Goal: Task Accomplishment & Management: Use online tool/utility

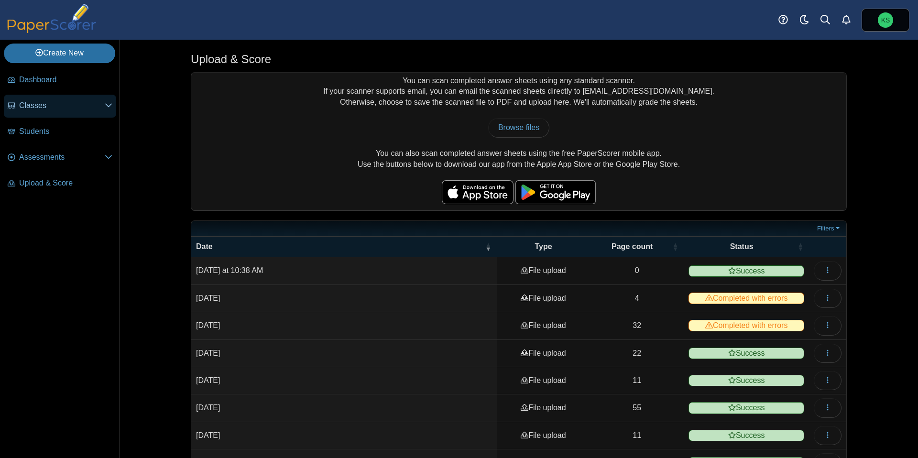
click at [42, 108] on span "Classes" at bounding box center [62, 105] width 86 height 11
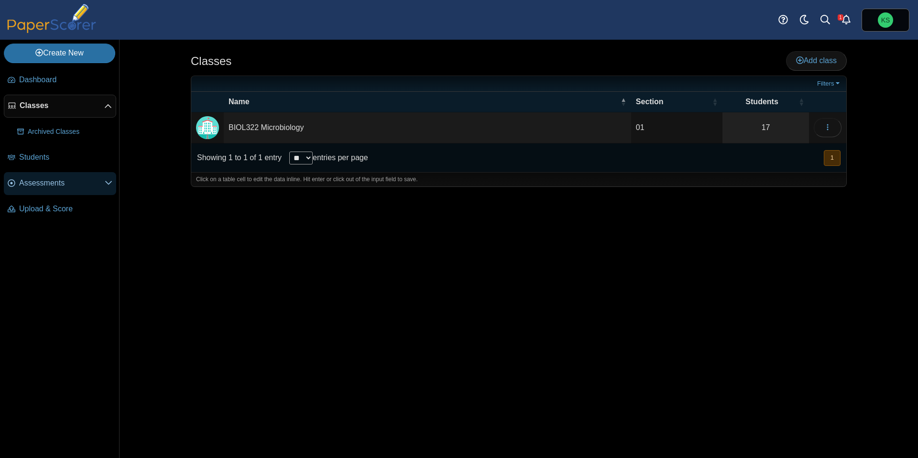
click at [35, 178] on span "Assessments" at bounding box center [62, 183] width 86 height 11
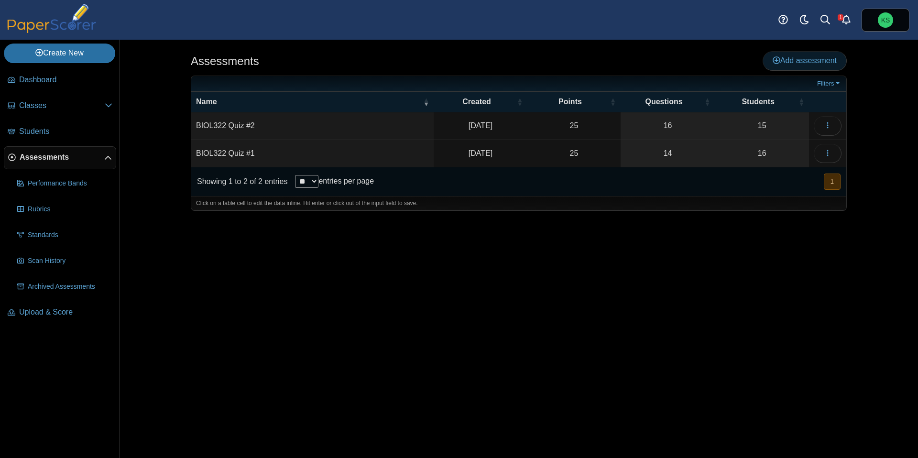
click at [776, 65] on link "Add assessment" at bounding box center [804, 60] width 84 height 19
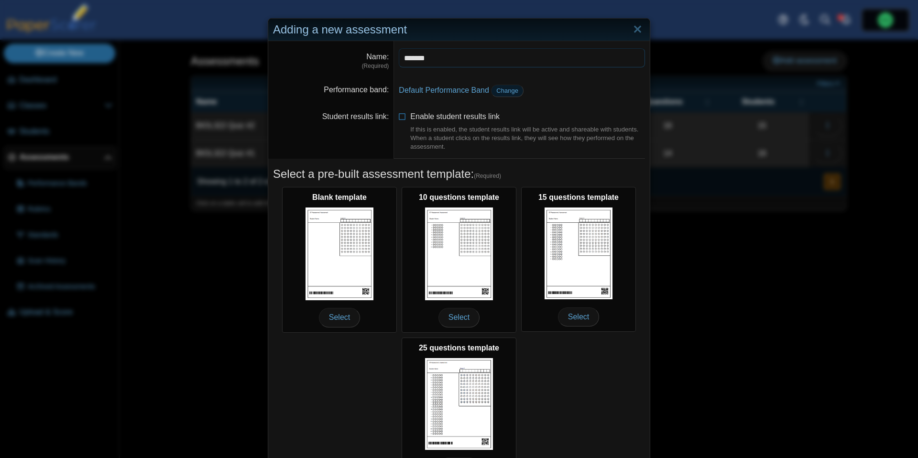
type input "*******"
click at [514, 94] on span "Change" at bounding box center [507, 90] width 22 height 7
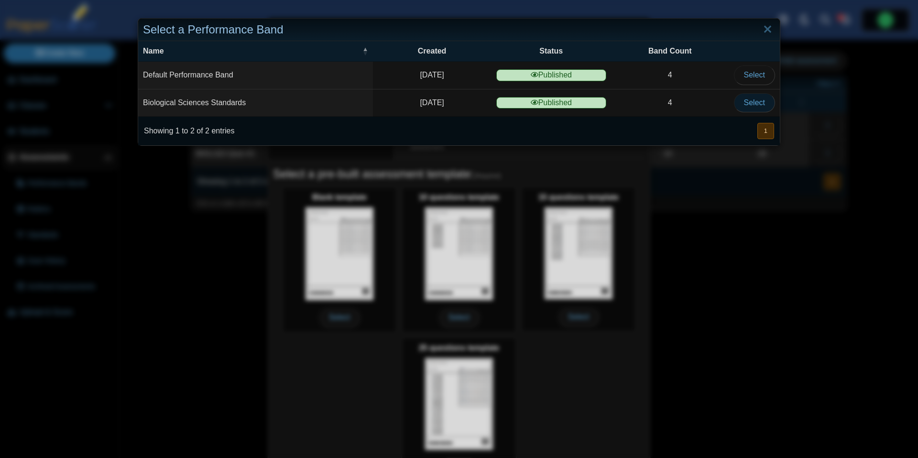
click at [746, 105] on span "Select" at bounding box center [754, 102] width 21 height 8
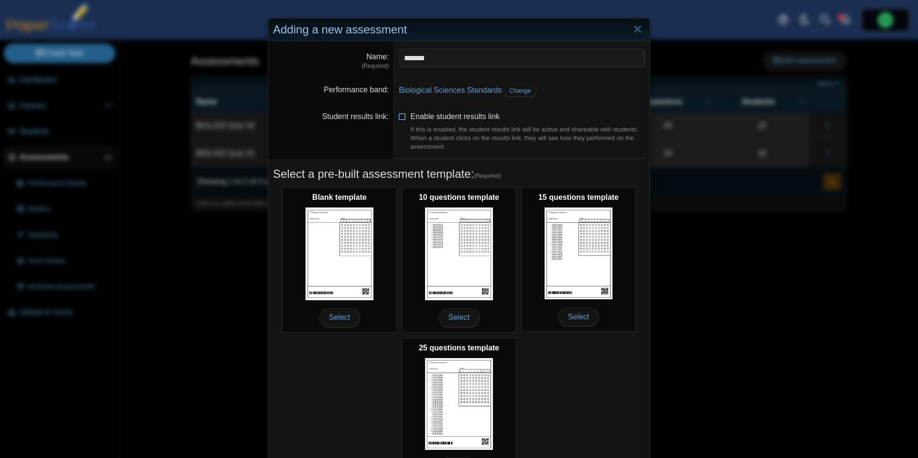
click at [400, 117] on icon at bounding box center [403, 114] width 8 height 7
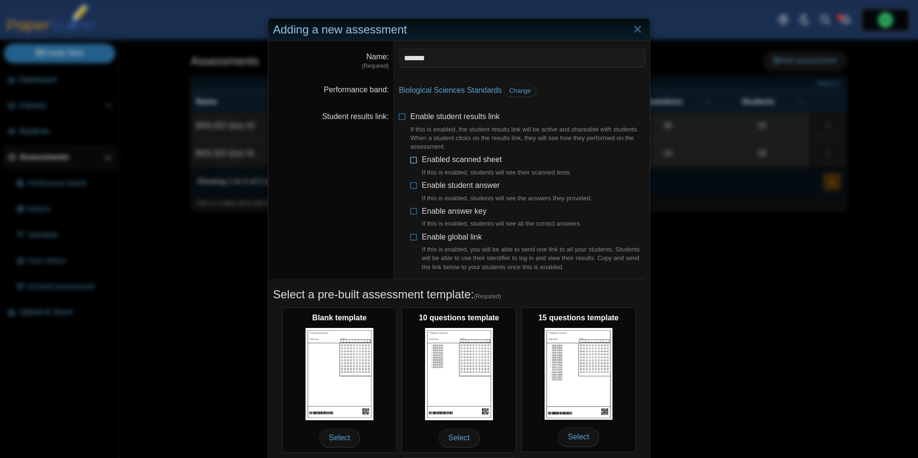
click at [412, 161] on icon at bounding box center [414, 157] width 8 height 7
click at [414, 180] on icon at bounding box center [414, 183] width 8 height 7
click at [414, 208] on icon at bounding box center [414, 209] width 8 height 7
click at [414, 232] on icon at bounding box center [414, 235] width 8 height 7
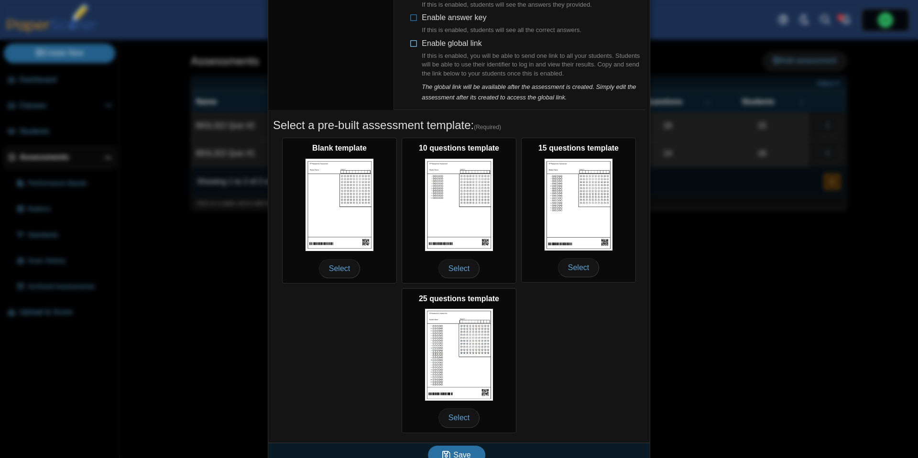
scroll to position [196, 0]
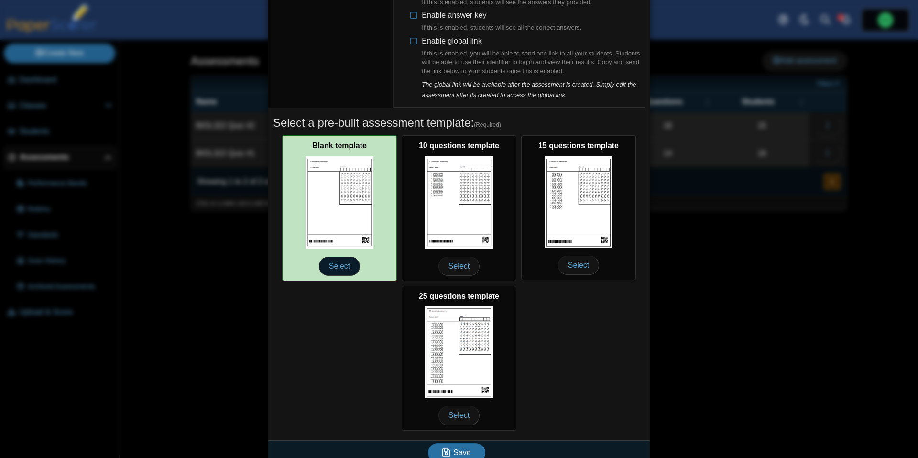
click at [339, 258] on span "Select" at bounding box center [339, 266] width 41 height 19
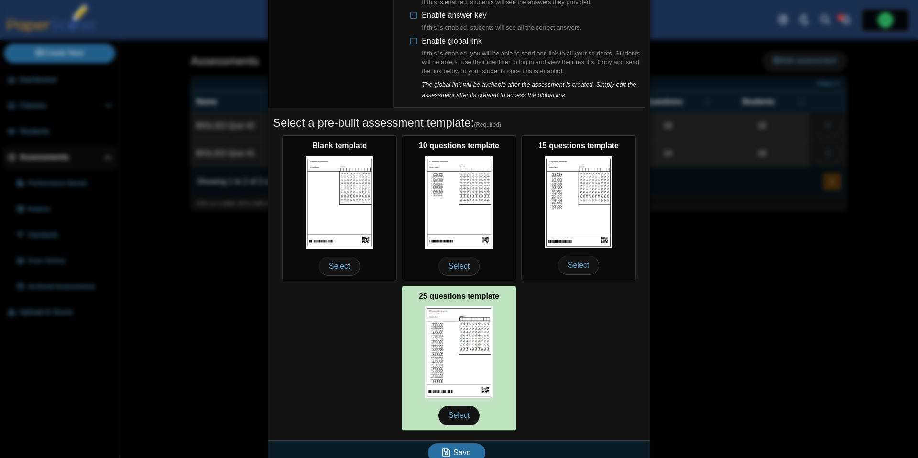
scroll to position [205, 0]
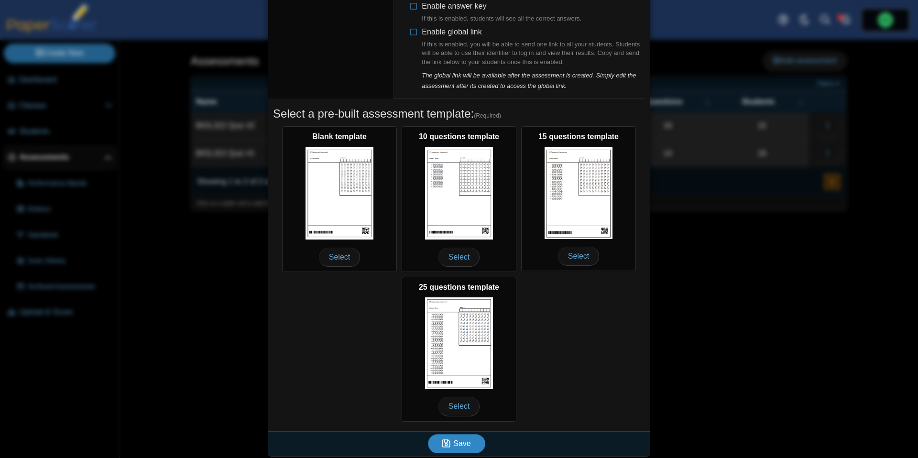
click at [461, 440] on span "Save" at bounding box center [461, 443] width 17 height 8
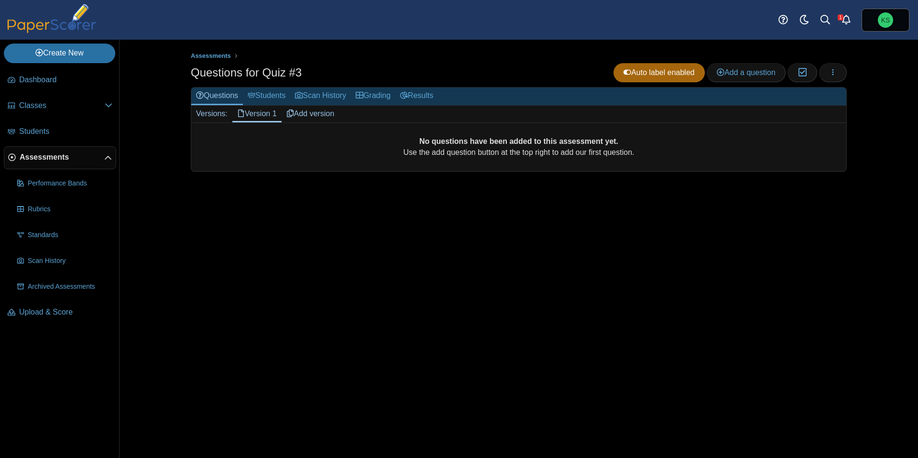
click at [275, 71] on h1 "Questions for Quiz #3" at bounding box center [246, 73] width 111 height 16
click at [835, 74] on icon "button" at bounding box center [833, 72] width 8 height 8
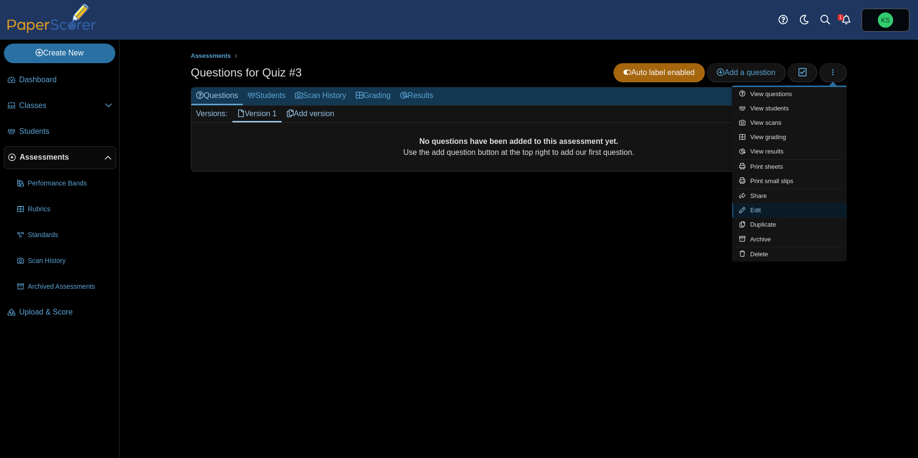
click at [755, 209] on link "Edit" at bounding box center [789, 210] width 115 height 14
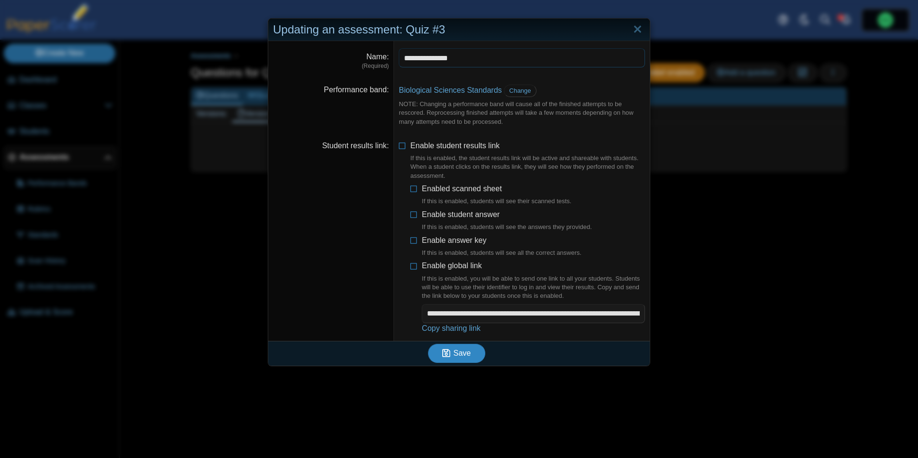
type input "**********"
click at [452, 348] on icon "submit" at bounding box center [447, 353] width 11 height 11
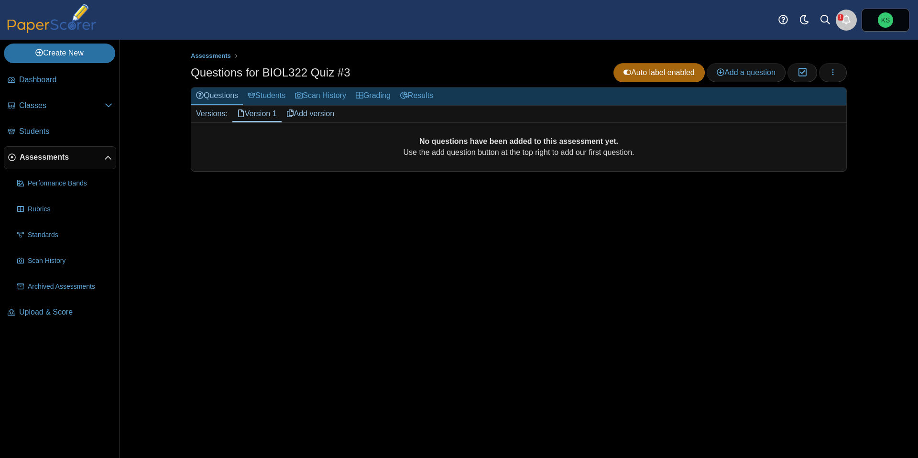
click at [846, 22] on icon "Alerts" at bounding box center [846, 20] width 10 height 10
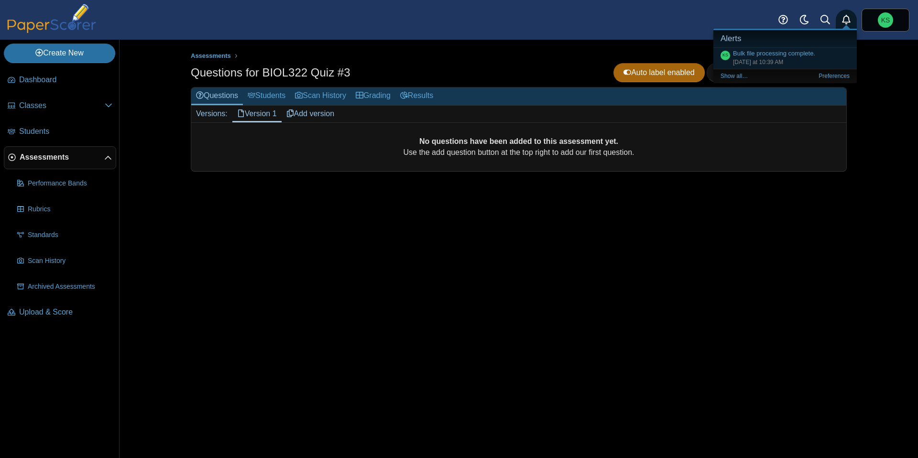
click at [846, 22] on icon "Alerts" at bounding box center [846, 20] width 10 height 10
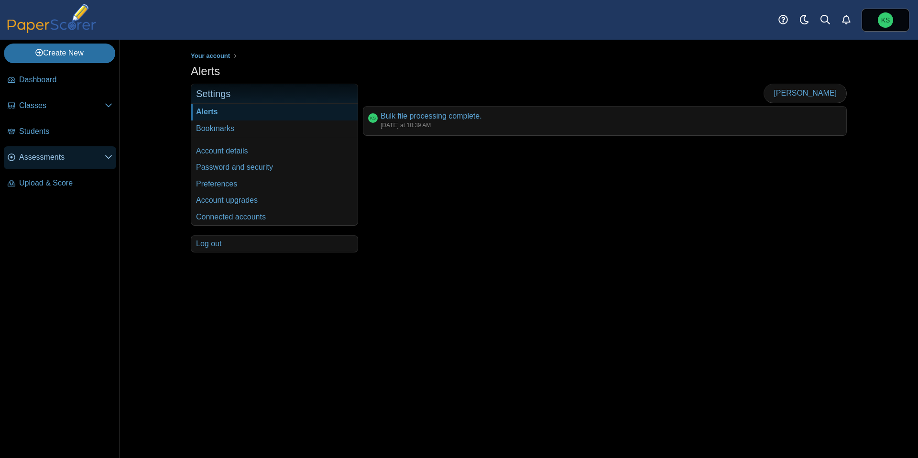
click at [37, 154] on span "Assessments" at bounding box center [62, 157] width 86 height 11
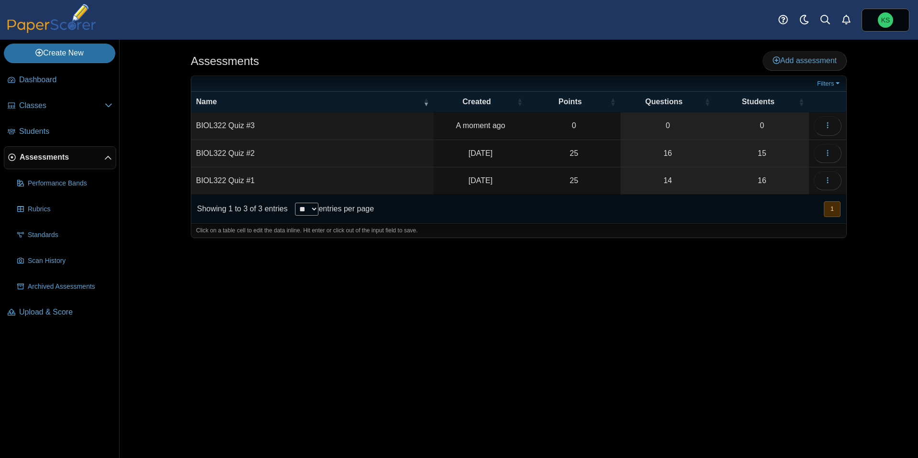
click at [237, 125] on td "BIOL322 Quiz #3" at bounding box center [312, 125] width 242 height 27
click at [295, 144] on td "BIOL322 Quiz #2" at bounding box center [312, 153] width 242 height 27
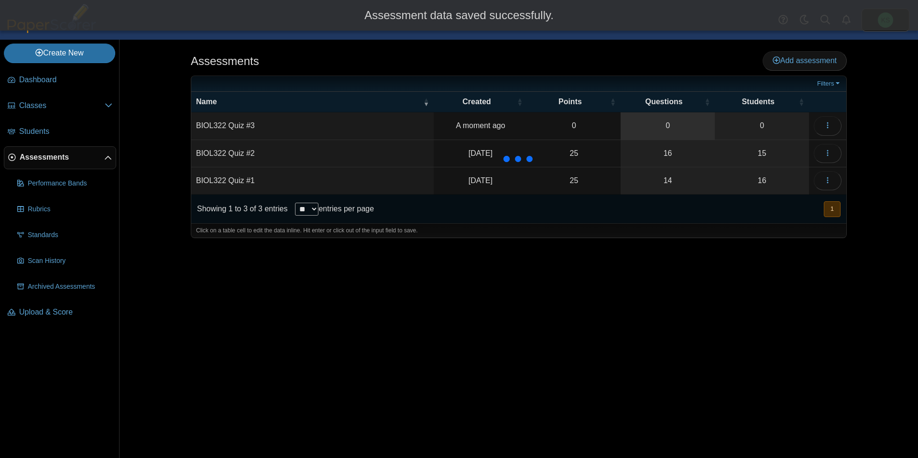
click at [697, 123] on link "0" at bounding box center [667, 125] width 94 height 27
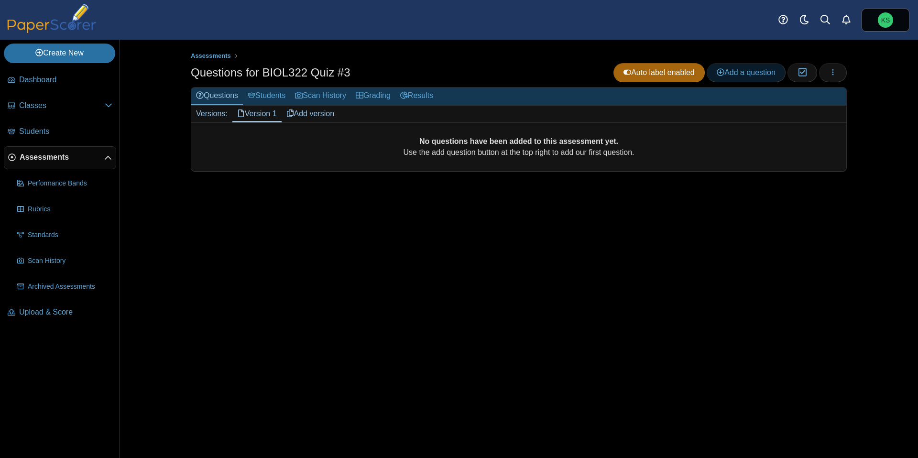
click at [734, 72] on span "Add a question" at bounding box center [745, 72] width 59 height 8
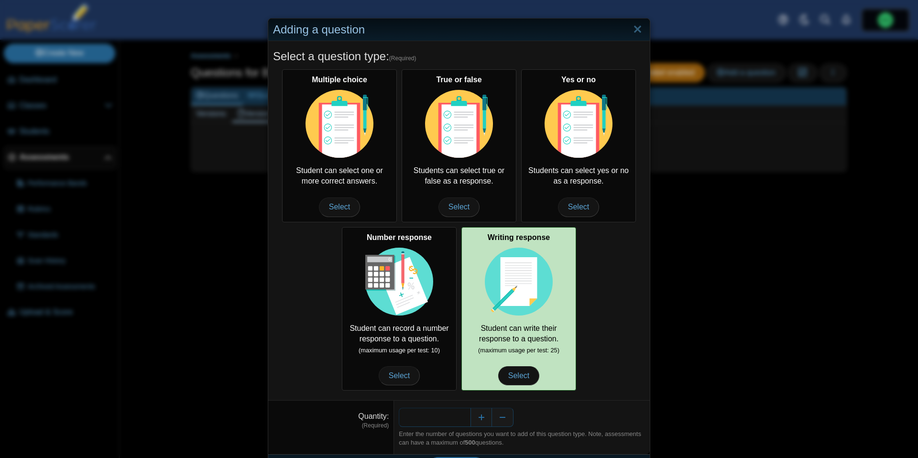
scroll to position [26, 0]
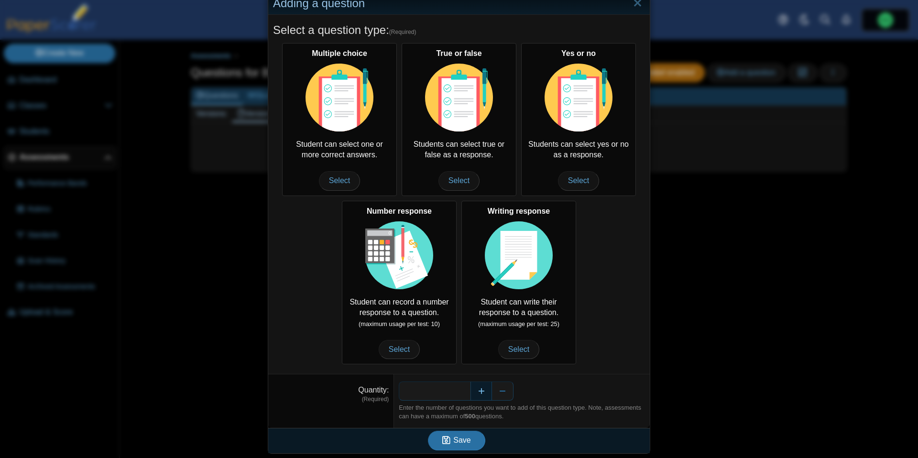
click at [487, 393] on button "Increase" at bounding box center [481, 390] width 22 height 19
click at [466, 432] on button "Save" at bounding box center [456, 440] width 57 height 19
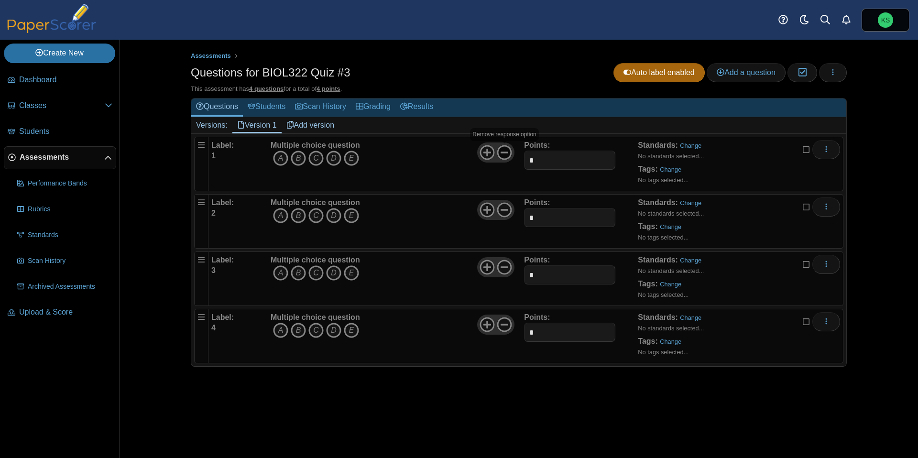
click at [503, 155] on icon at bounding box center [504, 152] width 15 height 15
click at [503, 207] on icon at bounding box center [504, 209] width 15 height 15
click at [502, 262] on icon at bounding box center [504, 267] width 15 height 15
click at [502, 328] on icon at bounding box center [504, 324] width 15 height 15
click at [336, 158] on icon "D" at bounding box center [333, 158] width 15 height 15
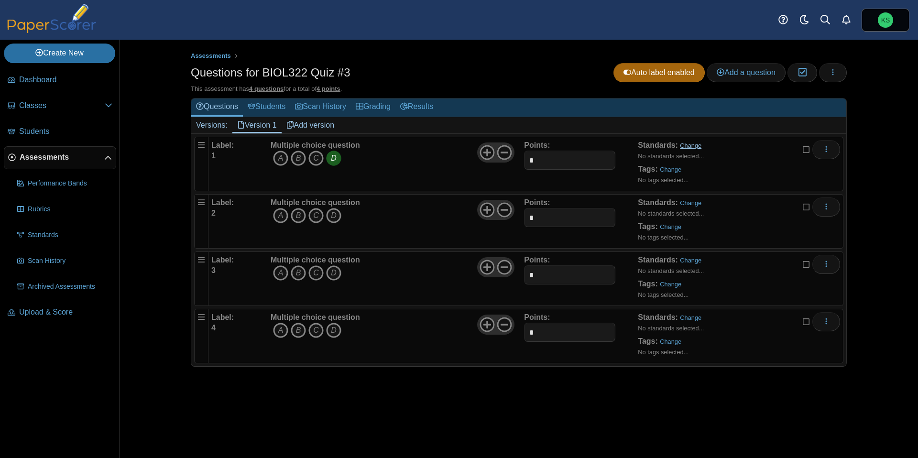
click at [690, 146] on link "Change" at bounding box center [691, 145] width 22 height 7
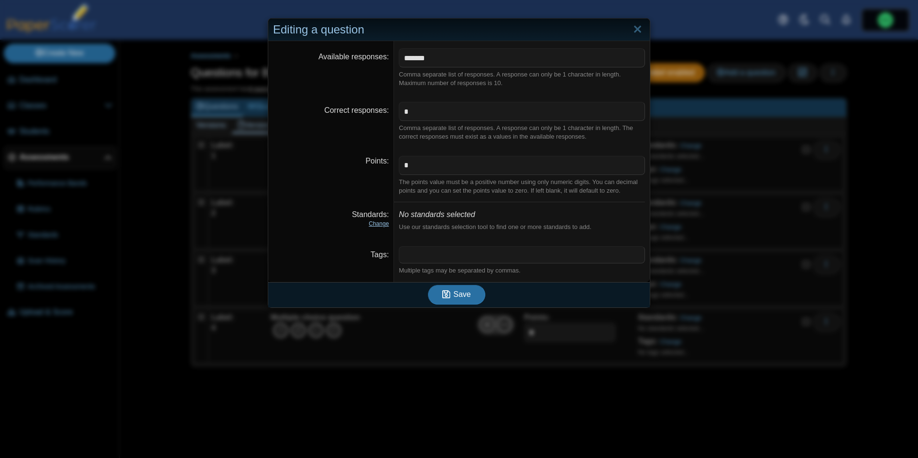
click at [380, 226] on link "Change" at bounding box center [378, 223] width 20 height 7
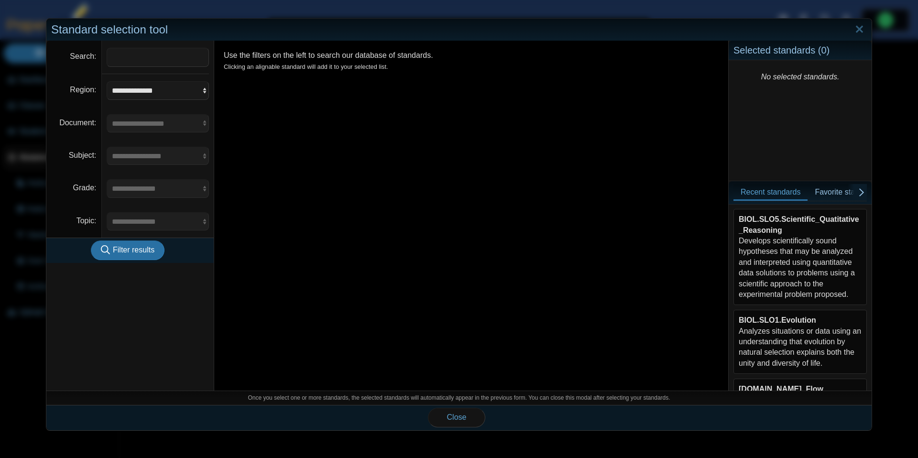
click at [800, 277] on div "BIOL.SLO5.Scientific_Quatitative_Reasoning Develops scientifically sound hypoth…" at bounding box center [799, 257] width 123 height 86
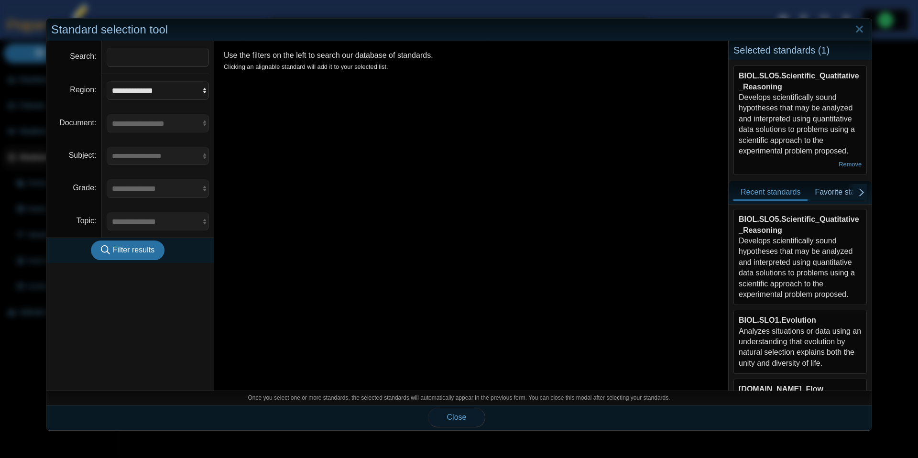
click at [460, 416] on span "Close" at bounding box center [457, 417] width 20 height 8
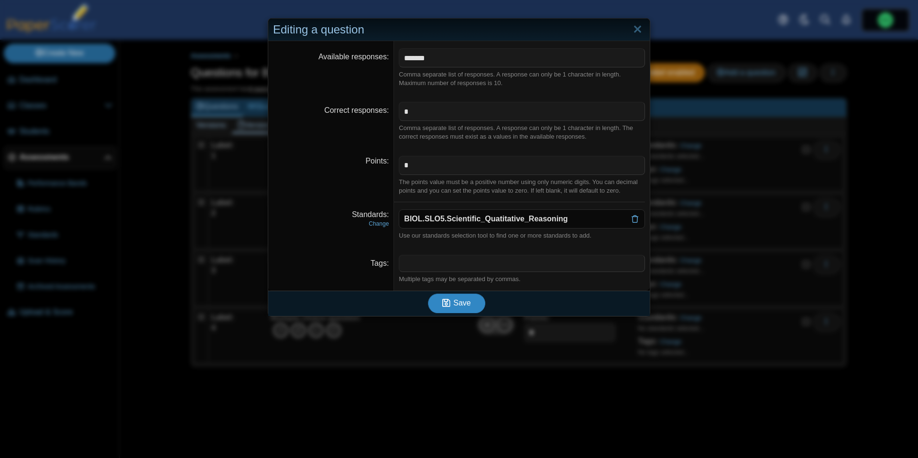
click at [468, 308] on button "Save" at bounding box center [456, 302] width 57 height 19
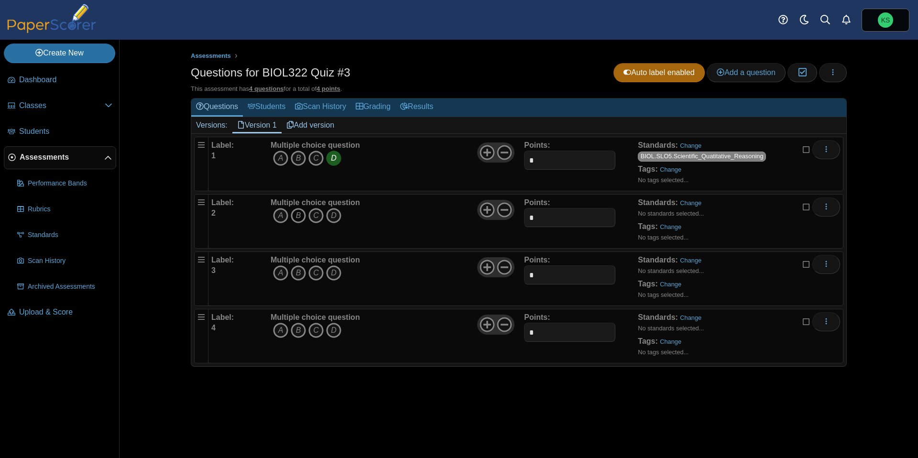
click at [292, 217] on icon "B" at bounding box center [298, 215] width 15 height 15
click at [687, 205] on link "Change" at bounding box center [691, 202] width 22 height 7
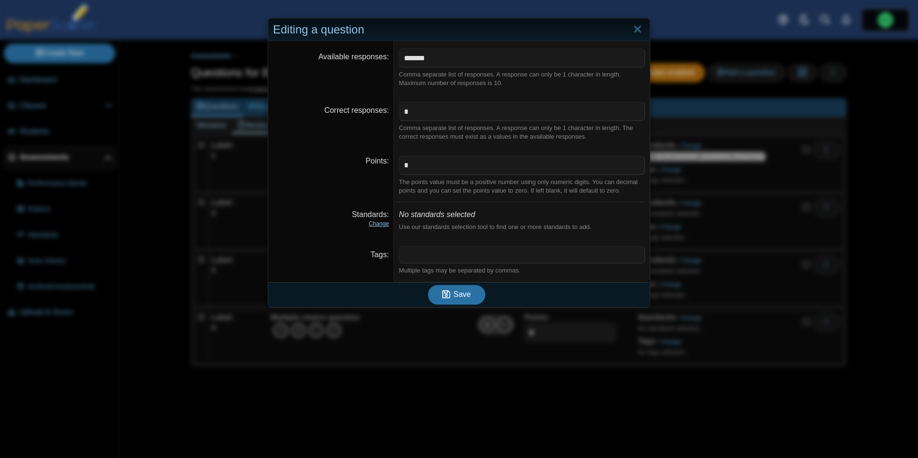
click at [368, 224] on link "Change" at bounding box center [378, 223] width 20 height 7
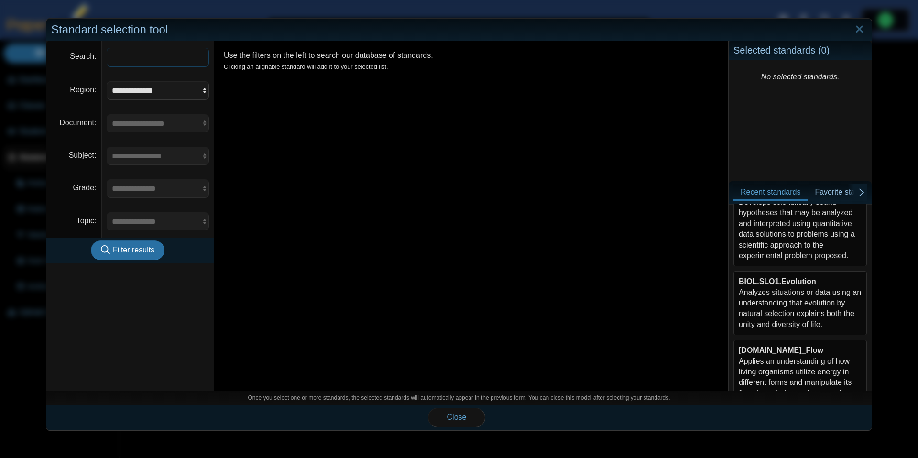
scroll to position [52, 0]
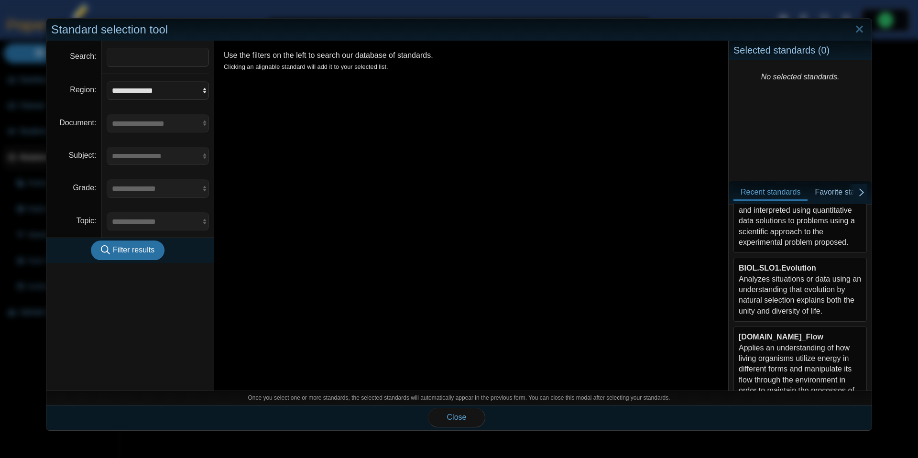
click at [816, 225] on div "BIOL.SLO5.Scientific_Quatitative_Reasoning Develops scientifically sound hypoth…" at bounding box center [799, 205] width 123 height 86
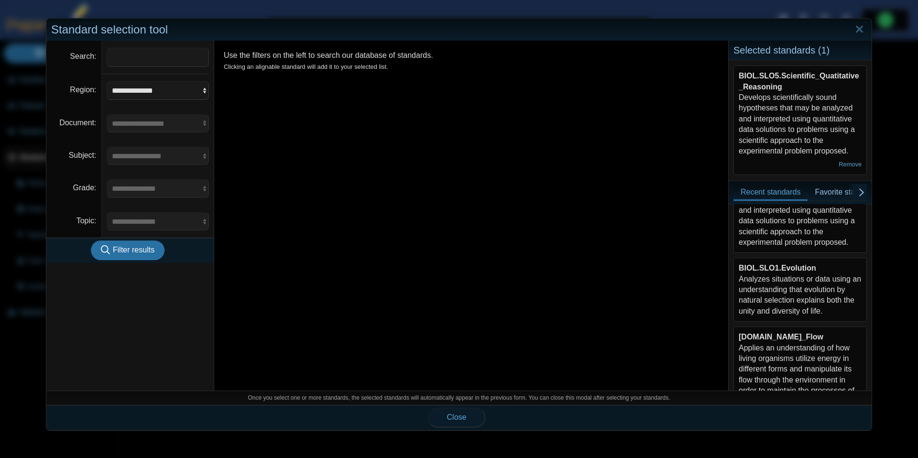
click at [454, 418] on span "Close" at bounding box center [457, 417] width 20 height 8
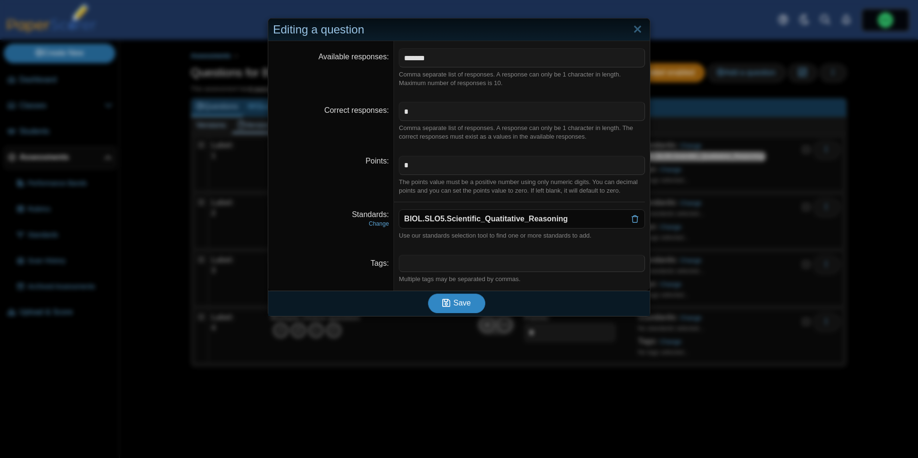
click at [458, 304] on span "Save" at bounding box center [461, 303] width 17 height 8
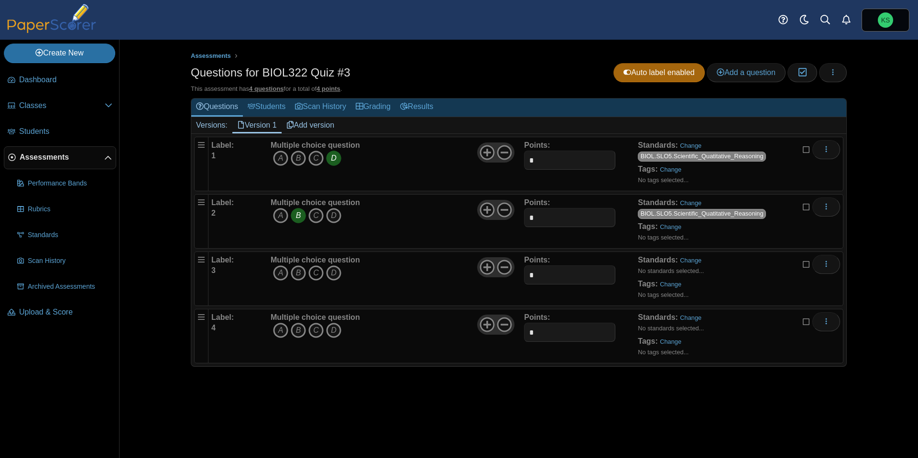
click at [314, 277] on icon "C" at bounding box center [315, 272] width 15 height 15
click at [682, 261] on link "Change" at bounding box center [691, 260] width 22 height 7
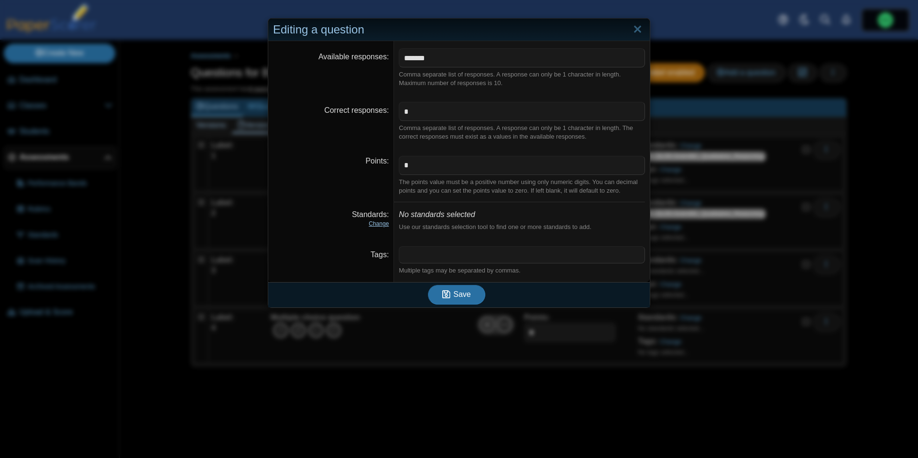
click at [379, 226] on link "Change" at bounding box center [378, 223] width 20 height 7
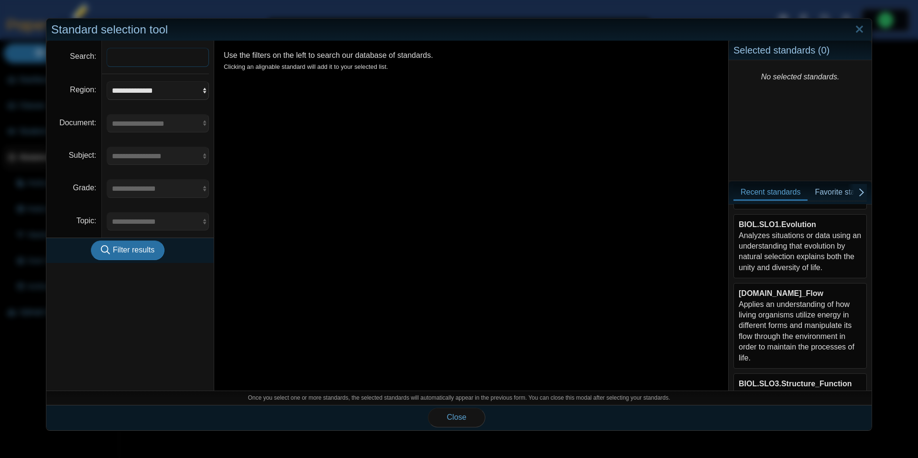
scroll to position [96, 0]
click at [814, 254] on div "BIOL.SLO1.Evolution Analyzes situations or data using an understanding that evo…" at bounding box center [799, 246] width 123 height 54
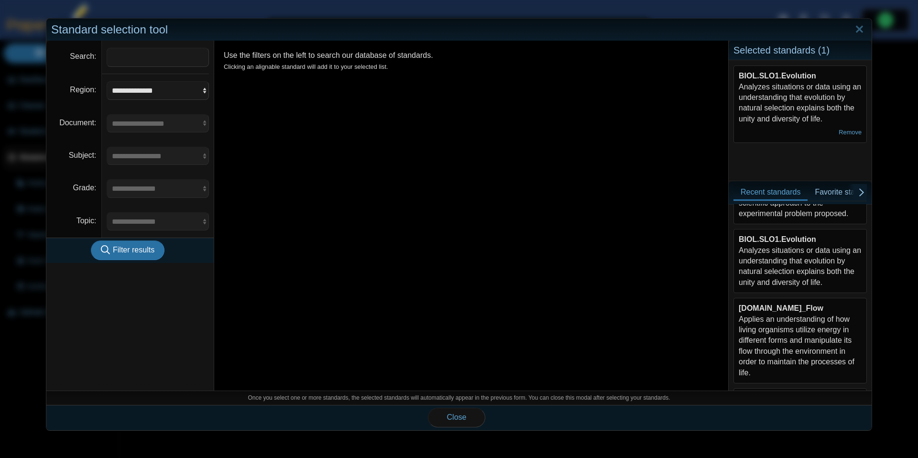
scroll to position [0, 0]
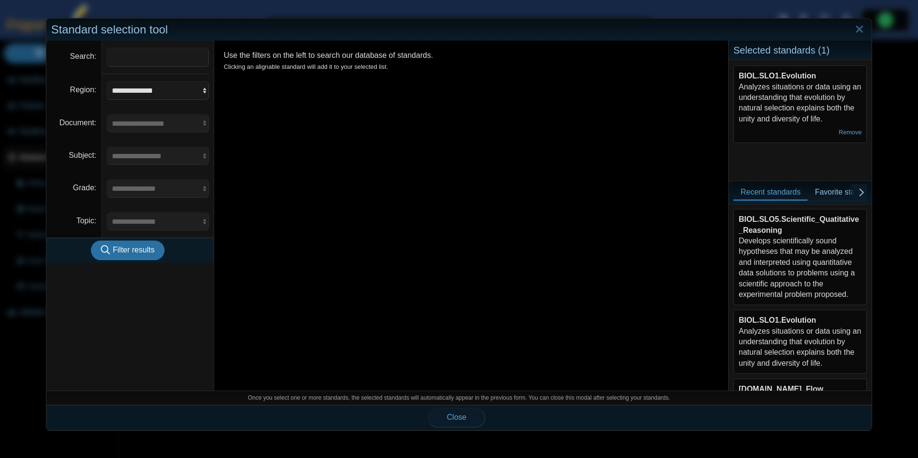
click at [466, 422] on button "Close" at bounding box center [456, 417] width 57 height 19
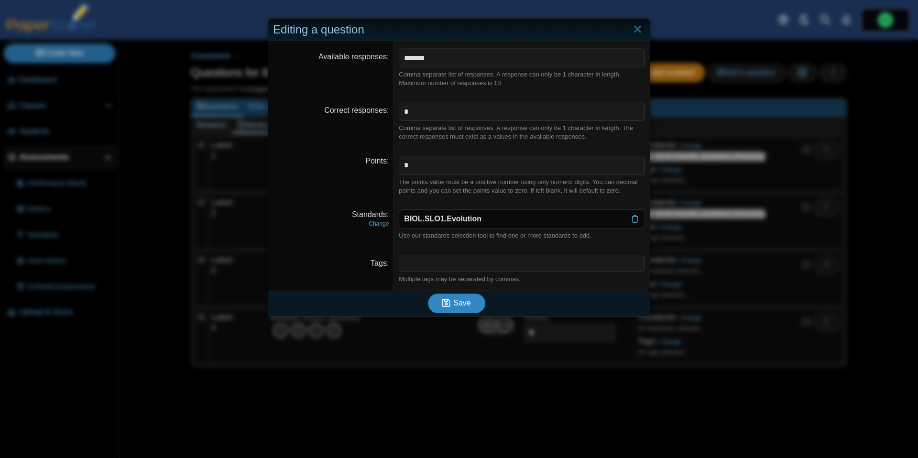
click at [475, 305] on button "Save" at bounding box center [456, 302] width 57 height 19
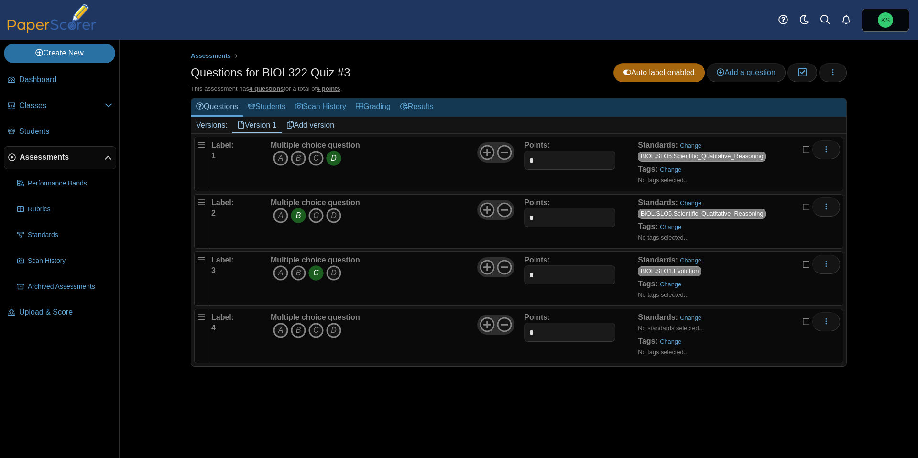
click at [297, 331] on icon "B" at bounding box center [298, 330] width 15 height 15
click at [683, 319] on link "Change" at bounding box center [691, 317] width 22 height 7
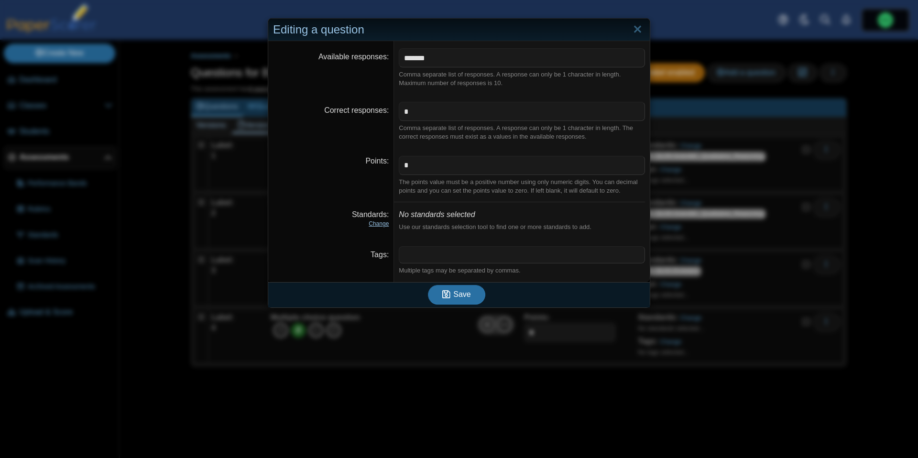
click at [384, 226] on link "Change" at bounding box center [378, 223] width 20 height 7
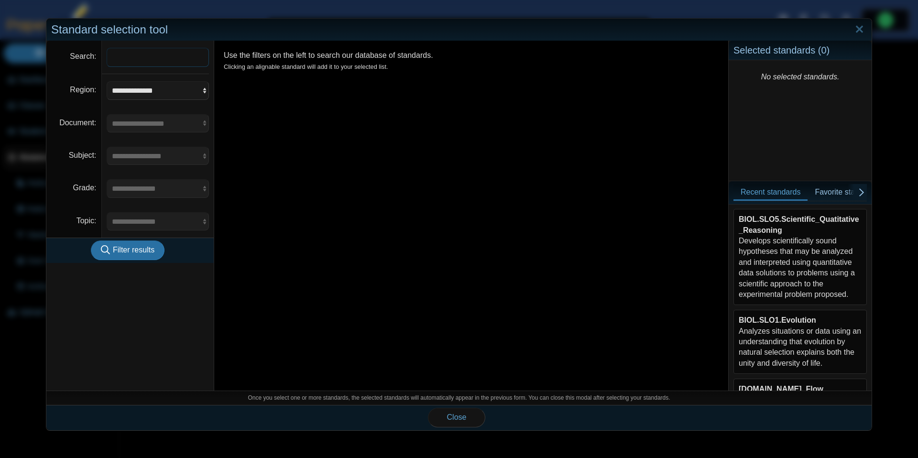
scroll to position [14, 0]
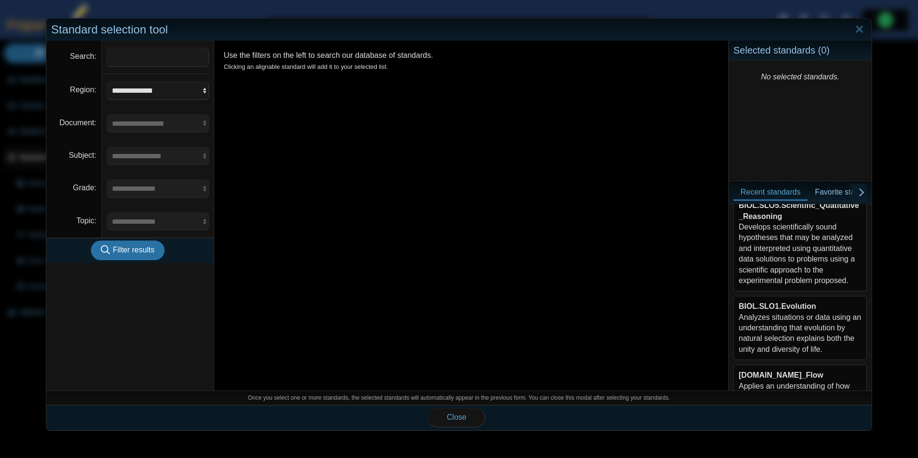
click at [827, 247] on div "BIOL.SLO5.Scientific_Quatitative_Reasoning Develops scientifically sound hypoth…" at bounding box center [799, 243] width 123 height 86
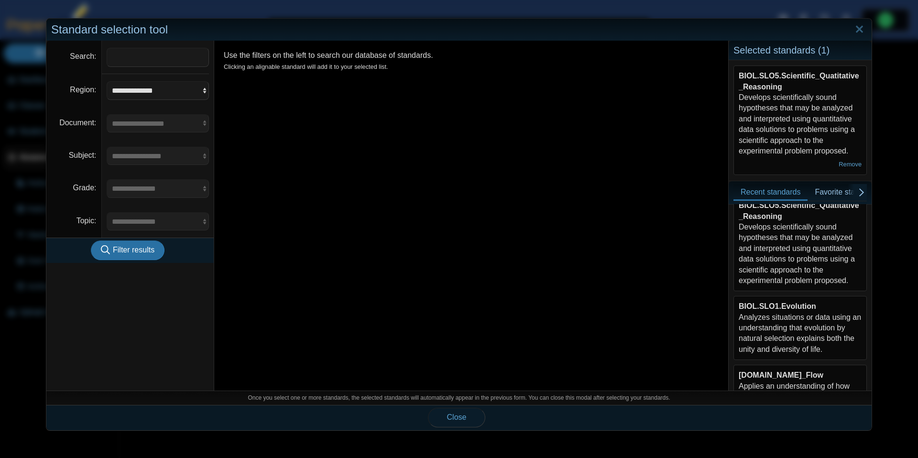
click at [464, 421] on span "Close" at bounding box center [457, 417] width 20 height 8
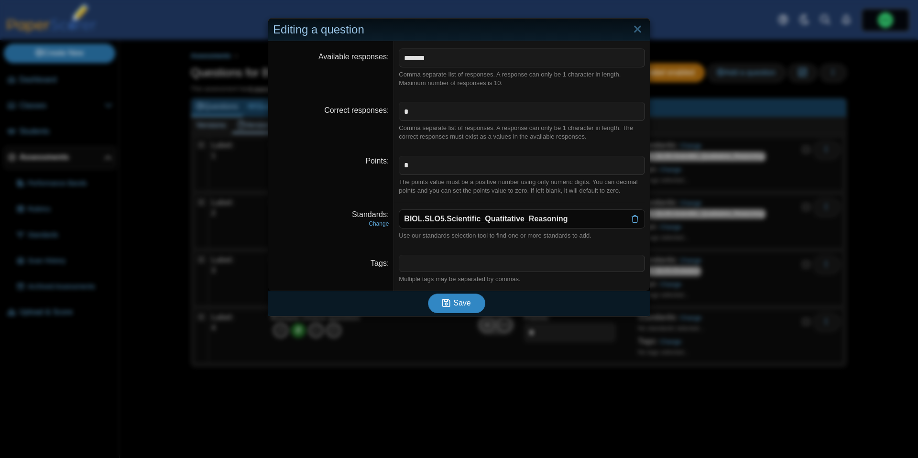
click at [462, 307] on button "Save" at bounding box center [456, 302] width 57 height 19
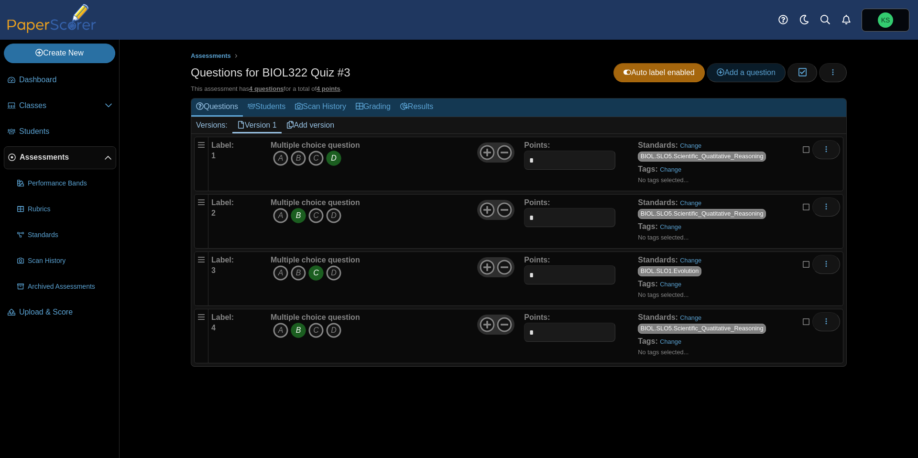
click at [731, 72] on span "Add a question" at bounding box center [745, 72] width 59 height 8
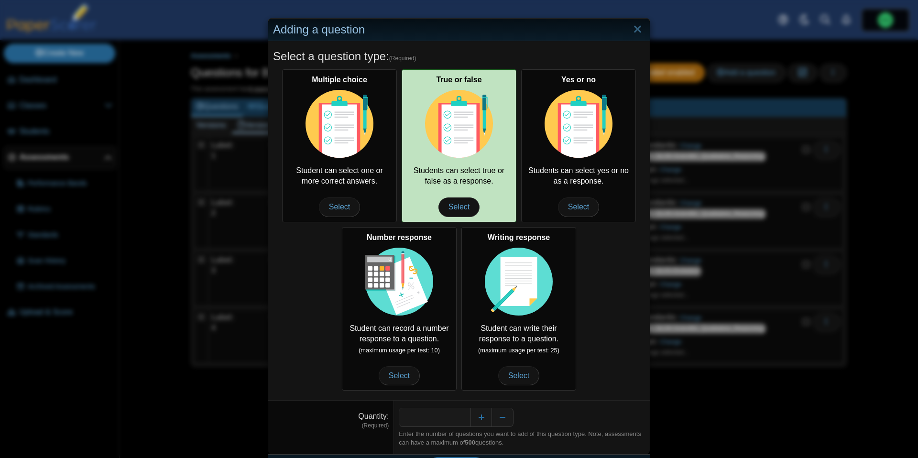
click at [491, 153] on img at bounding box center [459, 124] width 68 height 68
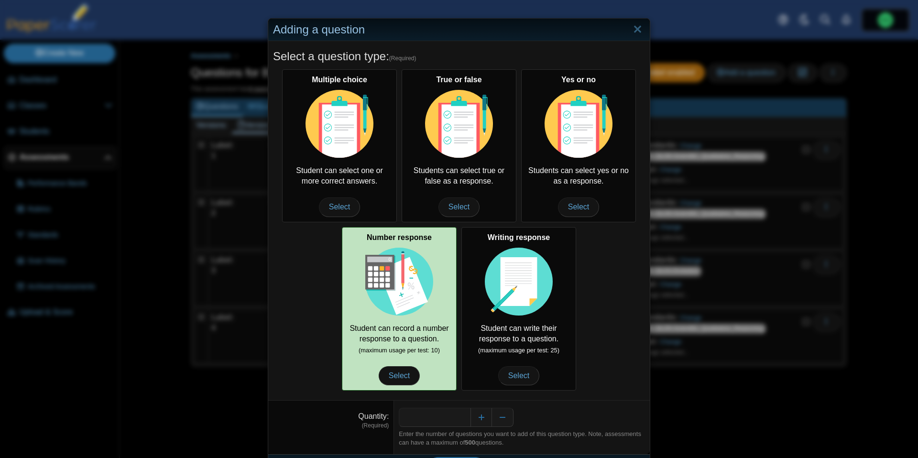
scroll to position [26, 0]
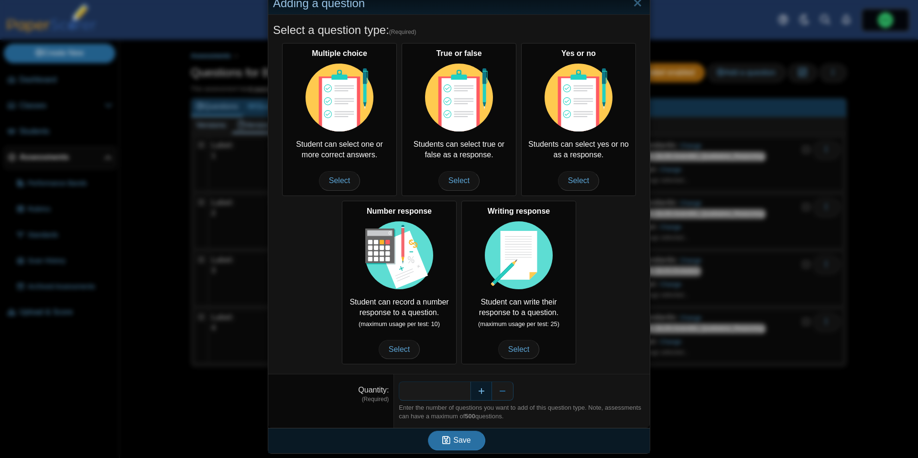
click at [487, 389] on button "Increase" at bounding box center [481, 390] width 22 height 19
type input "*"
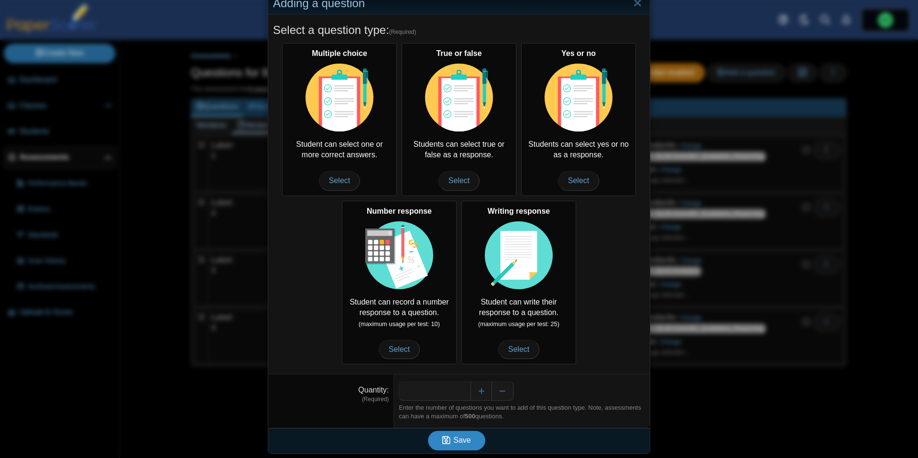
click at [465, 436] on span "Save" at bounding box center [461, 440] width 17 height 8
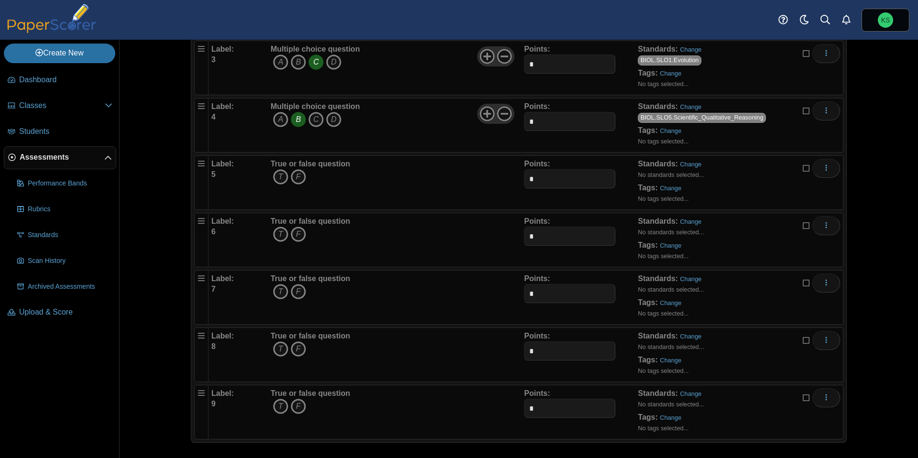
scroll to position [215, 0]
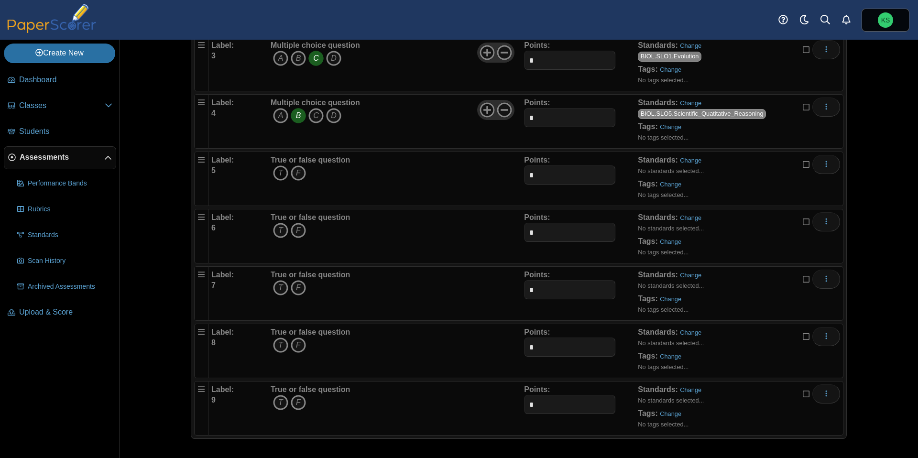
click at [282, 175] on icon "T" at bounding box center [280, 172] width 15 height 15
click at [303, 175] on icon "F" at bounding box center [298, 172] width 15 height 15
click at [277, 172] on icon "T" at bounding box center [280, 172] width 15 height 15
click at [694, 160] on link "Change" at bounding box center [691, 160] width 22 height 7
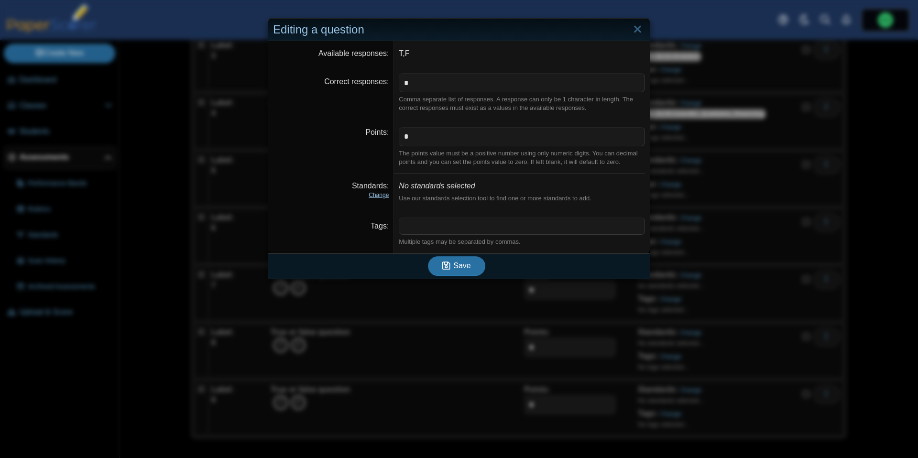
click at [380, 197] on link "Change" at bounding box center [378, 195] width 20 height 7
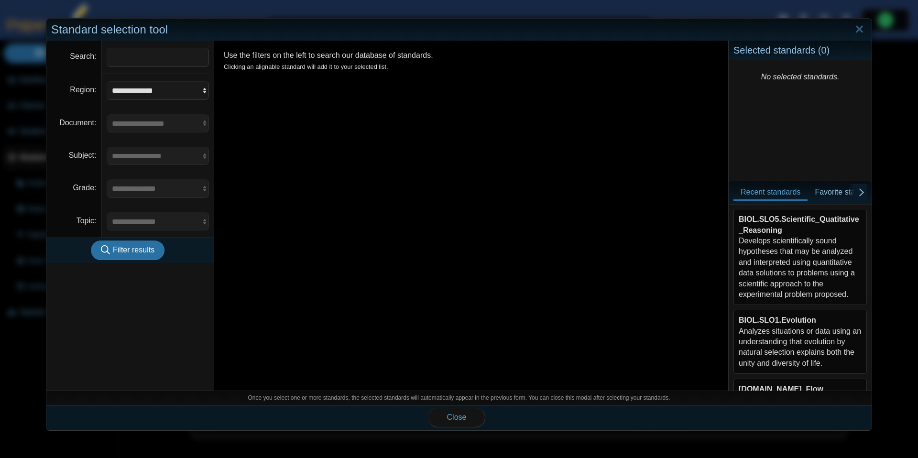
click at [803, 267] on div "BIOL.SLO5.Scientific_Quatitative_Reasoning Develops scientifically sound hypoth…" at bounding box center [799, 257] width 123 height 86
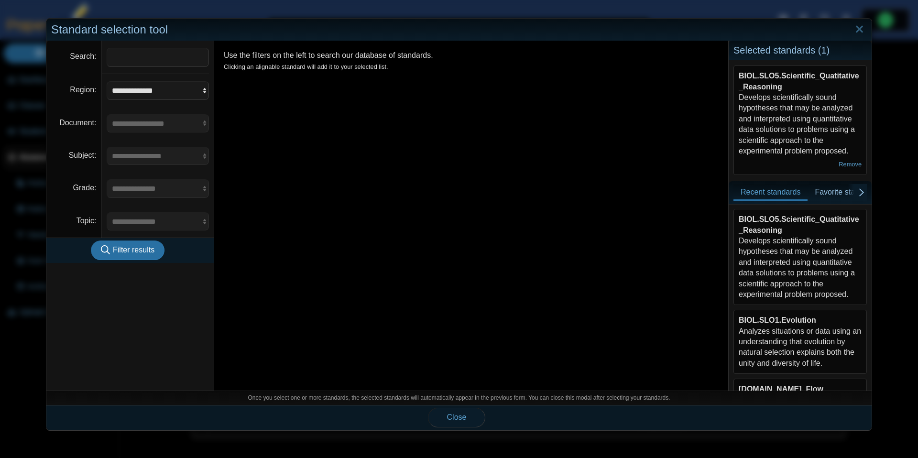
click at [460, 422] on button "Close" at bounding box center [456, 417] width 57 height 19
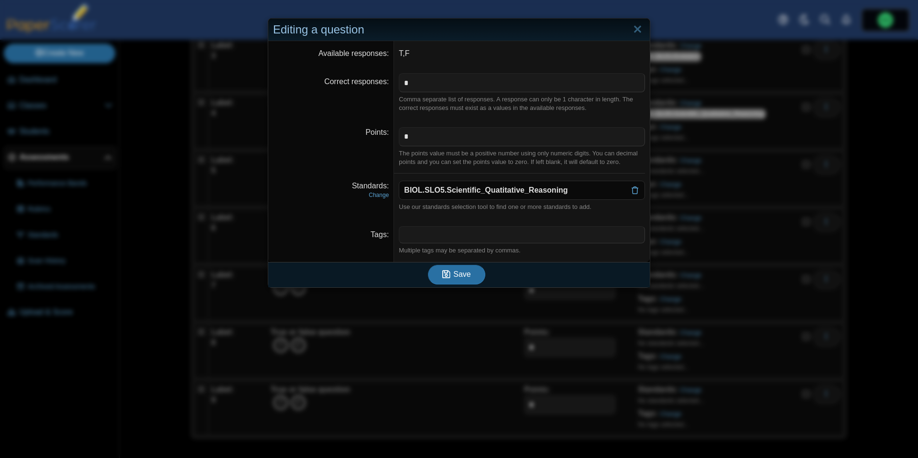
click at [452, 284] on div "Save" at bounding box center [456, 274] width 377 height 25
click at [454, 279] on button "Save" at bounding box center [456, 274] width 57 height 19
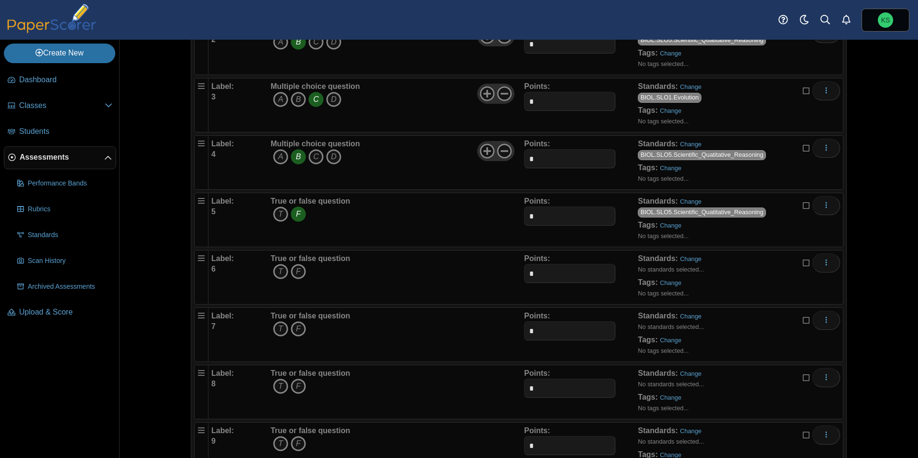
scroll to position [199, 0]
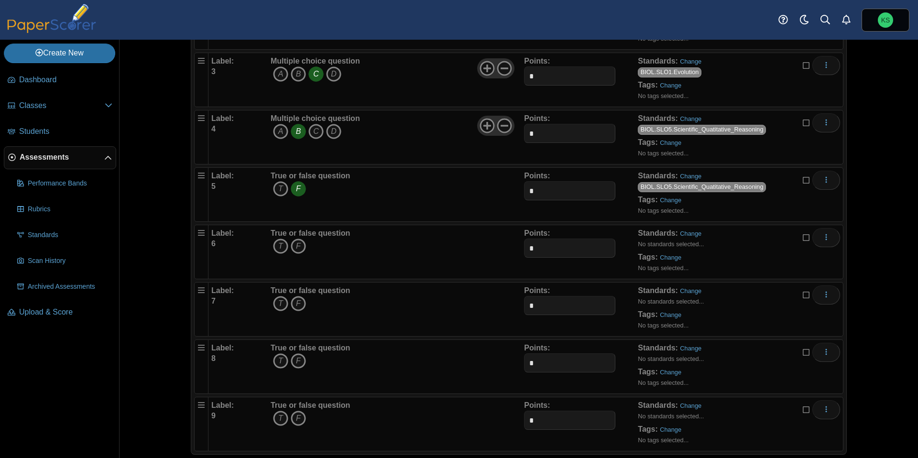
click at [277, 254] on span "T F" at bounding box center [309, 247] width 79 height 18
click at [280, 246] on icon "T" at bounding box center [280, 245] width 15 height 15
click at [690, 234] on link "Change" at bounding box center [691, 233] width 22 height 7
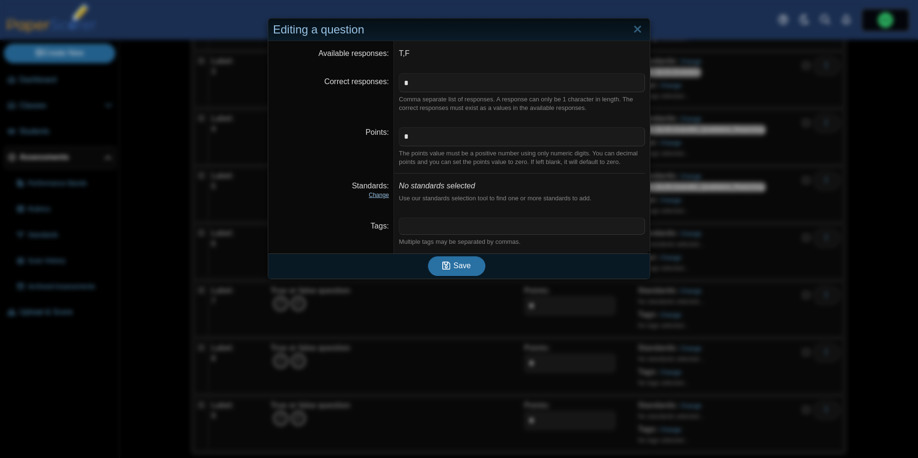
click at [381, 194] on link "Change" at bounding box center [378, 195] width 20 height 7
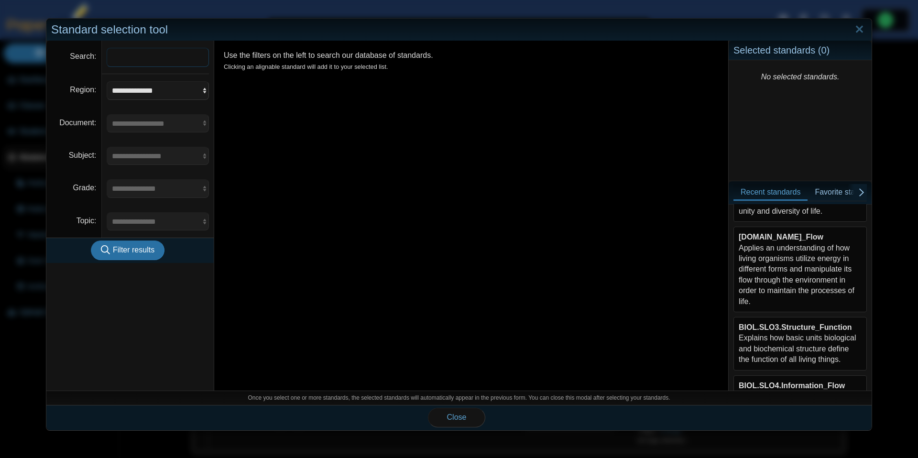
scroll to position [153, 0]
click at [795, 282] on div "BIOL.SLO2.Energy_Flow Applies an understanding of how living organisms utilize …" at bounding box center [799, 267] width 123 height 75
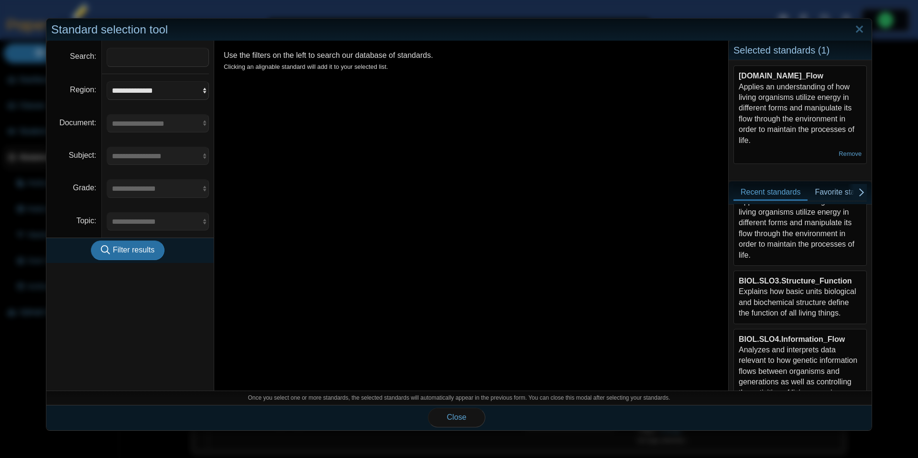
scroll to position [200, 0]
click at [795, 282] on b "BIOL.SLO3.Structure_Function" at bounding box center [794, 279] width 113 height 8
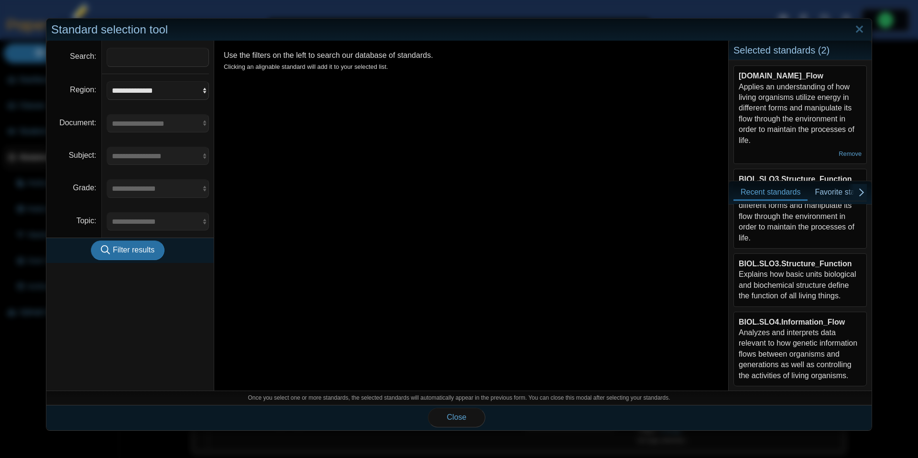
click at [791, 357] on div "BIOL.SLO4.Information_Flow Analyzes and interprets data relevant to how genetic…" at bounding box center [799, 349] width 123 height 64
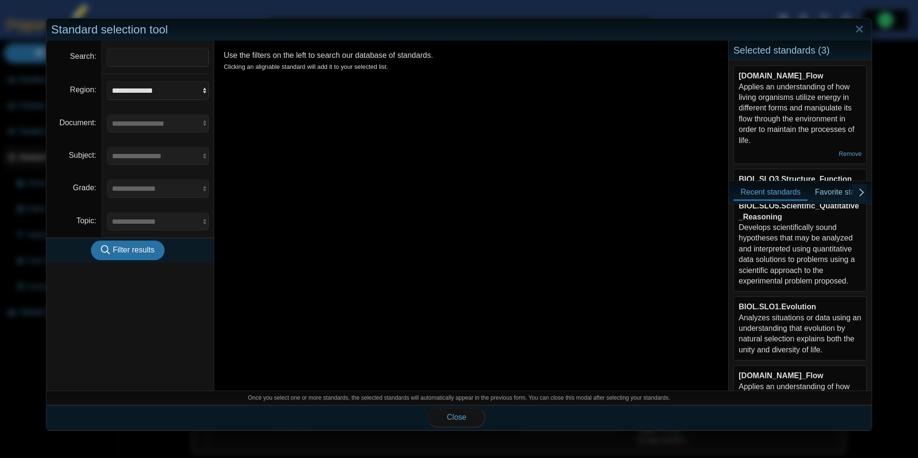
scroll to position [0, 0]
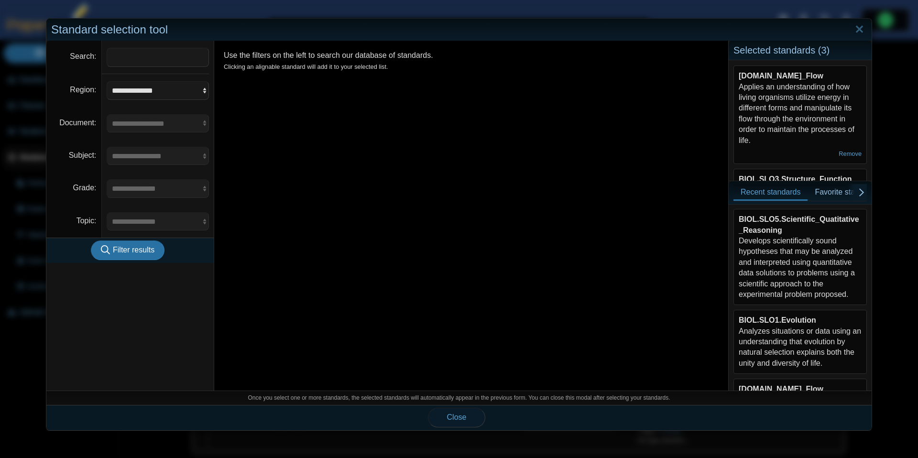
click at [457, 415] on span "Close" at bounding box center [457, 417] width 20 height 8
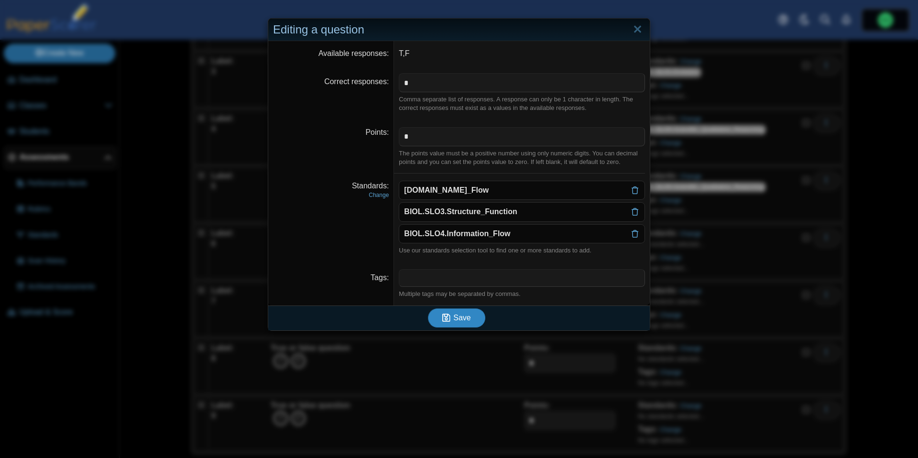
click at [465, 317] on span "Save" at bounding box center [461, 318] width 17 height 8
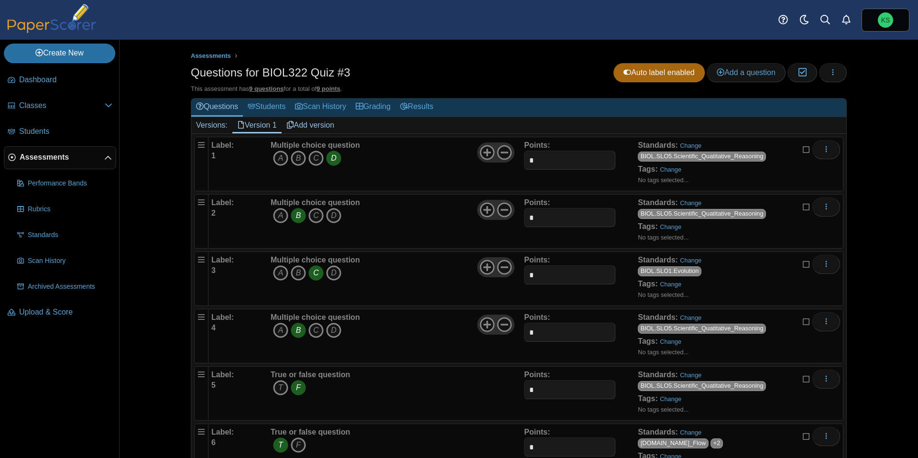
scroll to position [215, 0]
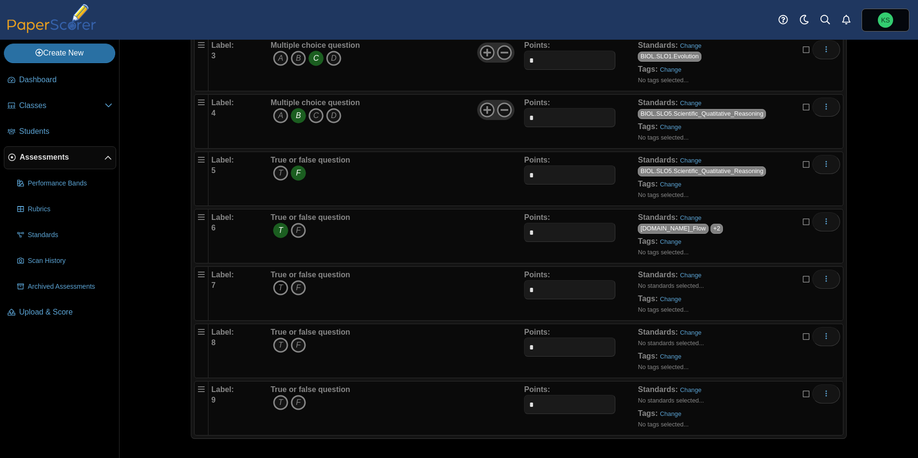
click at [283, 291] on icon "T" at bounding box center [280, 287] width 15 height 15
click at [692, 279] on link "Change" at bounding box center [691, 274] width 22 height 7
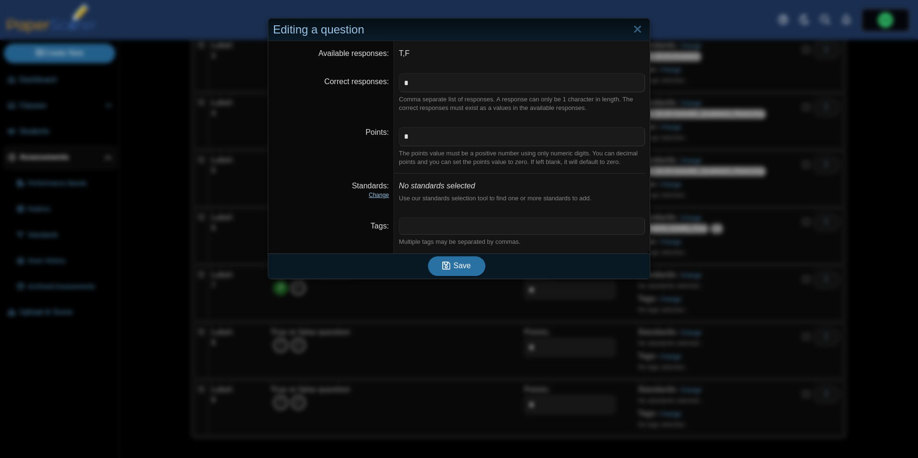
click at [377, 196] on link "Change" at bounding box center [378, 195] width 20 height 7
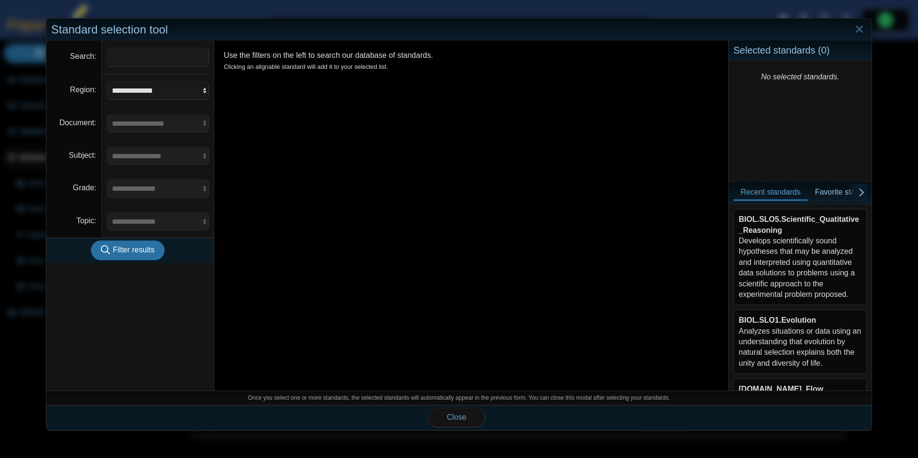
click at [781, 233] on div "BIOL.SLO5.Scientific_Quatitative_Reasoning Develops scientifically sound hypoth…" at bounding box center [799, 257] width 123 height 86
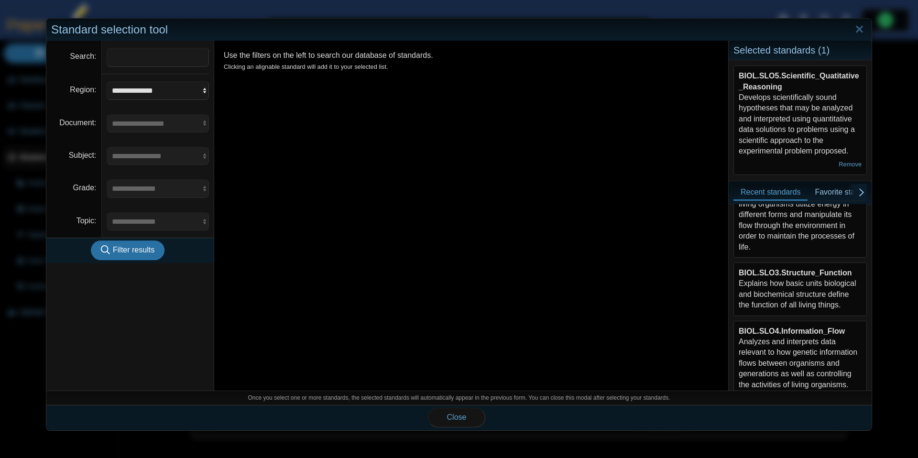
scroll to position [216, 0]
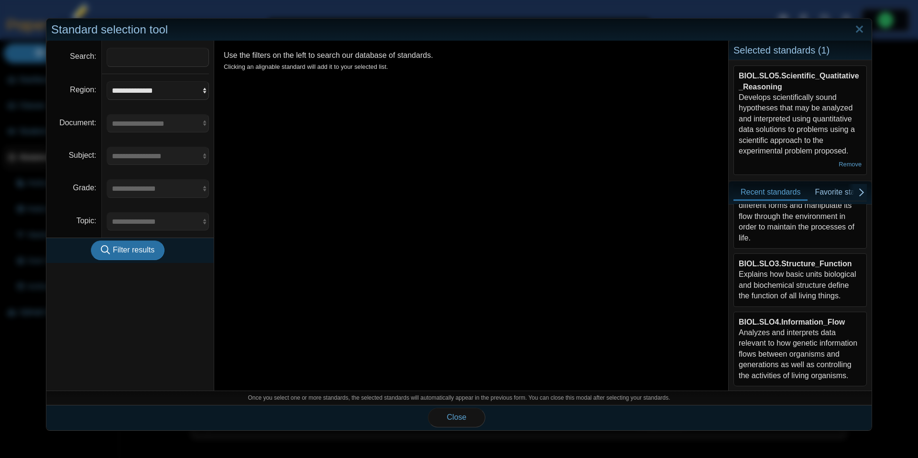
click at [817, 279] on div "BIOL.SLO3.Structure_Function Explains how basic units biological and biochemica…" at bounding box center [799, 280] width 123 height 43
click at [461, 415] on span "Close" at bounding box center [457, 417] width 20 height 8
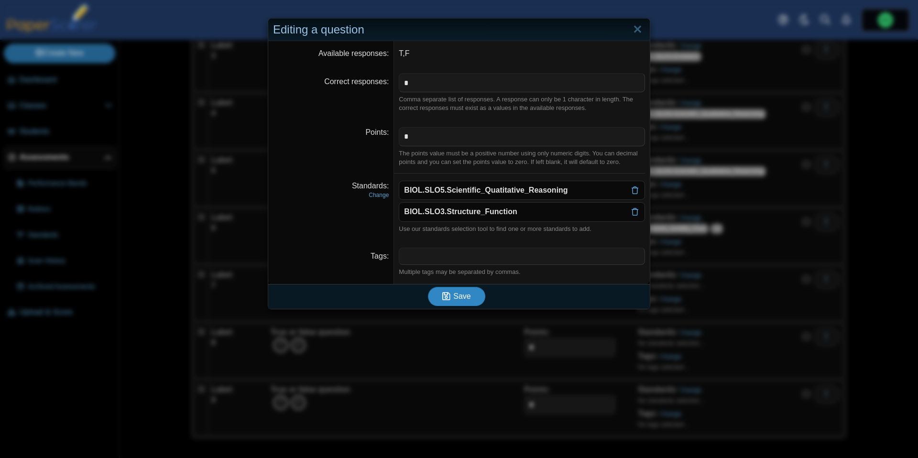
click at [453, 299] on span "Save" at bounding box center [461, 296] width 17 height 8
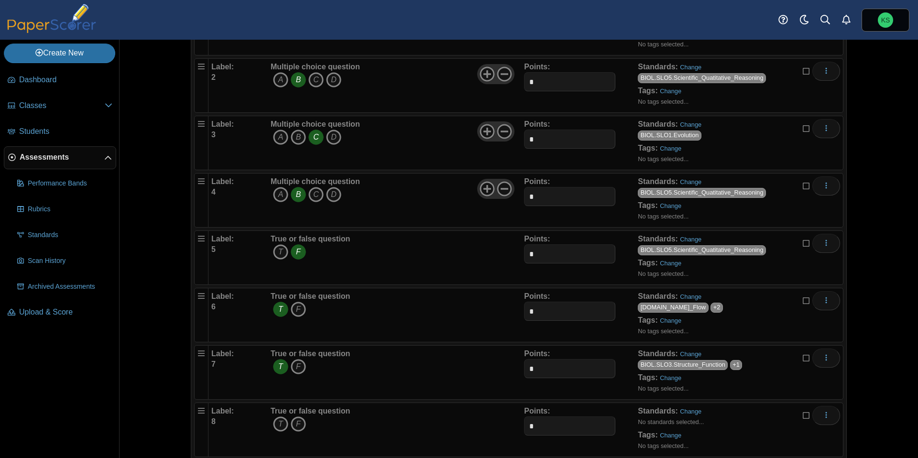
scroll to position [215, 0]
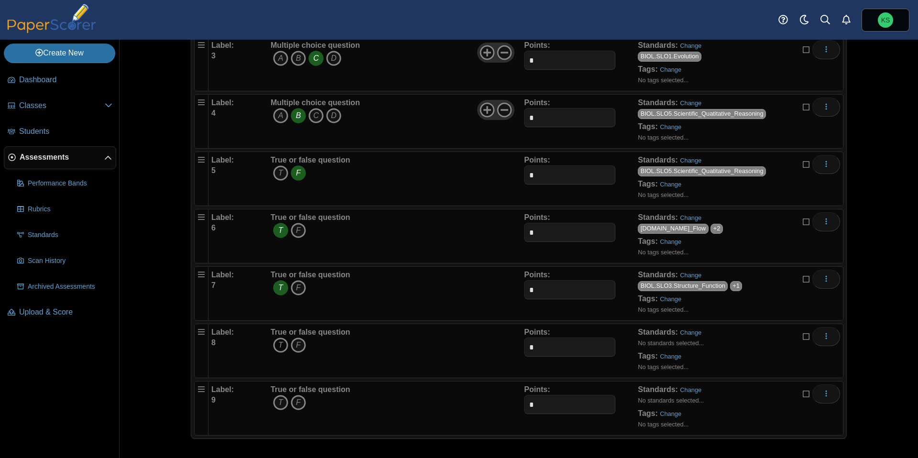
click at [283, 349] on icon "T" at bounding box center [280, 344] width 15 height 15
click at [688, 335] on link "Change" at bounding box center [691, 332] width 22 height 7
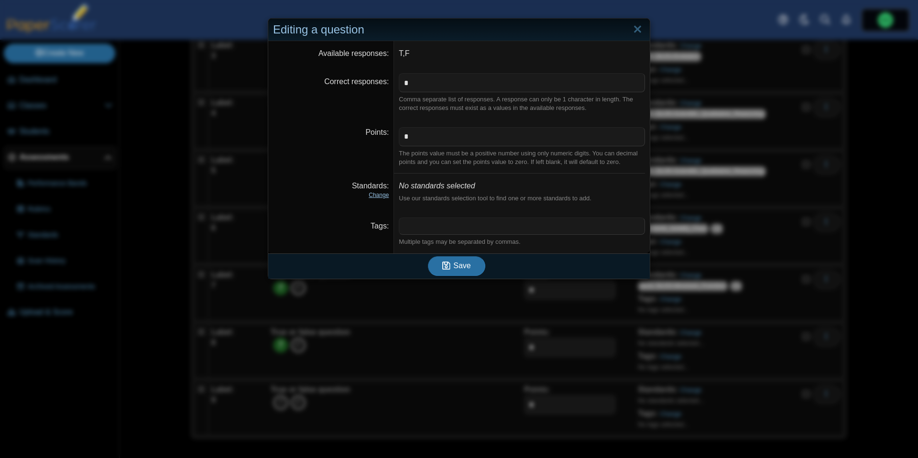
click at [382, 194] on link "Change" at bounding box center [378, 195] width 20 height 7
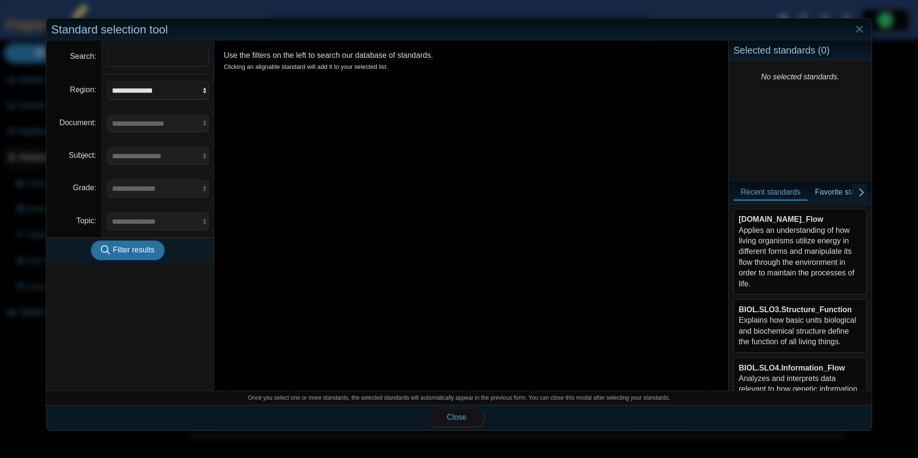
scroll to position [216, 0]
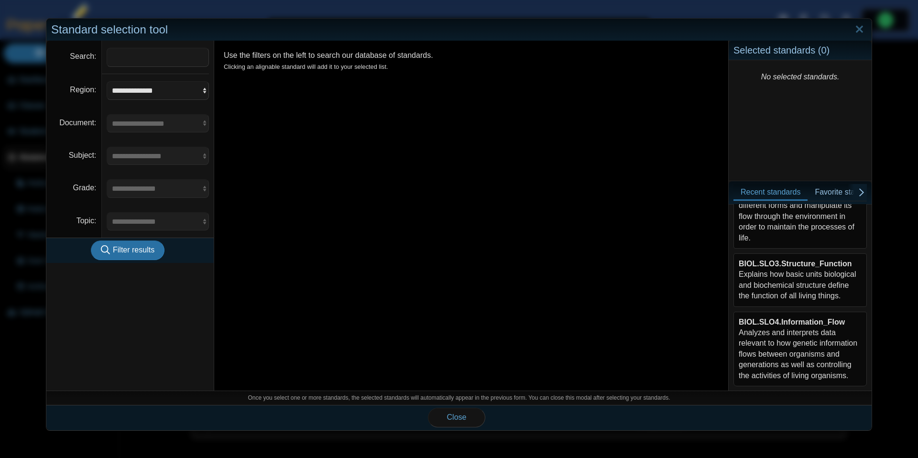
click at [801, 351] on div "BIOL.SLO4.Information_Flow Analyzes and interprets data relevant to how genetic…" at bounding box center [799, 349] width 123 height 64
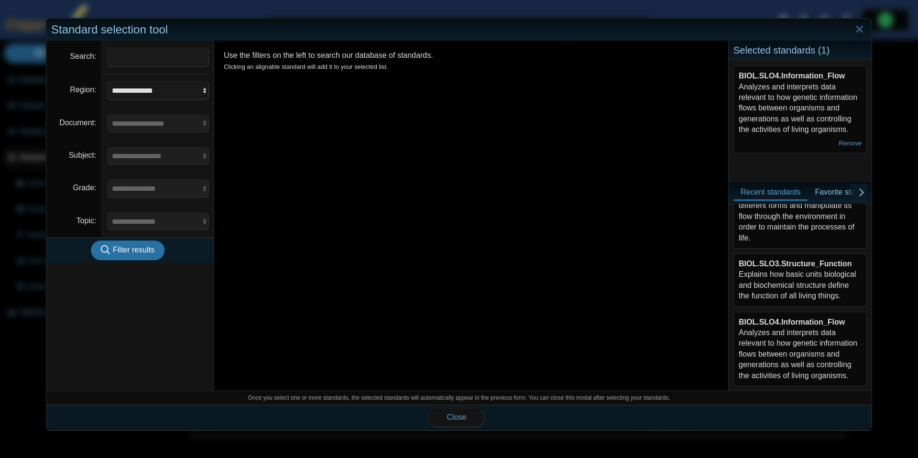
click at [796, 290] on div "BIOL.SLO3.Structure_Function Explains how basic units biological and biochemica…" at bounding box center [799, 280] width 123 height 43
click at [464, 417] on span "Close" at bounding box center [457, 417] width 20 height 8
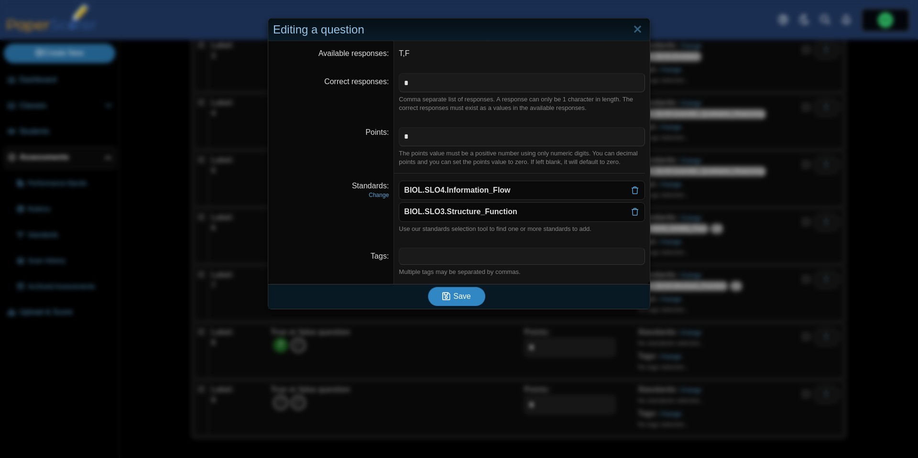
click at [460, 301] on button "Save" at bounding box center [456, 296] width 57 height 19
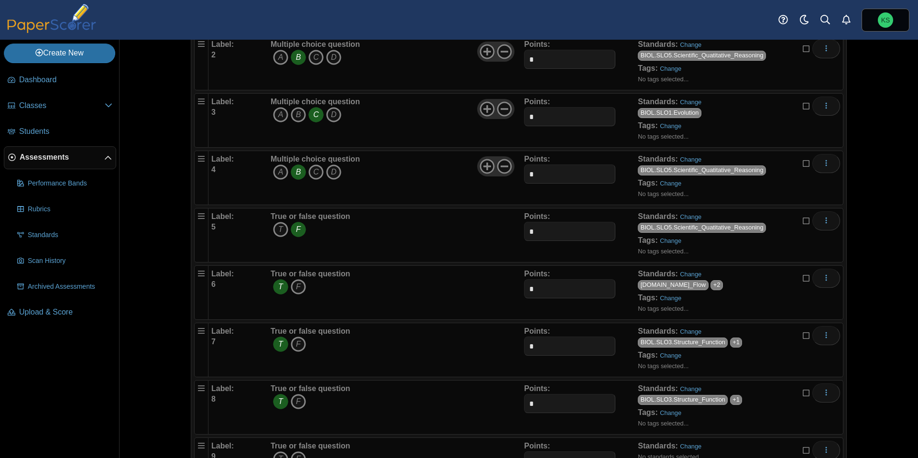
scroll to position [215, 0]
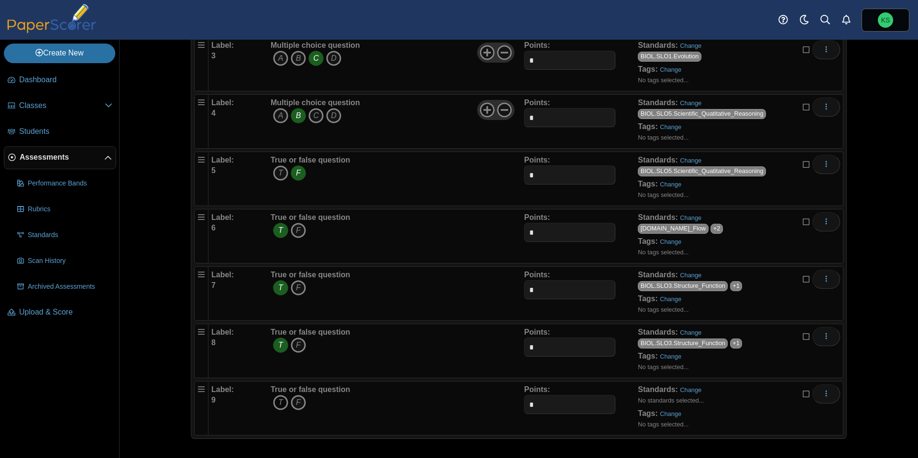
click at [281, 403] on icon "T" at bounding box center [280, 402] width 15 height 15
click at [693, 389] on link "Change" at bounding box center [691, 389] width 22 height 7
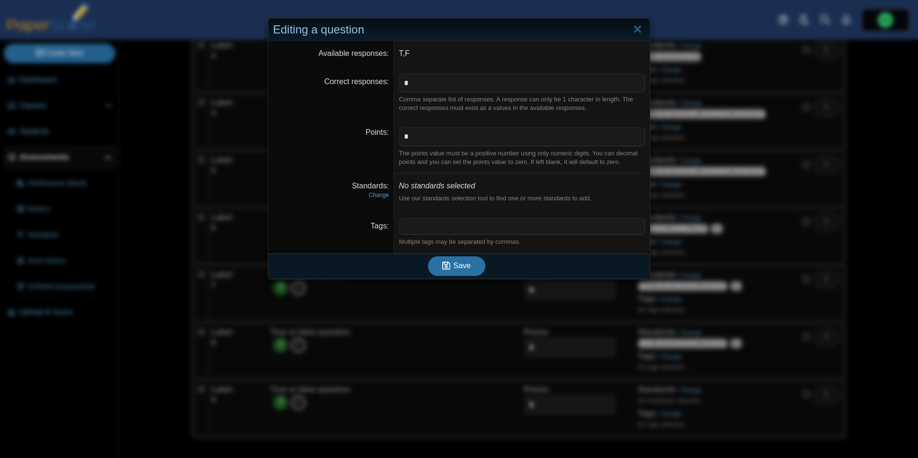
click at [364, 192] on dfn "Change" at bounding box center [331, 195] width 116 height 8
click at [370, 194] on link "Change" at bounding box center [378, 195] width 20 height 7
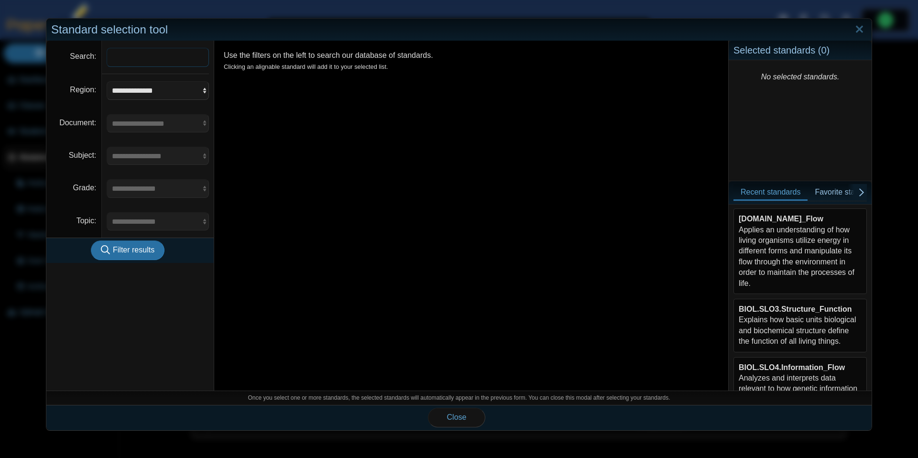
scroll to position [173, 0]
click at [799, 315] on div "BIOL.SLO3.Structure_Function Explains how basic units biological and biochemica…" at bounding box center [799, 322] width 123 height 43
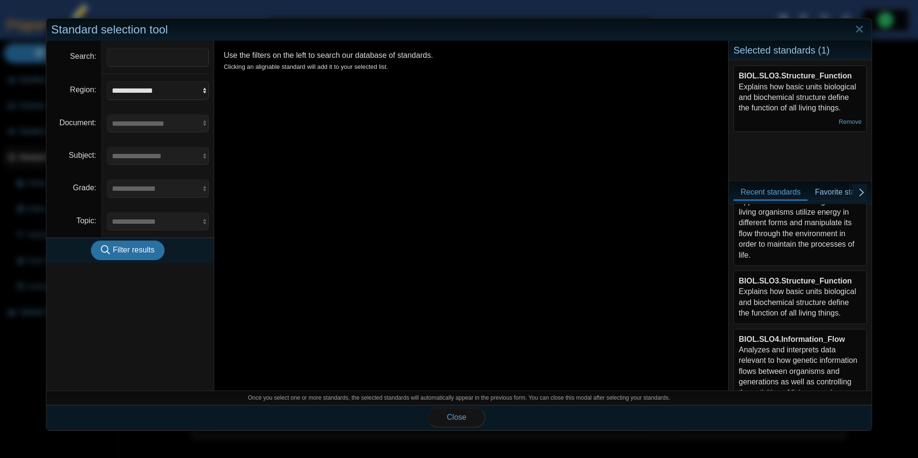
scroll to position [216, 0]
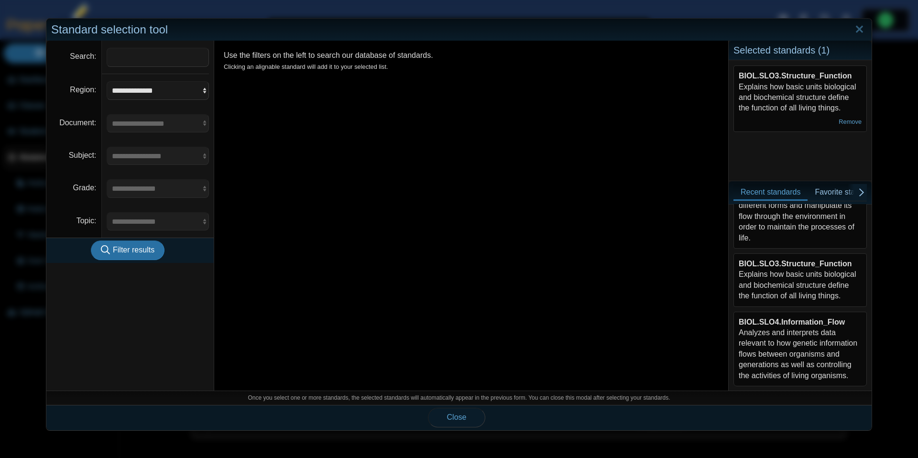
click at [460, 417] on span "Close" at bounding box center [457, 417] width 20 height 8
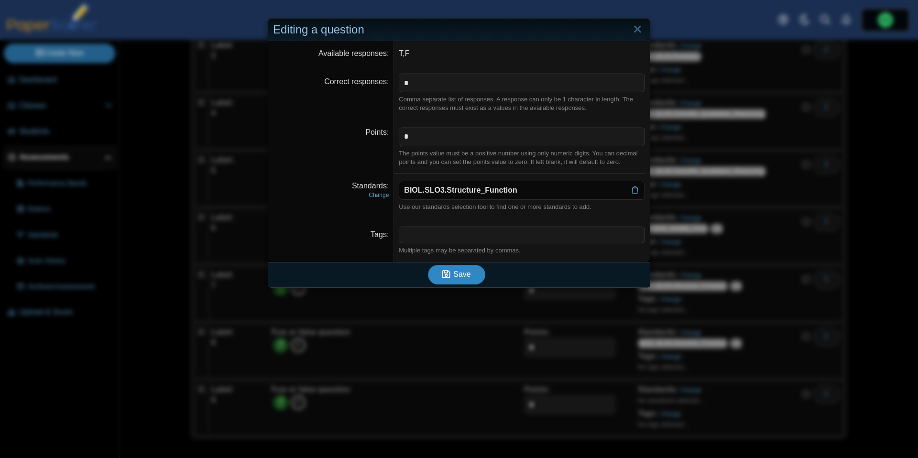
click at [473, 278] on button "Save" at bounding box center [456, 274] width 57 height 19
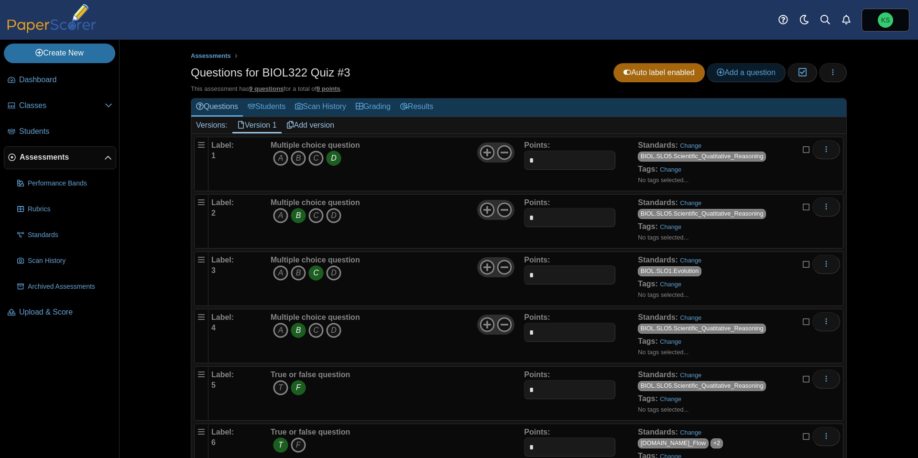
click at [727, 73] on span "Add a question" at bounding box center [745, 72] width 59 height 8
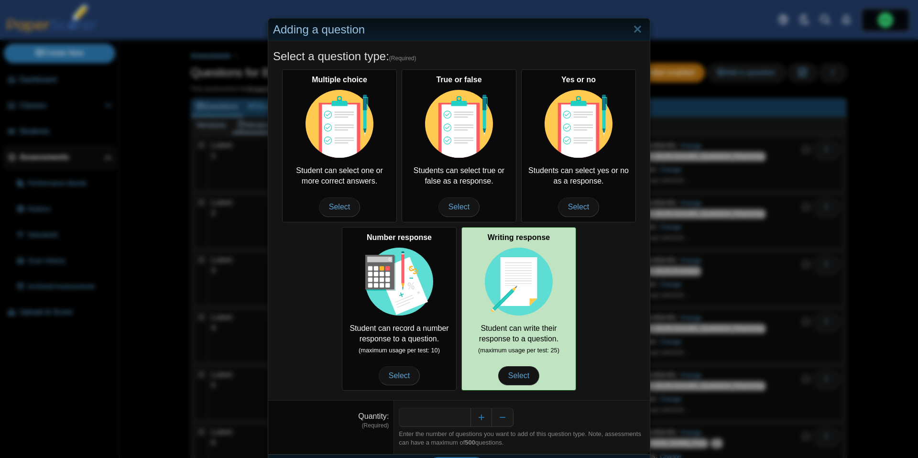
click at [505, 257] on img at bounding box center [519, 282] width 68 height 68
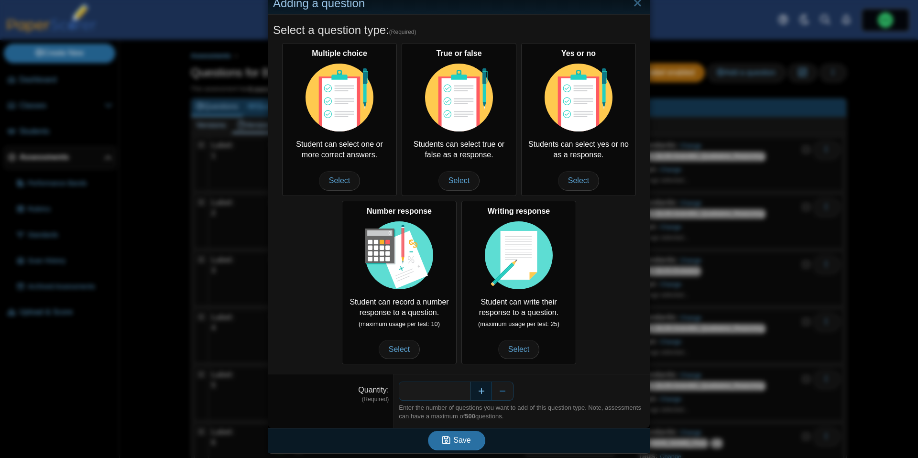
click at [483, 389] on button "Increase" at bounding box center [481, 390] width 22 height 19
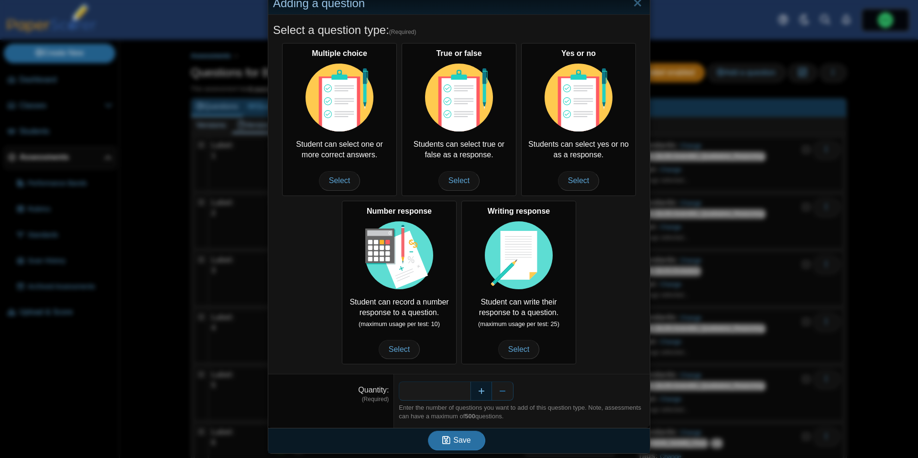
type input "*"
click at [473, 438] on button "Save" at bounding box center [456, 440] width 57 height 19
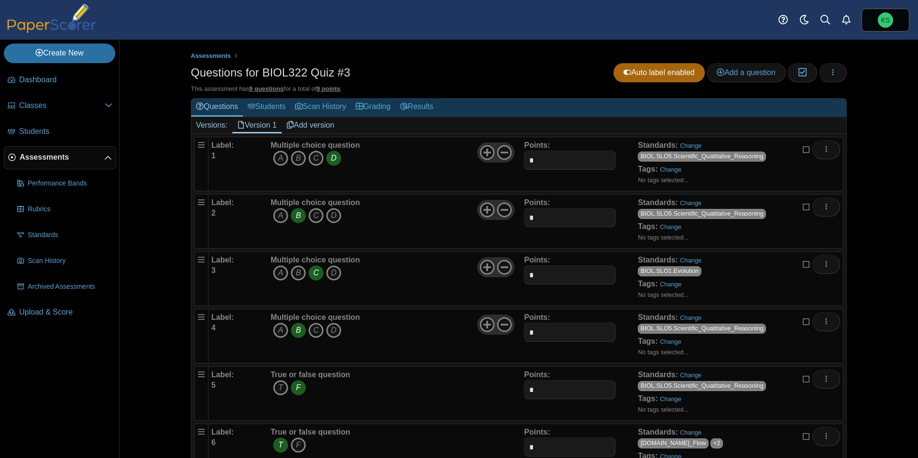
scroll to position [215, 0]
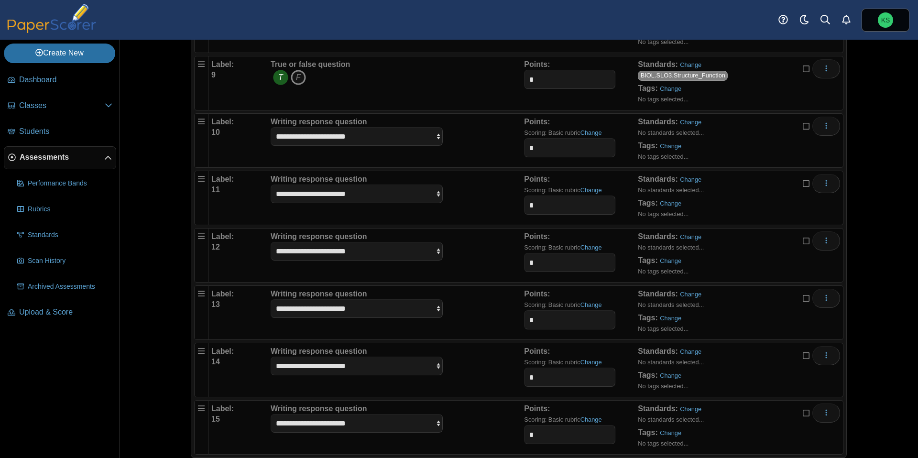
scroll to position [539, 0]
click at [411, 136] on select "**********" at bounding box center [356, 137] width 172 height 18
click at [543, 156] on input "*" at bounding box center [569, 148] width 91 height 19
type input "*"
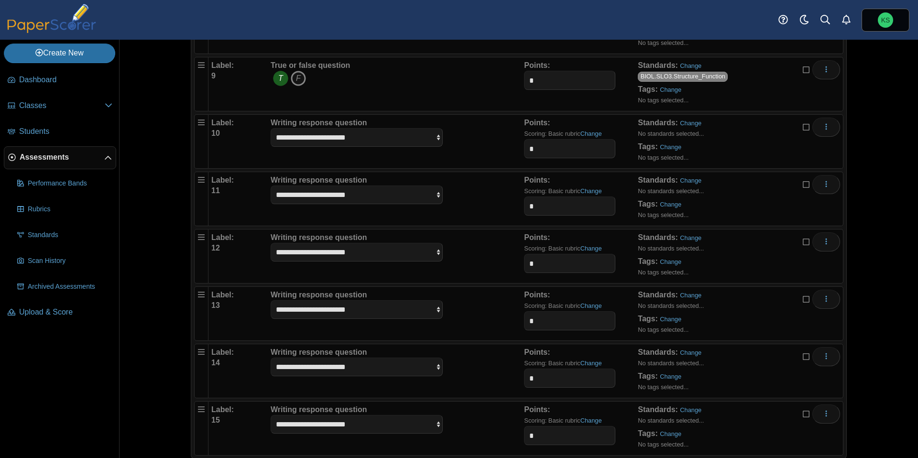
click at [497, 188] on div "**********" at bounding box center [396, 199] width 256 height 48
click at [690, 122] on link "Change" at bounding box center [691, 122] width 22 height 7
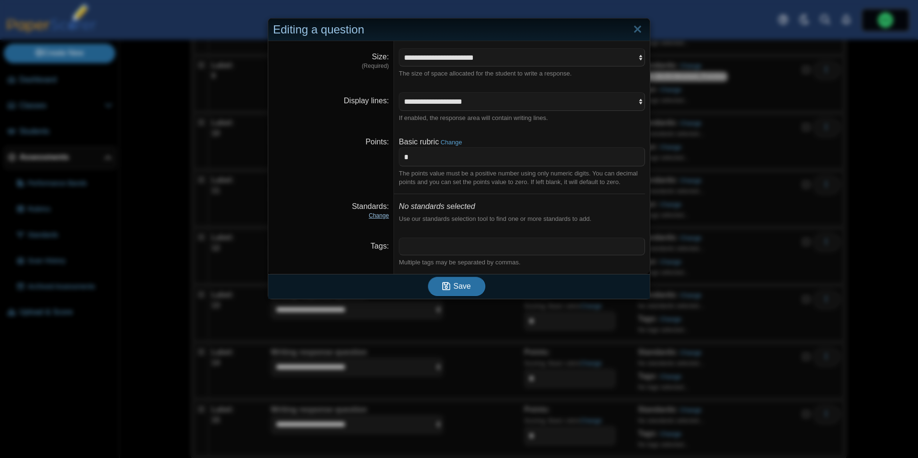
click at [377, 216] on link "Change" at bounding box center [378, 215] width 20 height 7
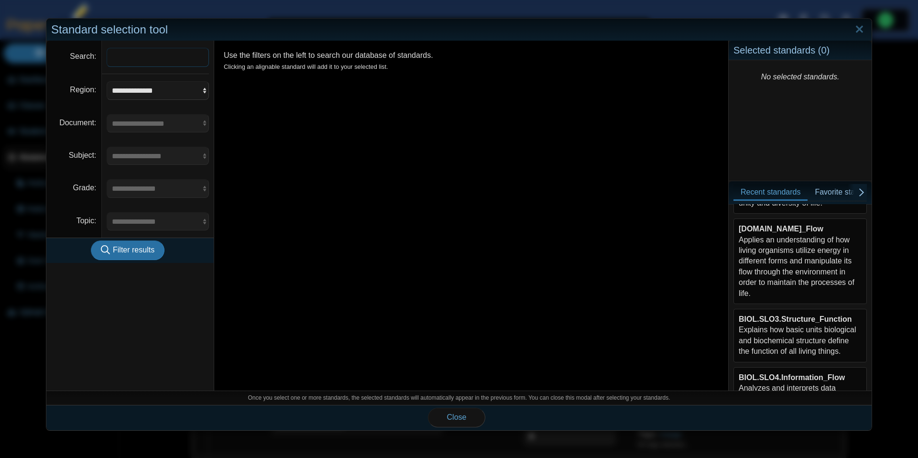
scroll to position [173, 0]
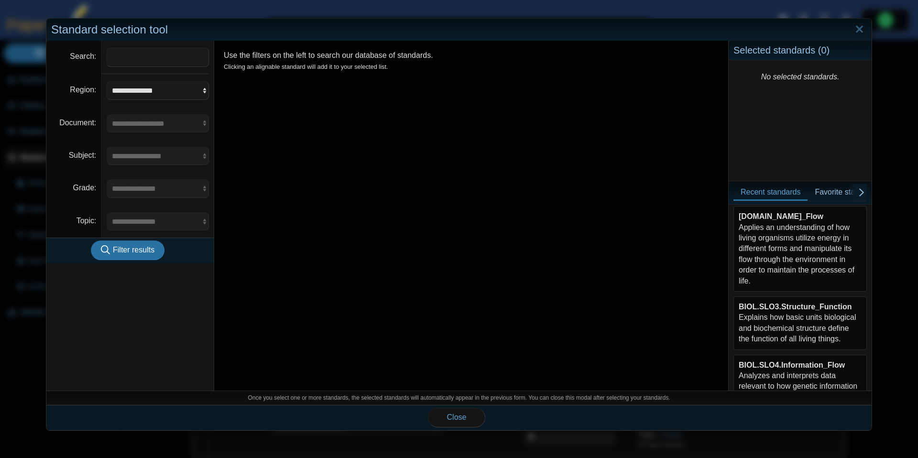
click at [809, 318] on div "BIOL.SLO3.Structure_Function Explains how basic units biological and biochemica…" at bounding box center [799, 323] width 123 height 43
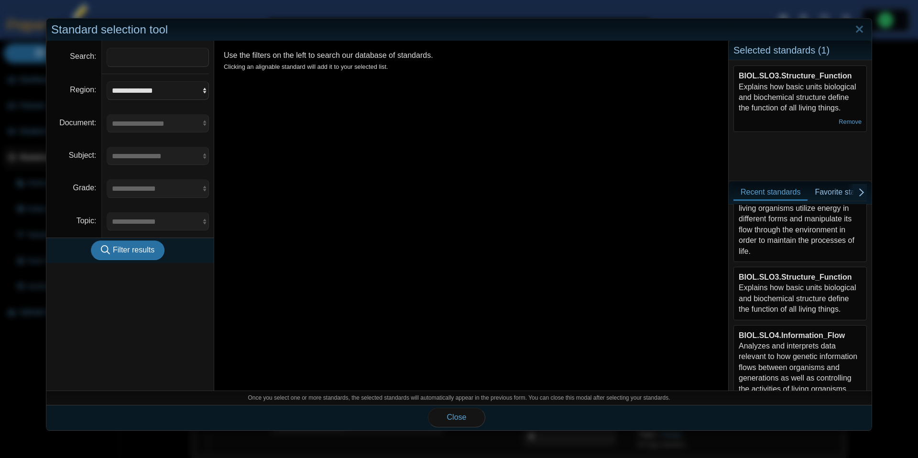
scroll to position [216, 0]
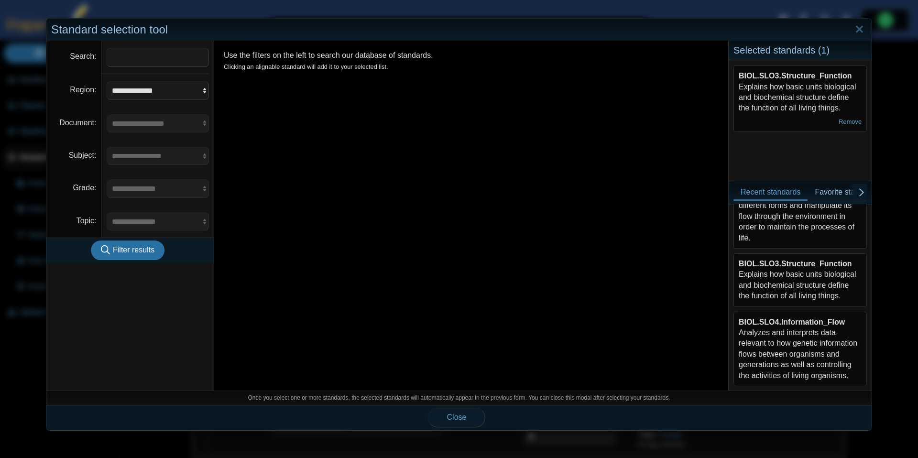
click at [450, 421] on span "Close" at bounding box center [457, 417] width 20 height 8
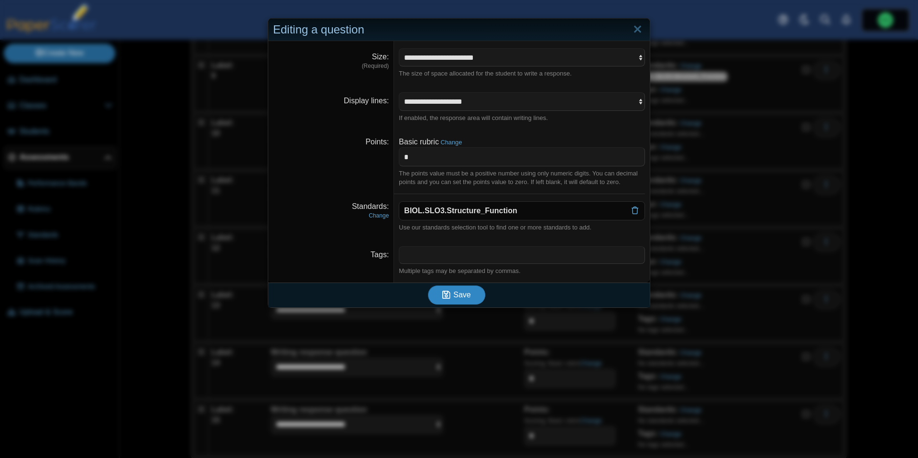
click at [454, 293] on span "Save" at bounding box center [461, 295] width 17 height 8
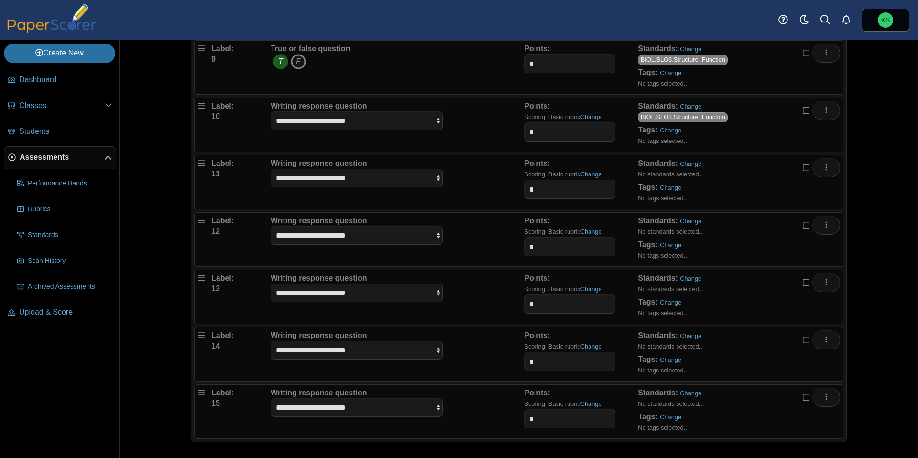
scroll to position [559, 0]
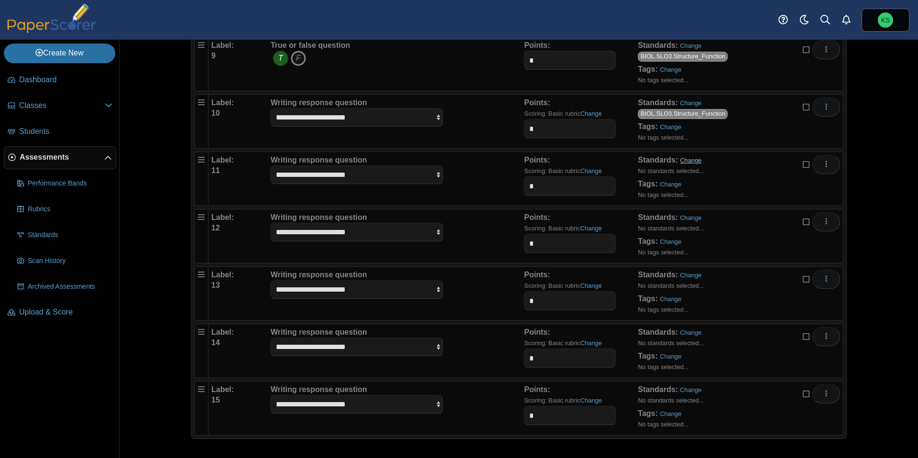
click at [691, 161] on link "Change" at bounding box center [691, 160] width 22 height 7
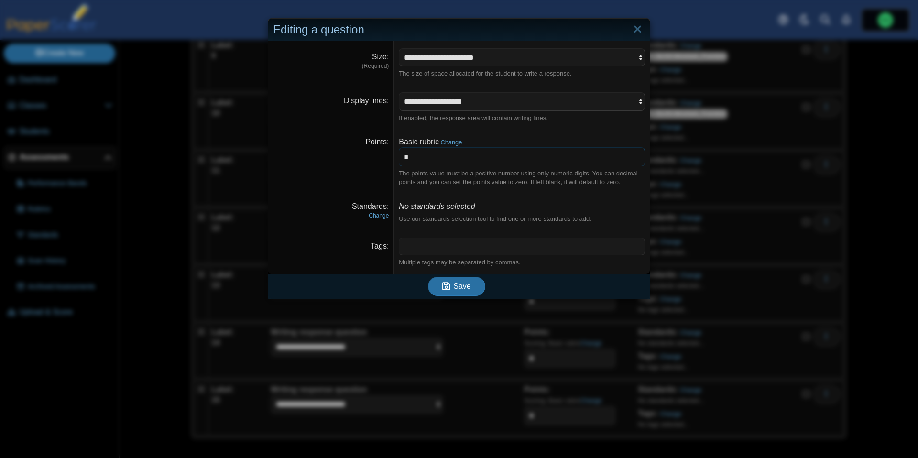
click at [418, 159] on input "*" at bounding box center [522, 156] width 246 height 19
type input "*"
click at [385, 213] on link "Change" at bounding box center [378, 215] width 20 height 7
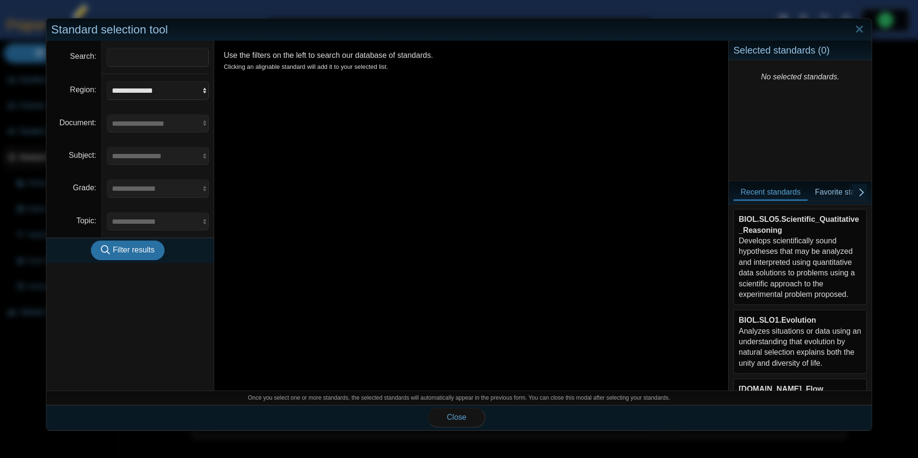
click at [811, 256] on div "BIOL.SLO5.Scientific_Quatitative_Reasoning Develops scientifically sound hypoth…" at bounding box center [799, 257] width 123 height 86
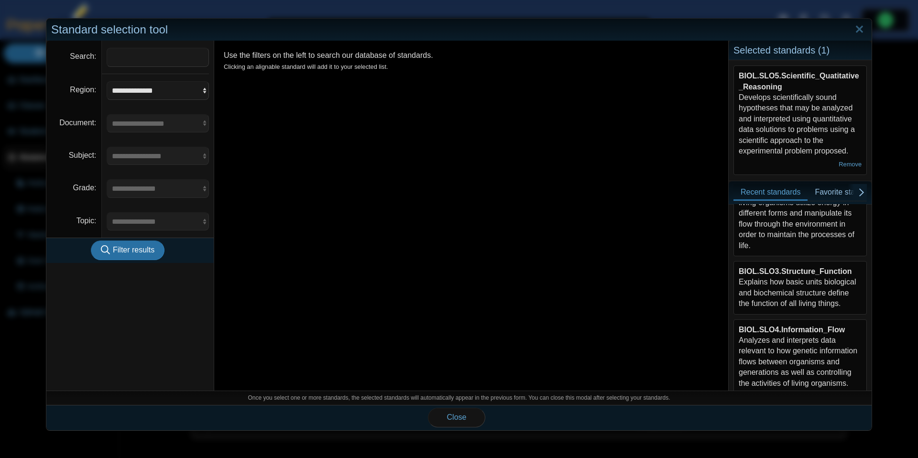
scroll to position [216, 0]
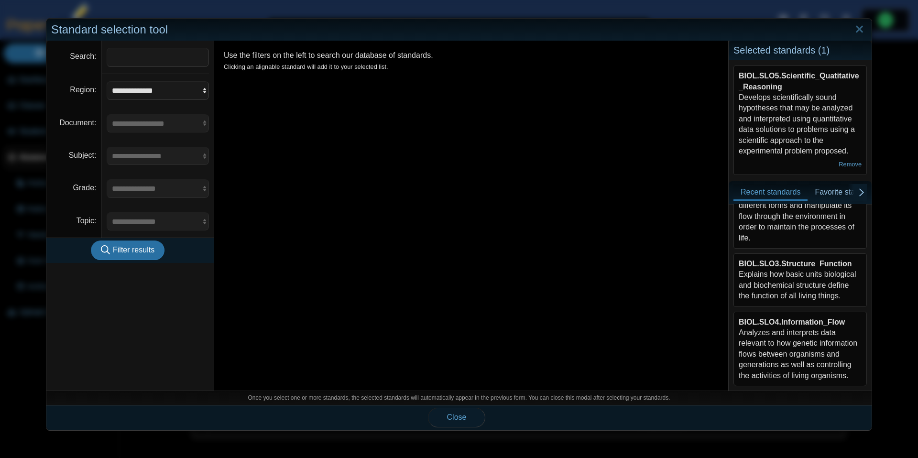
click at [459, 412] on button "Close" at bounding box center [456, 417] width 57 height 19
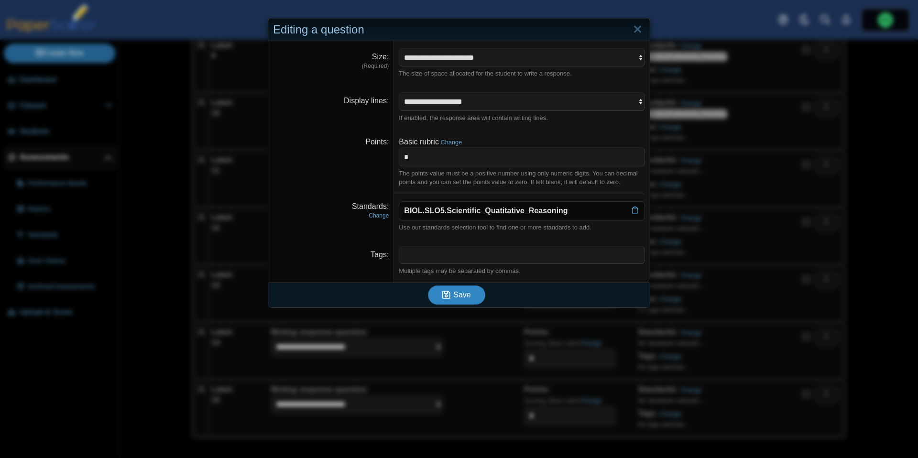
click at [472, 302] on button "Save" at bounding box center [456, 294] width 57 height 19
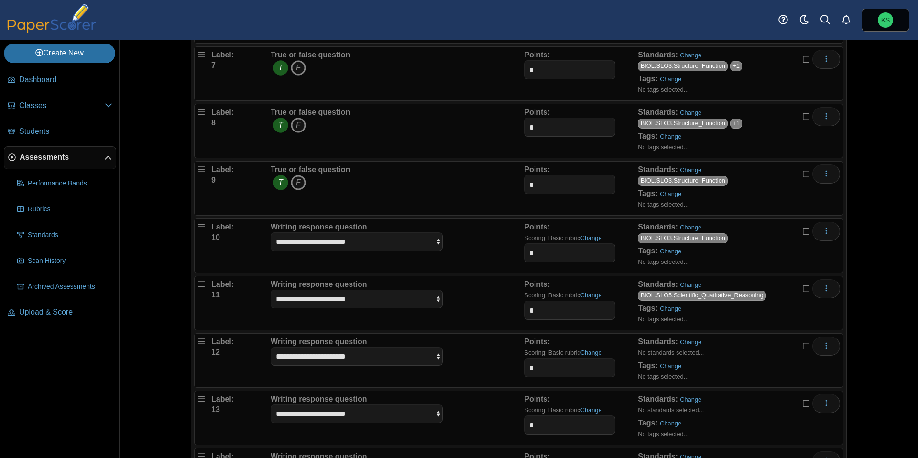
scroll to position [559, 0]
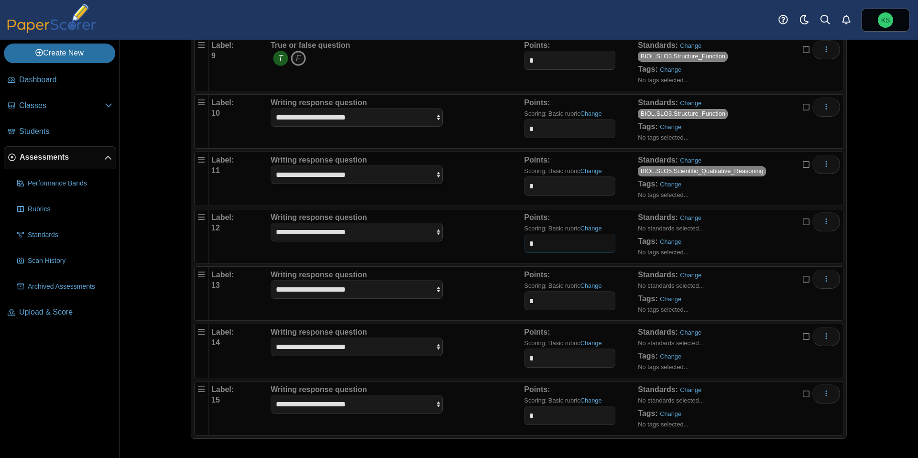
click at [574, 245] on input "*" at bounding box center [569, 243] width 91 height 19
type input "*"
click at [552, 302] on input "*" at bounding box center [569, 300] width 91 height 19
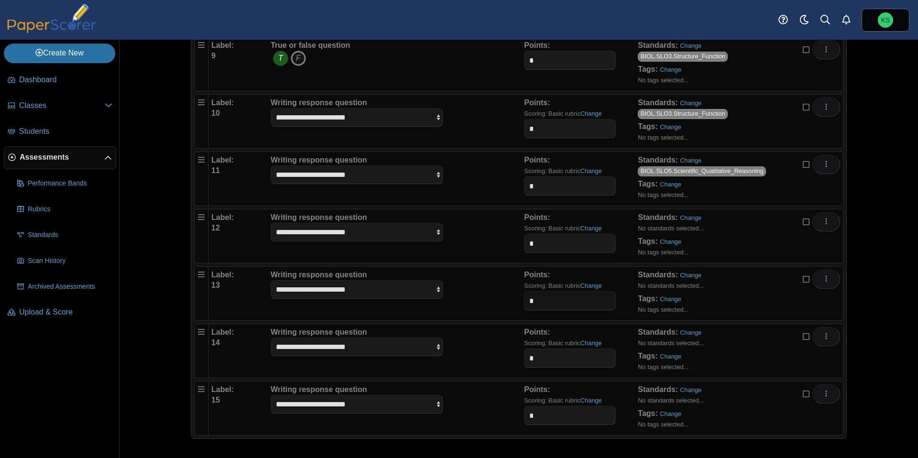
type input "*"
click at [540, 356] on input "*" at bounding box center [569, 357] width 91 height 19
type input "*"
click at [545, 418] on input "*" at bounding box center [569, 415] width 91 height 19
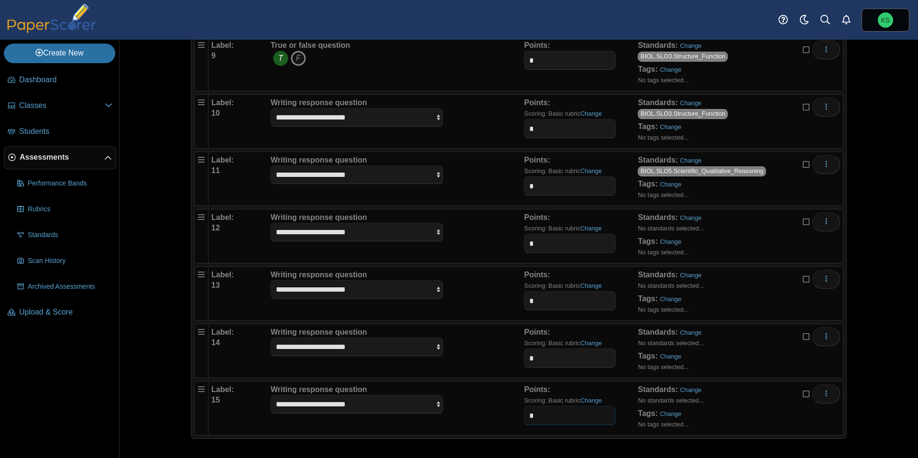
click at [545, 418] on input "*" at bounding box center [569, 415] width 91 height 19
type input "*"
click at [623, 386] on div "Points: Scoring: Basic rubric Change *" at bounding box center [581, 408] width 114 height 48
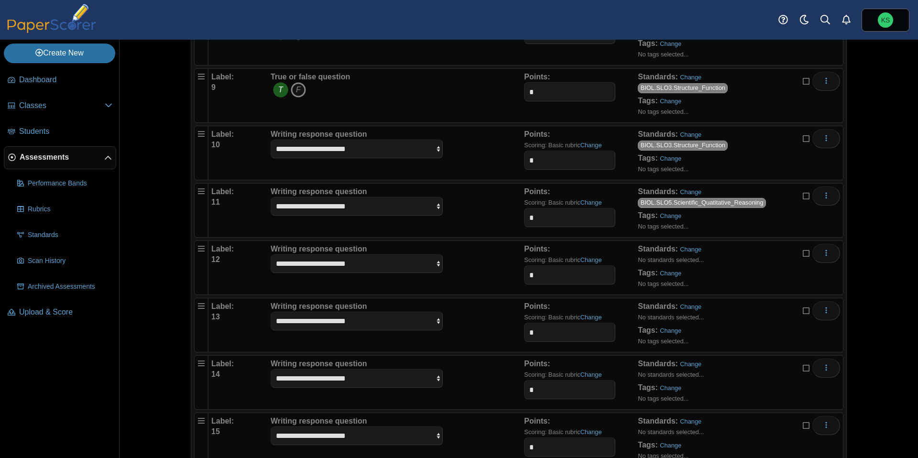
scroll to position [527, 0]
click at [688, 251] on link "Change" at bounding box center [691, 249] width 22 height 7
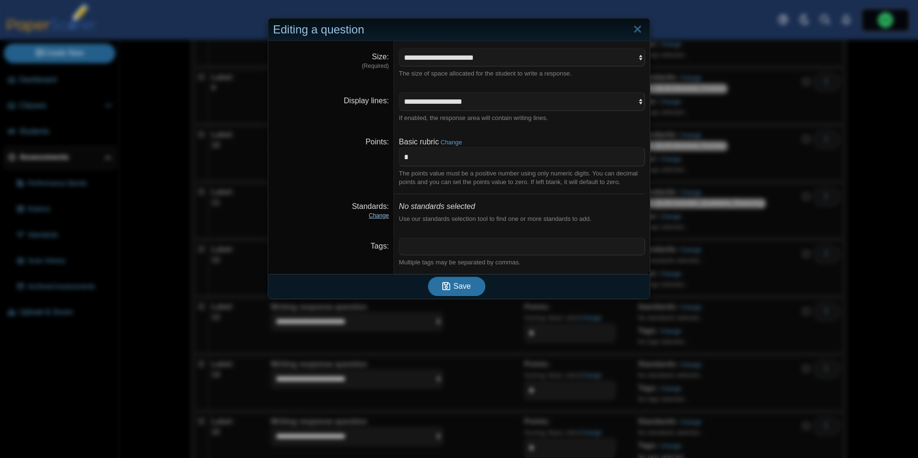
click at [381, 213] on link "Change" at bounding box center [378, 215] width 20 height 7
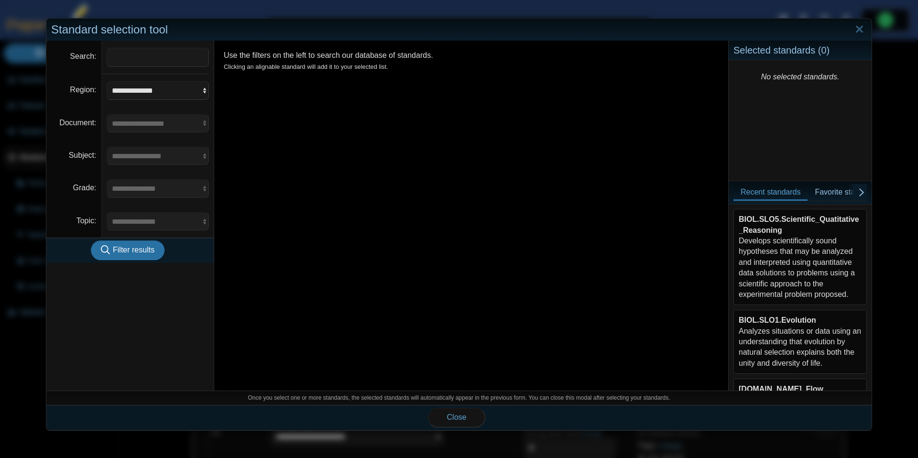
click at [811, 231] on div "BIOL.SLO5.Scientific_Quatitative_Reasoning Develops scientifically sound hypoth…" at bounding box center [799, 257] width 123 height 86
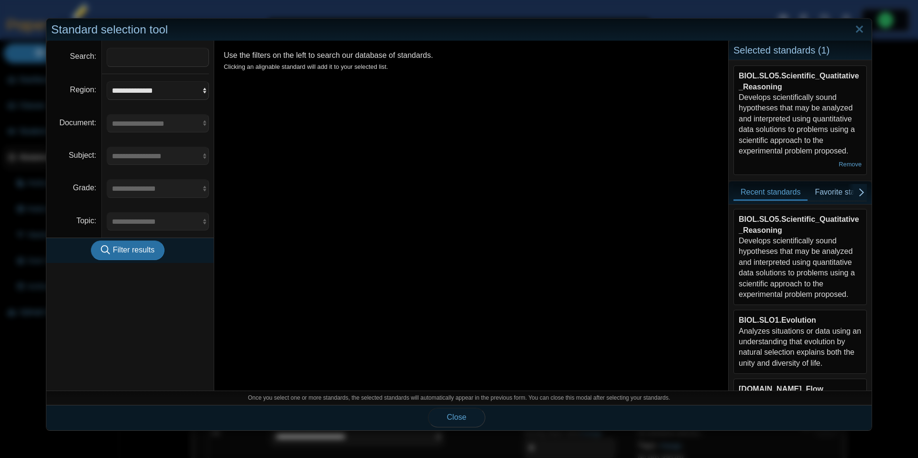
click at [465, 423] on button "Close" at bounding box center [456, 417] width 57 height 19
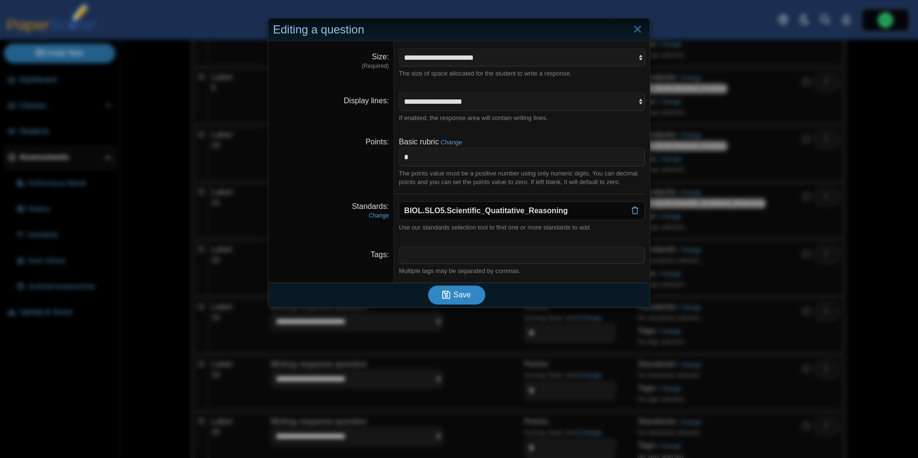
click at [465, 296] on span "Save" at bounding box center [461, 295] width 17 height 8
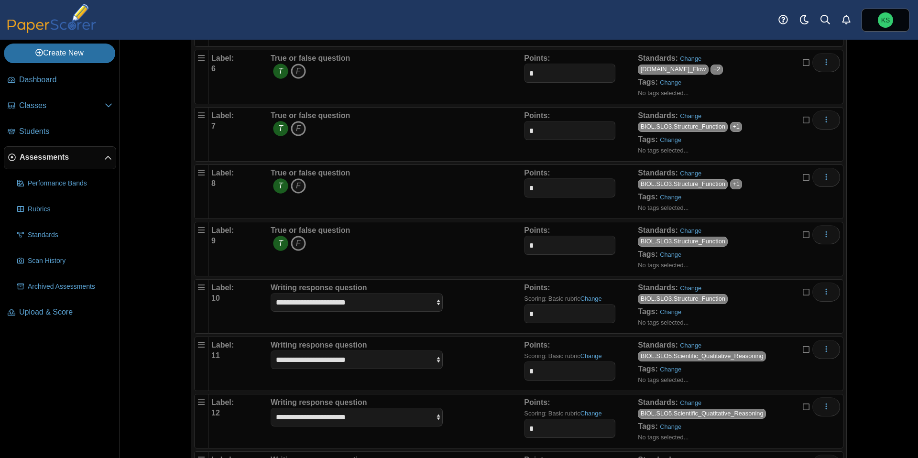
scroll to position [559, 0]
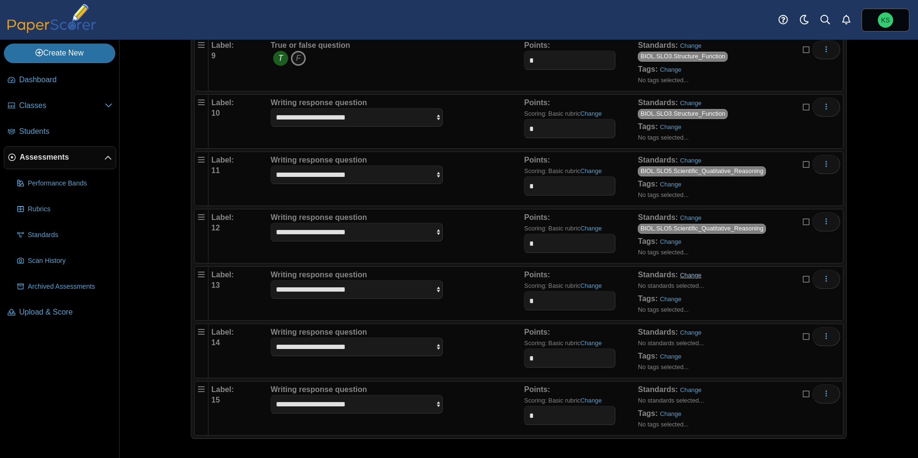
click at [692, 276] on link "Change" at bounding box center [691, 274] width 22 height 7
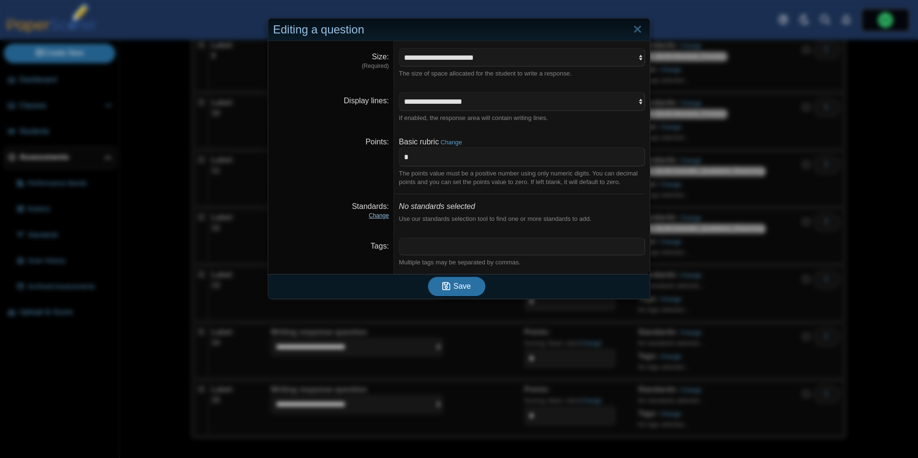
click at [381, 216] on link "Change" at bounding box center [378, 215] width 20 height 7
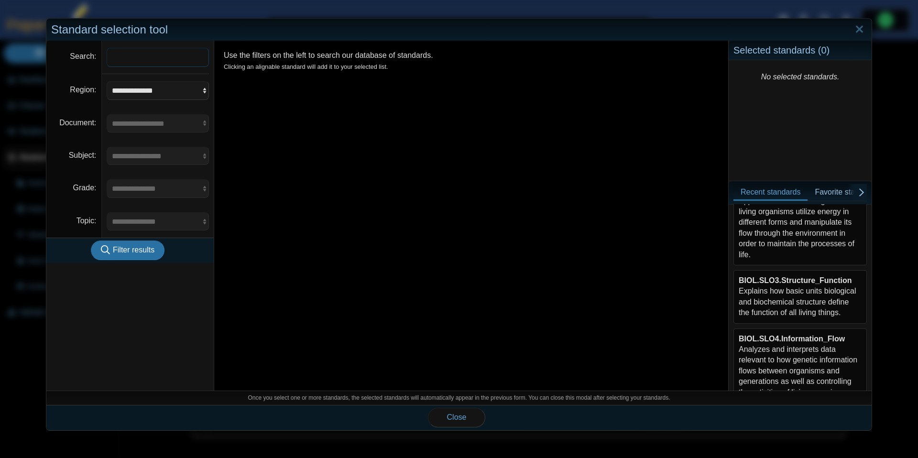
scroll to position [216, 0]
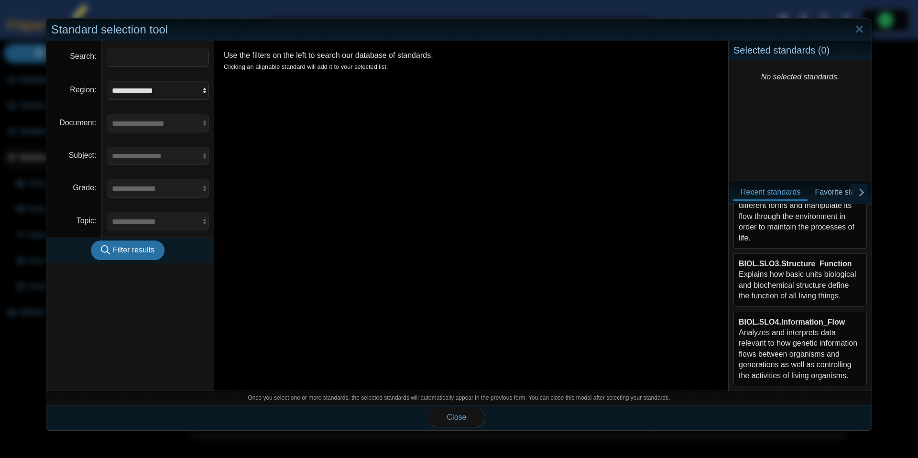
click at [794, 329] on div "BIOL.SLO4.Information_Flow Analyzes and interprets data relevant to how genetic…" at bounding box center [799, 349] width 123 height 64
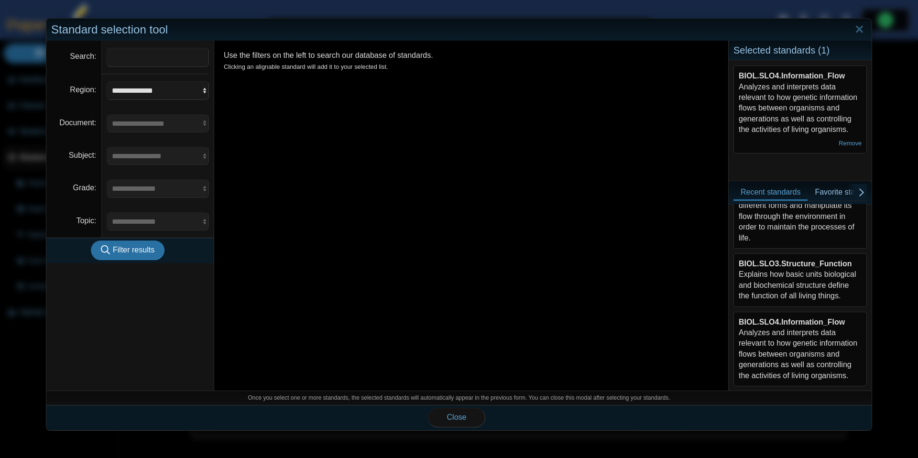
click at [790, 287] on div "BIOL.SLO3.Structure_Function Explains how basic units biological and biochemica…" at bounding box center [799, 280] width 123 height 43
click at [454, 419] on span "Close" at bounding box center [457, 417] width 20 height 8
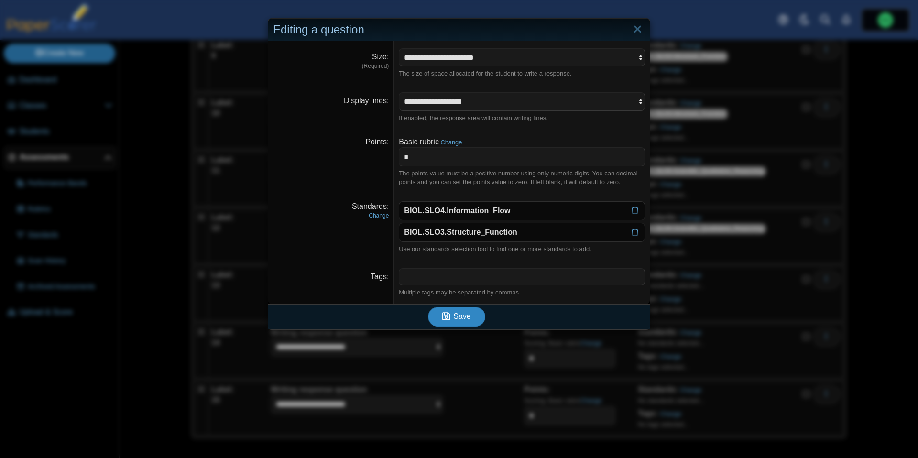
click at [454, 316] on span "Save" at bounding box center [461, 316] width 17 height 8
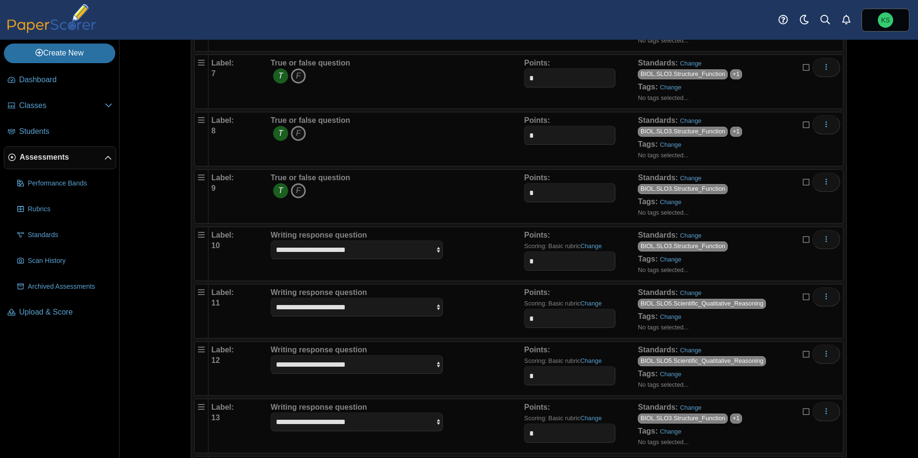
scroll to position [559, 0]
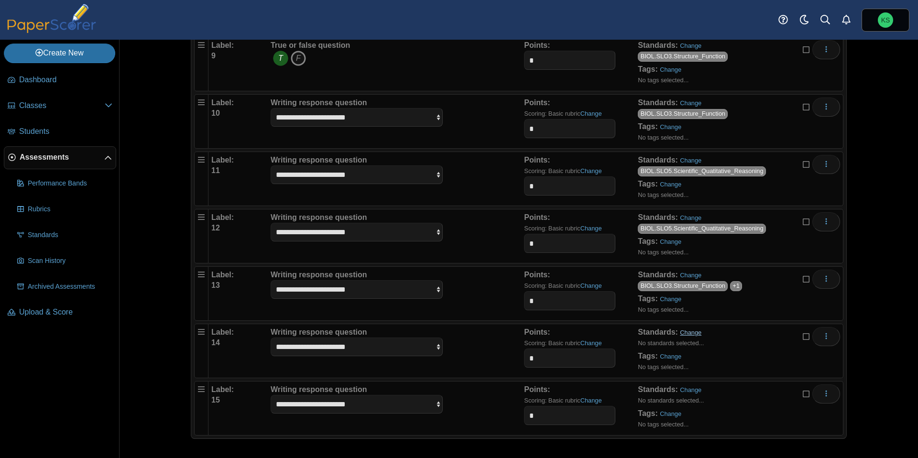
click at [692, 334] on link "Change" at bounding box center [691, 332] width 22 height 7
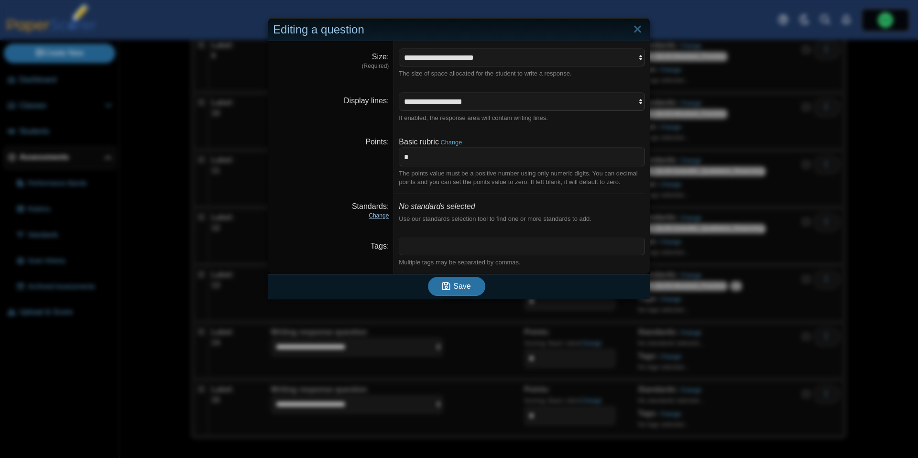
click at [381, 218] on link "Change" at bounding box center [378, 215] width 20 height 7
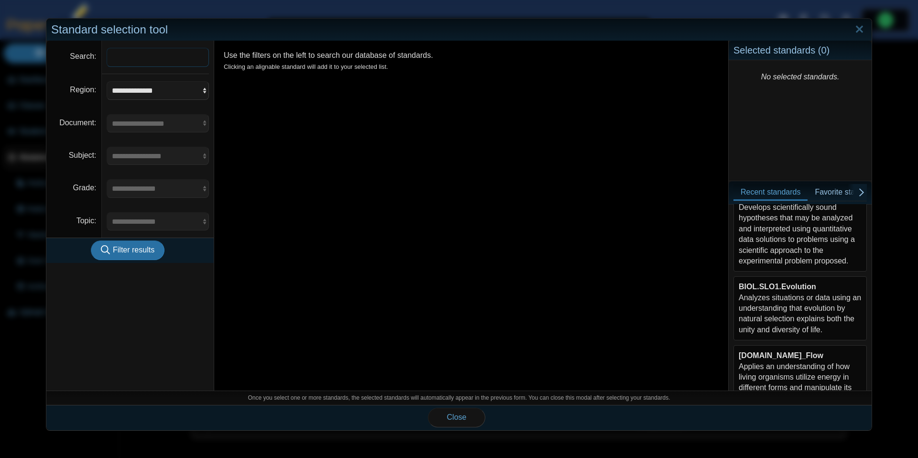
scroll to position [45, 0]
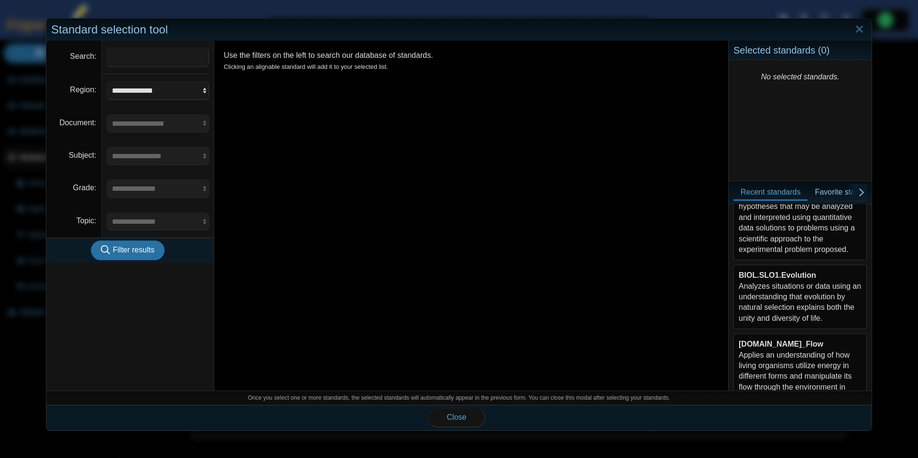
click at [796, 279] on b "BIOL.SLO1.Evolution" at bounding box center [776, 275] width 77 height 8
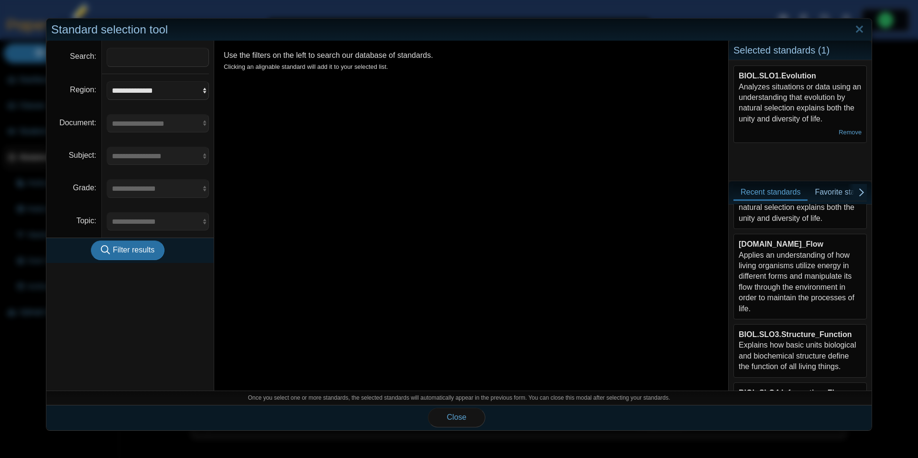
scroll to position [141, 0]
click at [798, 298] on div "[DOMAIN_NAME]_Flow Applies an understanding of how living organisms utilize ene…" at bounding box center [799, 280] width 123 height 75
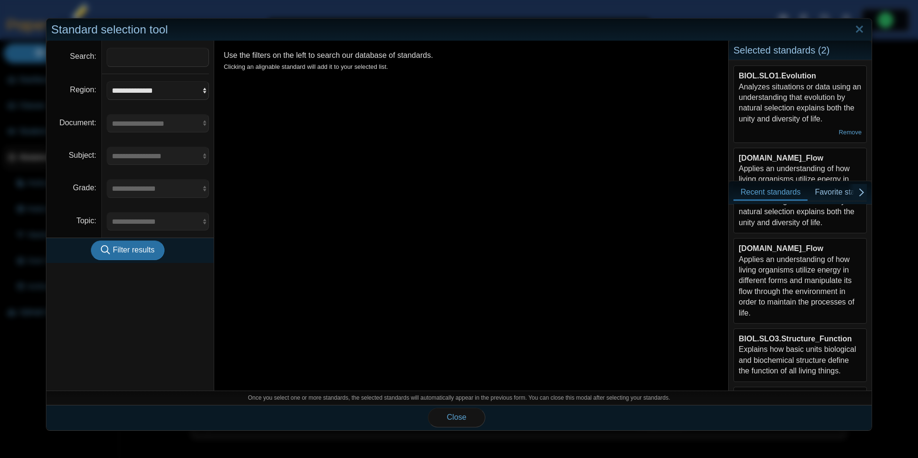
scroll to position [216, 0]
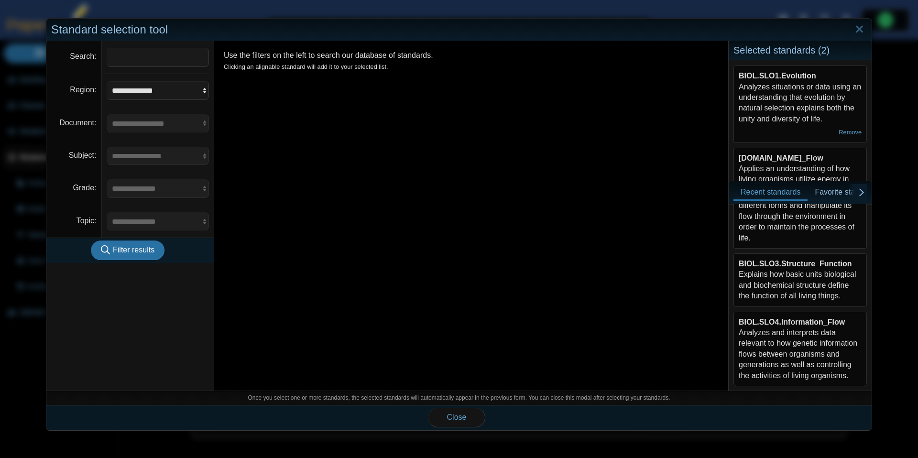
click at [811, 290] on div "BIOL.SLO3.Structure_Function Explains how basic units biological and biochemica…" at bounding box center [799, 280] width 123 height 43
click at [799, 331] on div "BIOL.SLO4.Information_Flow Analyzes and interprets data relevant to how genetic…" at bounding box center [799, 349] width 123 height 64
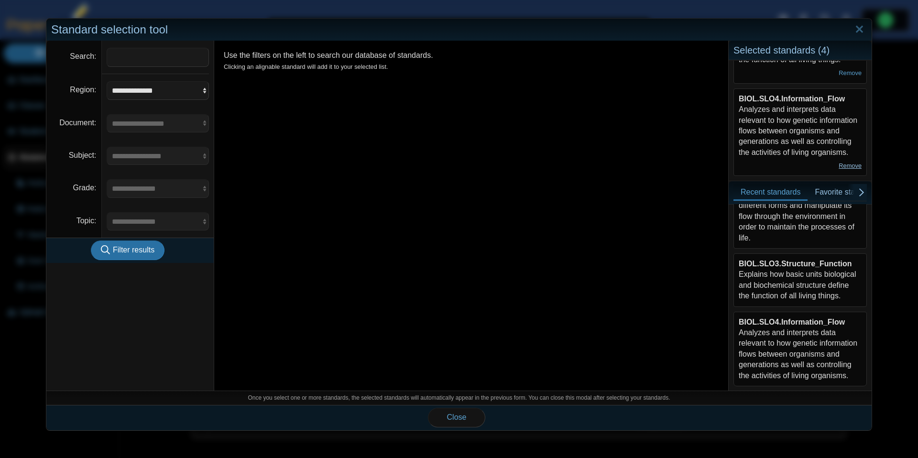
click at [848, 164] on link "Remove" at bounding box center [849, 165] width 23 height 7
click at [842, 167] on link "Remove" at bounding box center [849, 165] width 23 height 7
click at [841, 165] on link "Remove" at bounding box center [849, 165] width 23 height 7
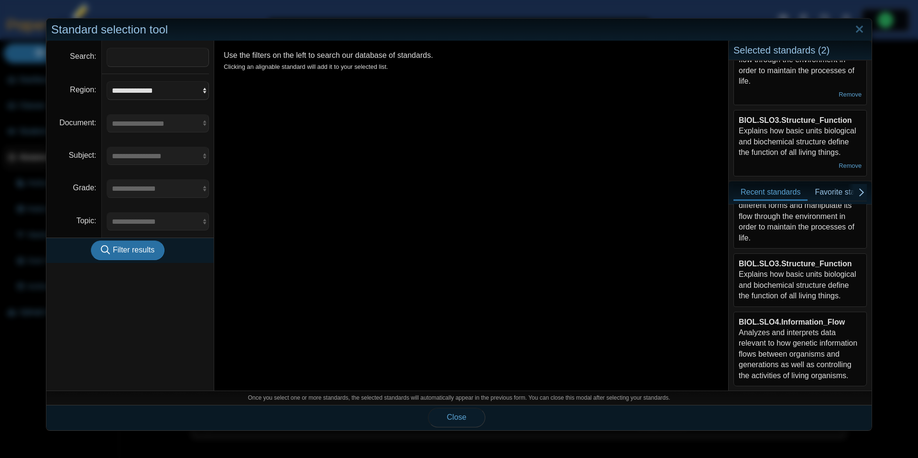
click at [451, 423] on button "Close" at bounding box center [456, 417] width 57 height 19
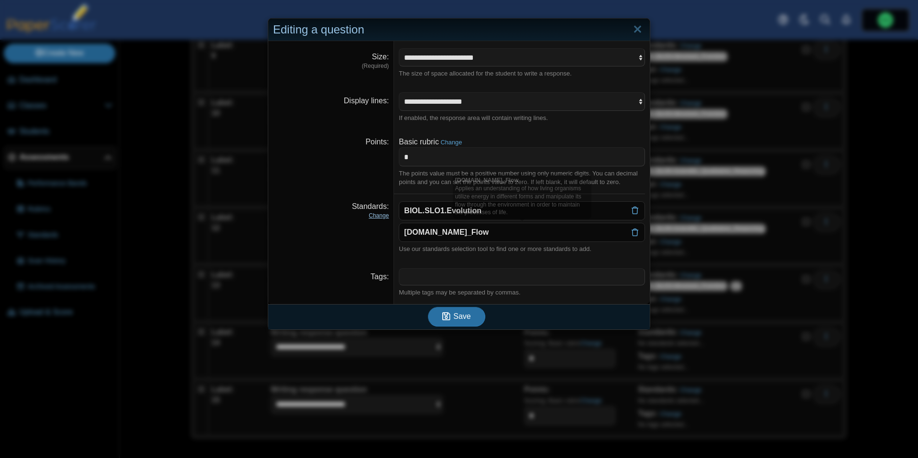
click at [382, 216] on link "Change" at bounding box center [378, 215] width 20 height 7
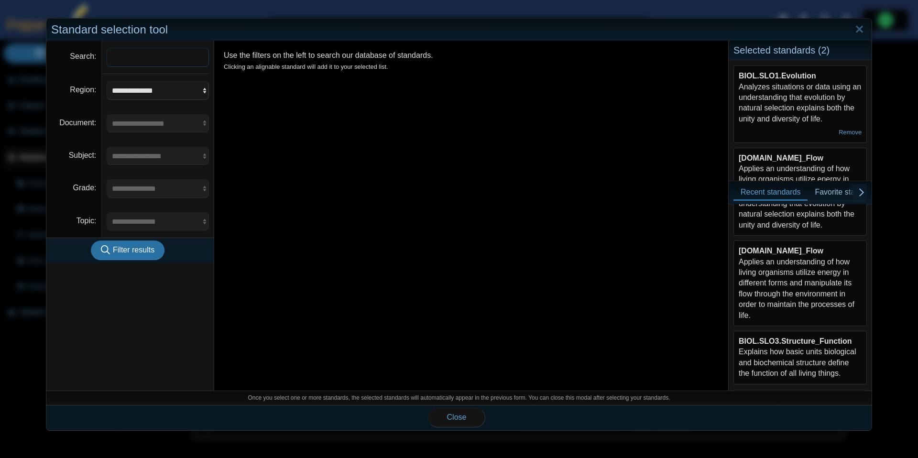
scroll to position [144, 0]
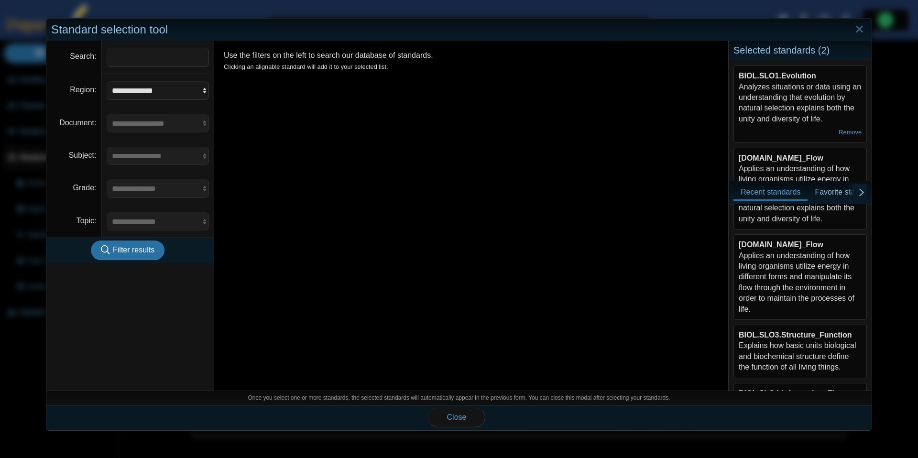
click at [806, 354] on div "BIOL.SLO3.Structure_Function Explains how basic units biological and biochemica…" at bounding box center [799, 351] width 123 height 43
click at [469, 422] on button "Close" at bounding box center [456, 417] width 57 height 19
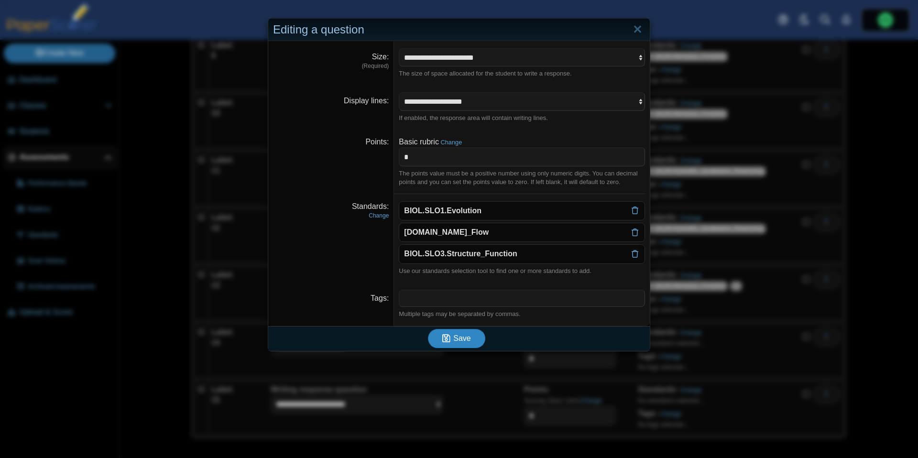
click at [465, 342] on span "Save" at bounding box center [461, 338] width 17 height 8
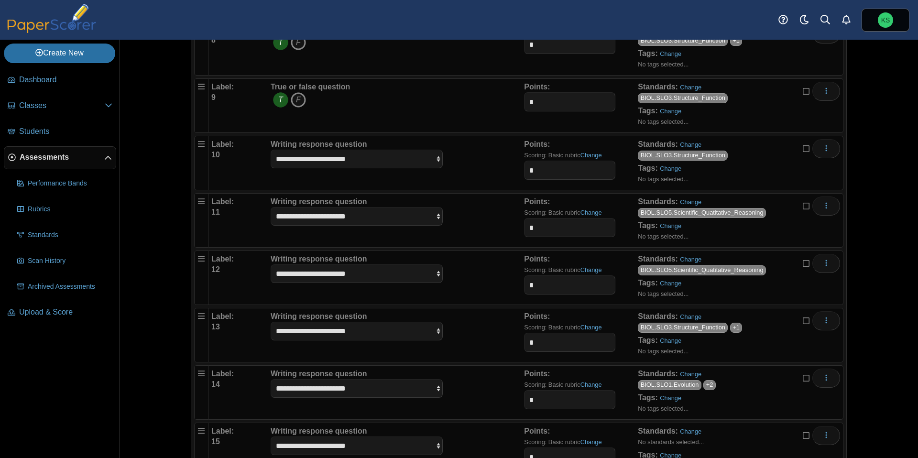
scroll to position [559, 0]
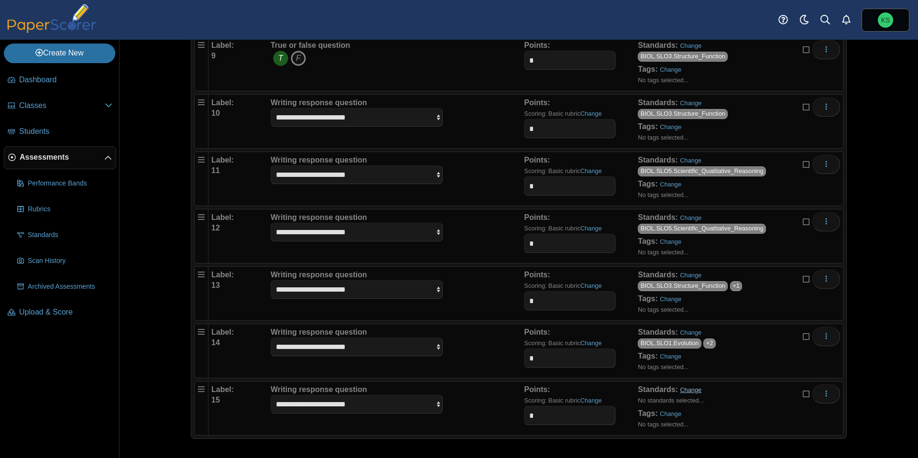
click at [688, 392] on link "Change" at bounding box center [691, 389] width 22 height 7
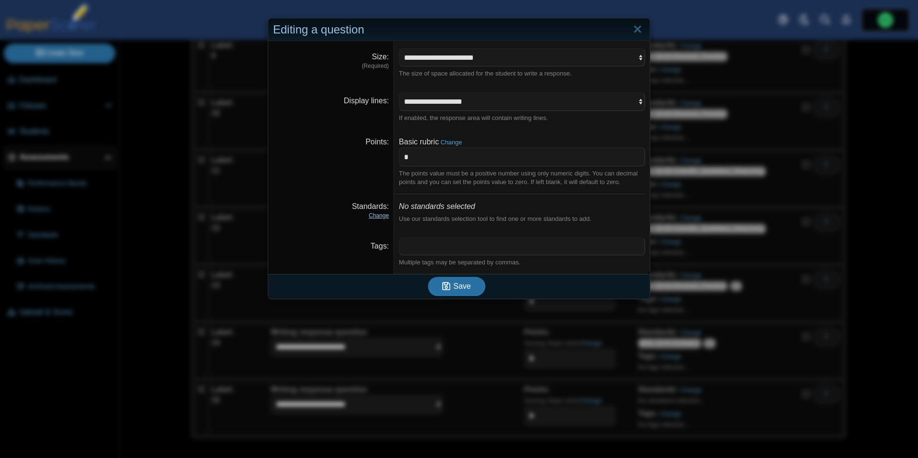
click at [372, 214] on link "Change" at bounding box center [378, 215] width 20 height 7
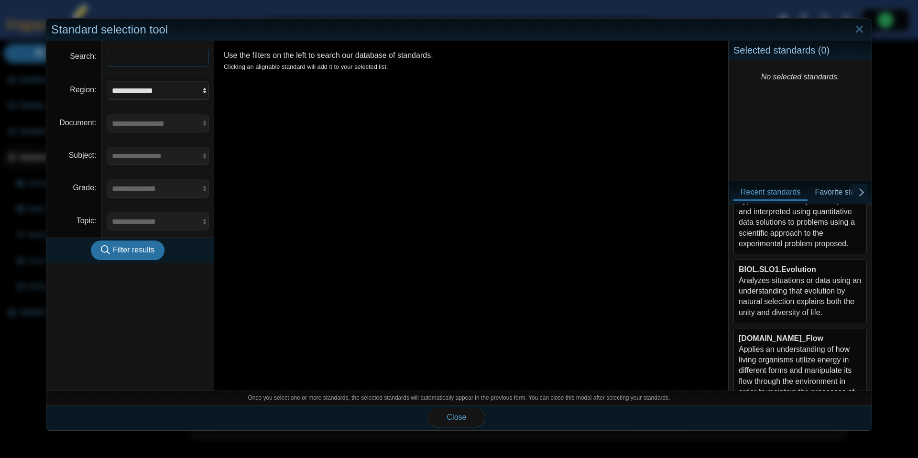
scroll to position [87, 0]
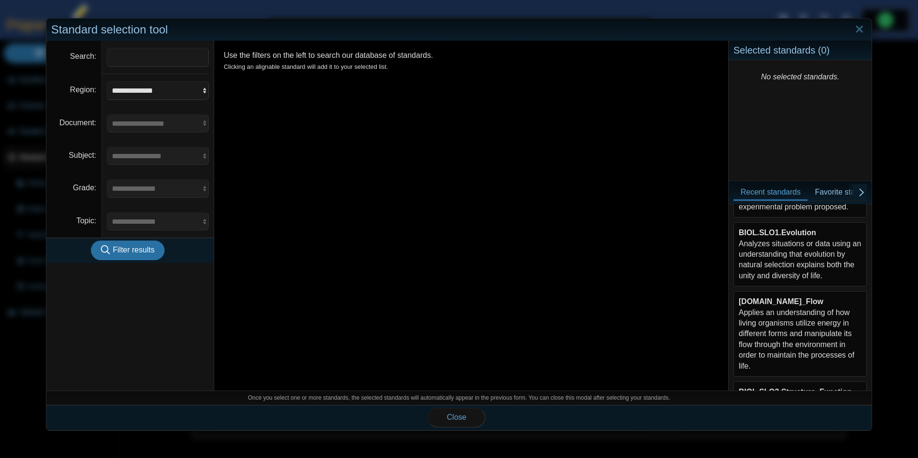
click at [777, 257] on div "BIOL.SLO1.Evolution Analyzes situations or data using an understanding that evo…" at bounding box center [799, 254] width 123 height 54
click at [778, 323] on div "[DOMAIN_NAME]_Flow Applies an understanding of how living organisms utilize ene…" at bounding box center [799, 333] width 123 height 75
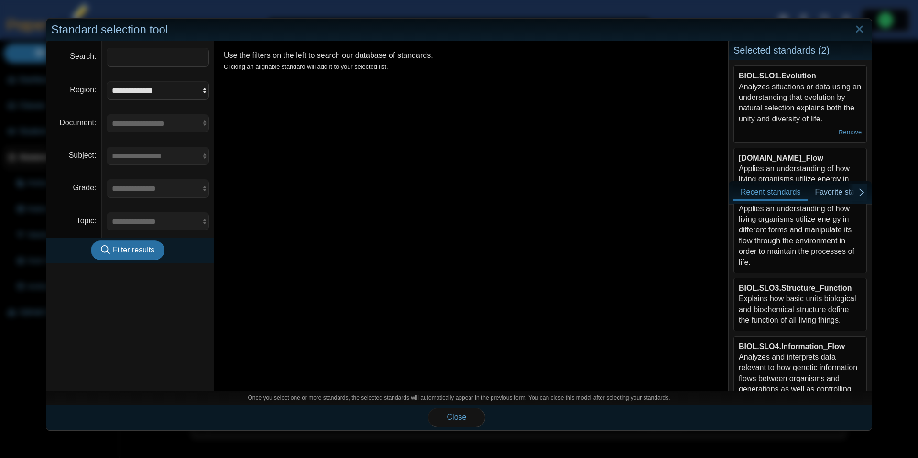
scroll to position [216, 0]
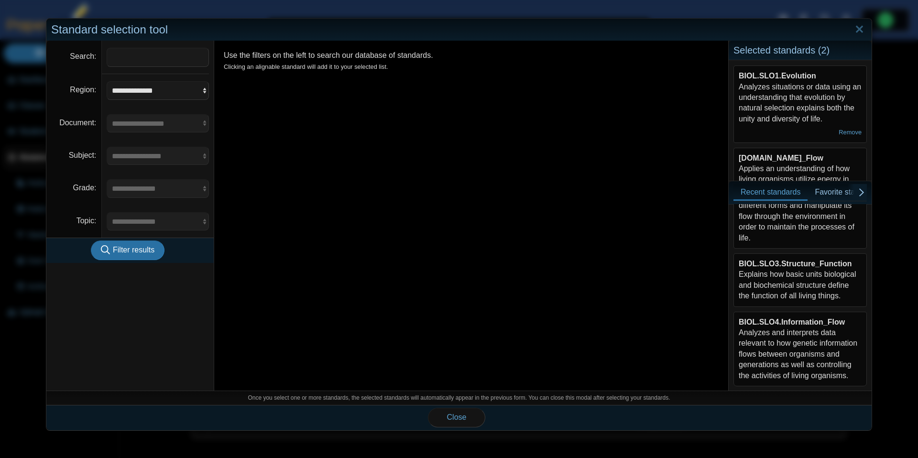
click at [788, 287] on div "BIOL.SLO3.Structure_Function Explains how basic units biological and biochemica…" at bounding box center [799, 280] width 123 height 43
click at [459, 417] on span "Close" at bounding box center [457, 417] width 20 height 8
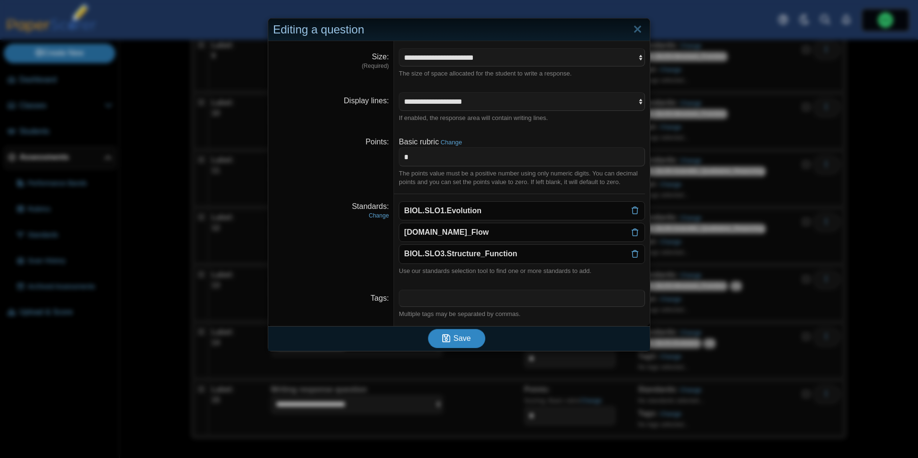
click at [469, 342] on span "Save" at bounding box center [461, 338] width 17 height 8
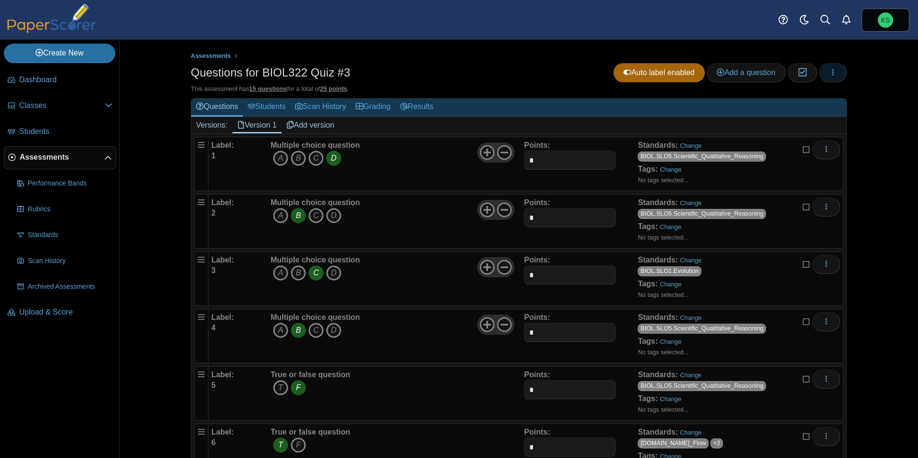
click at [838, 76] on button "button" at bounding box center [833, 72] width 28 height 19
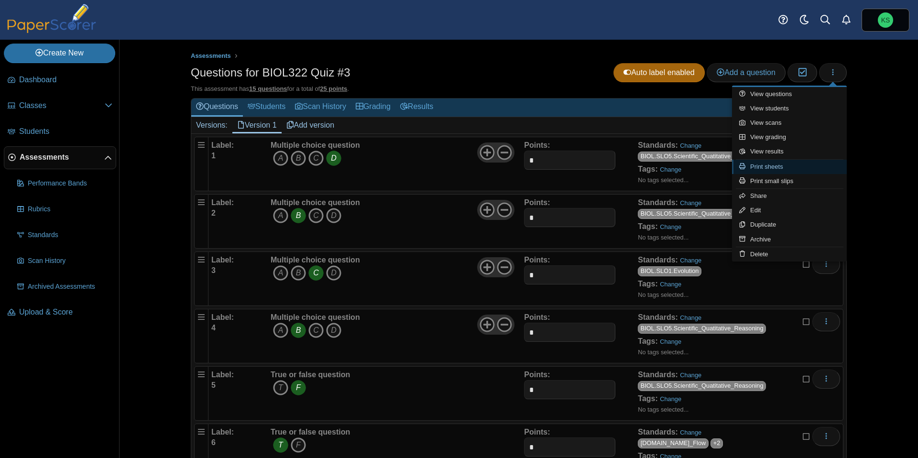
click at [764, 168] on link "Print sheets" at bounding box center [789, 167] width 115 height 14
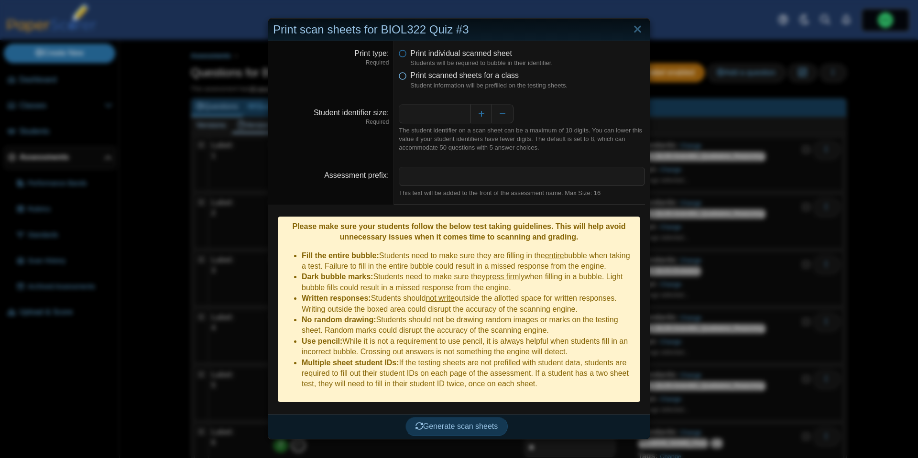
click at [404, 77] on icon at bounding box center [403, 73] width 8 height 7
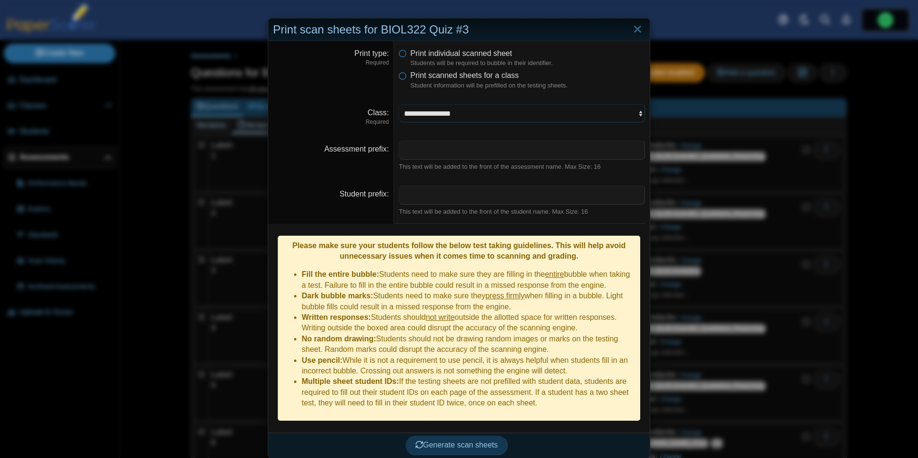
click at [424, 117] on select "**********" at bounding box center [522, 113] width 246 height 18
select select "**********"
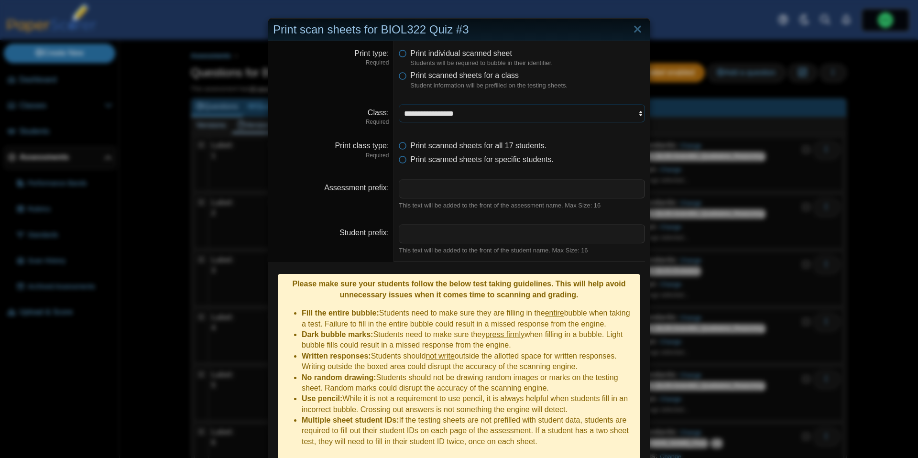
scroll to position [29, 0]
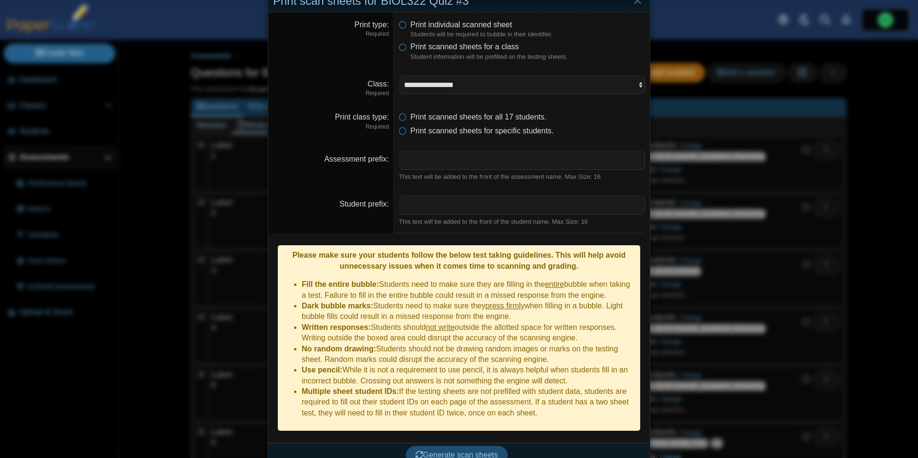
click at [439, 451] on span "Generate scan sheets" at bounding box center [456, 455] width 83 height 8
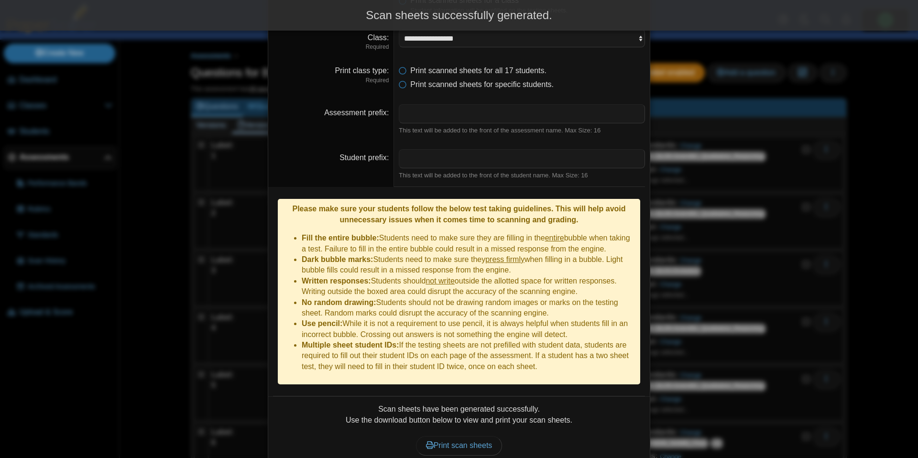
scroll to position [106, 0]
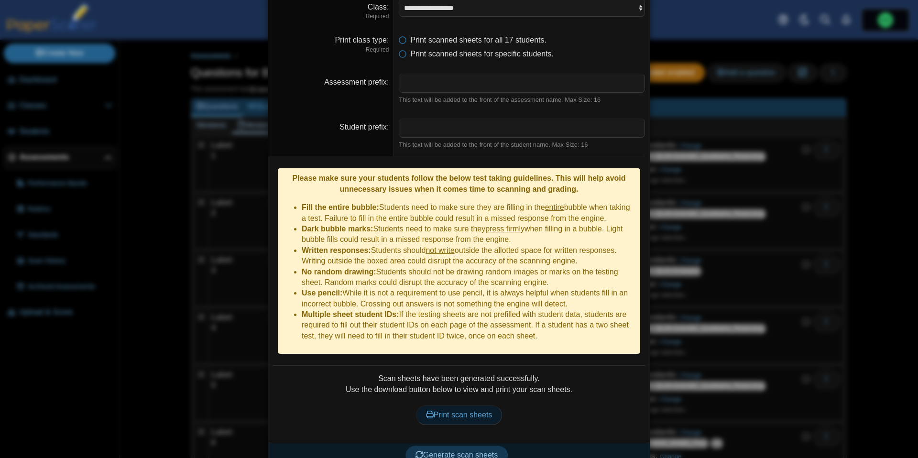
click at [480, 411] on span "Print scan sheets" at bounding box center [459, 415] width 66 height 8
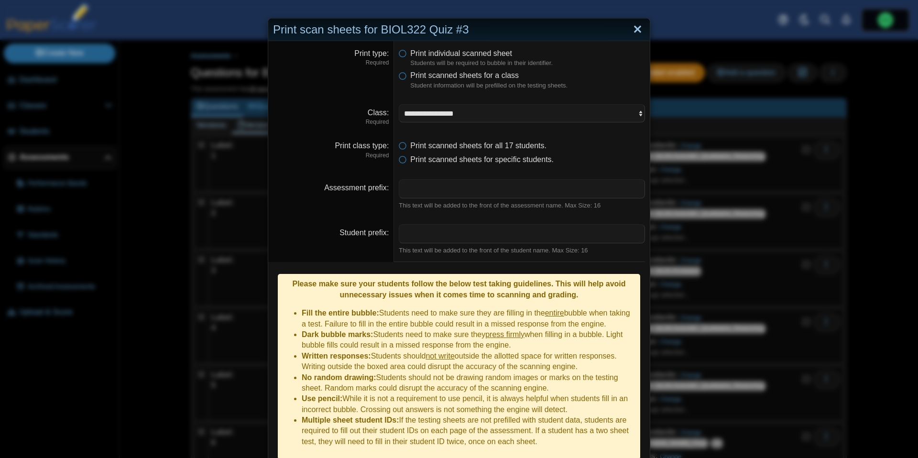
click at [638, 26] on link "Close" at bounding box center [637, 30] width 15 height 16
